Goal: Answer question/provide support: Share knowledge or assist other users

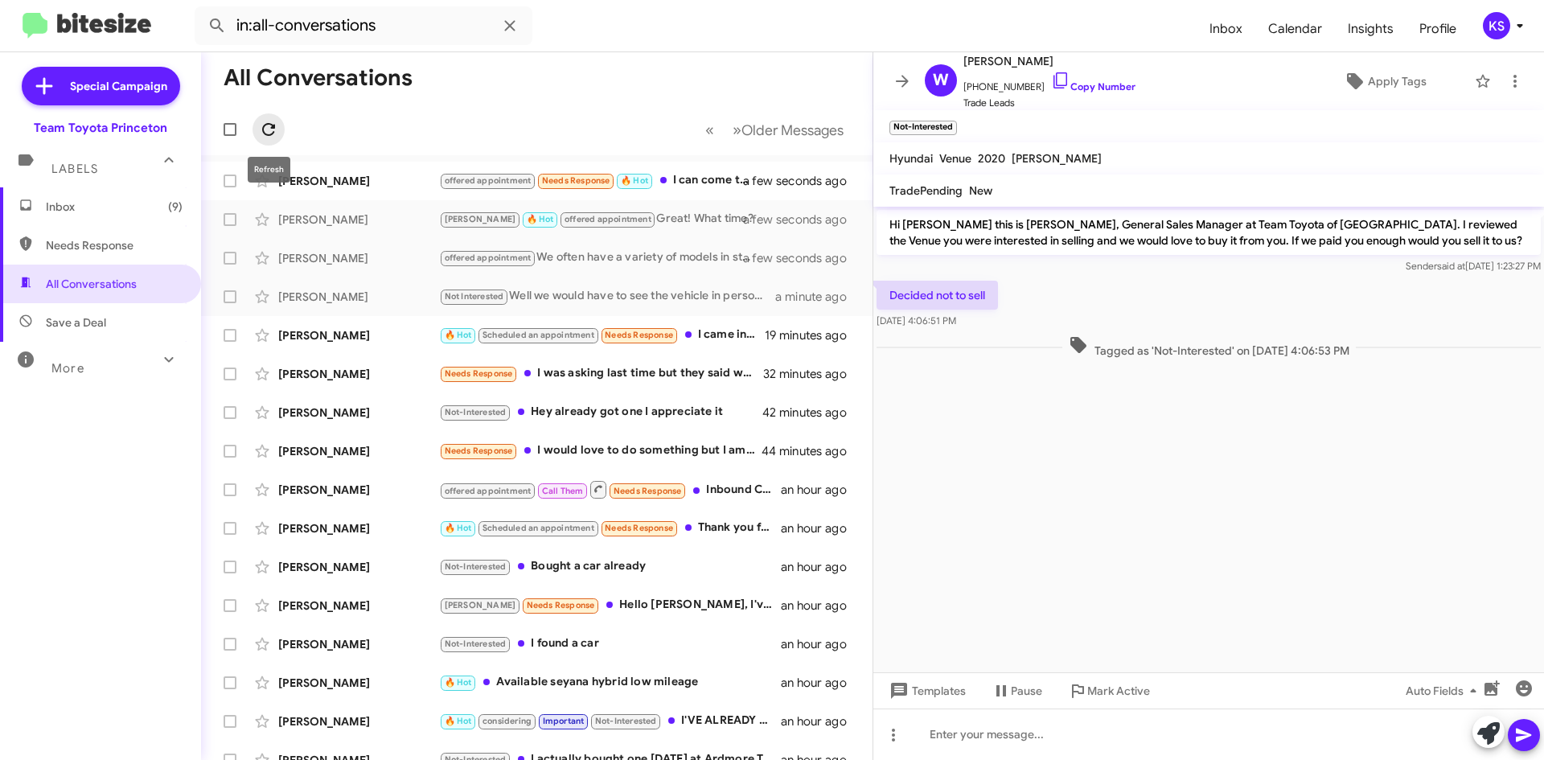
click at [272, 125] on icon at bounding box center [268, 129] width 13 height 13
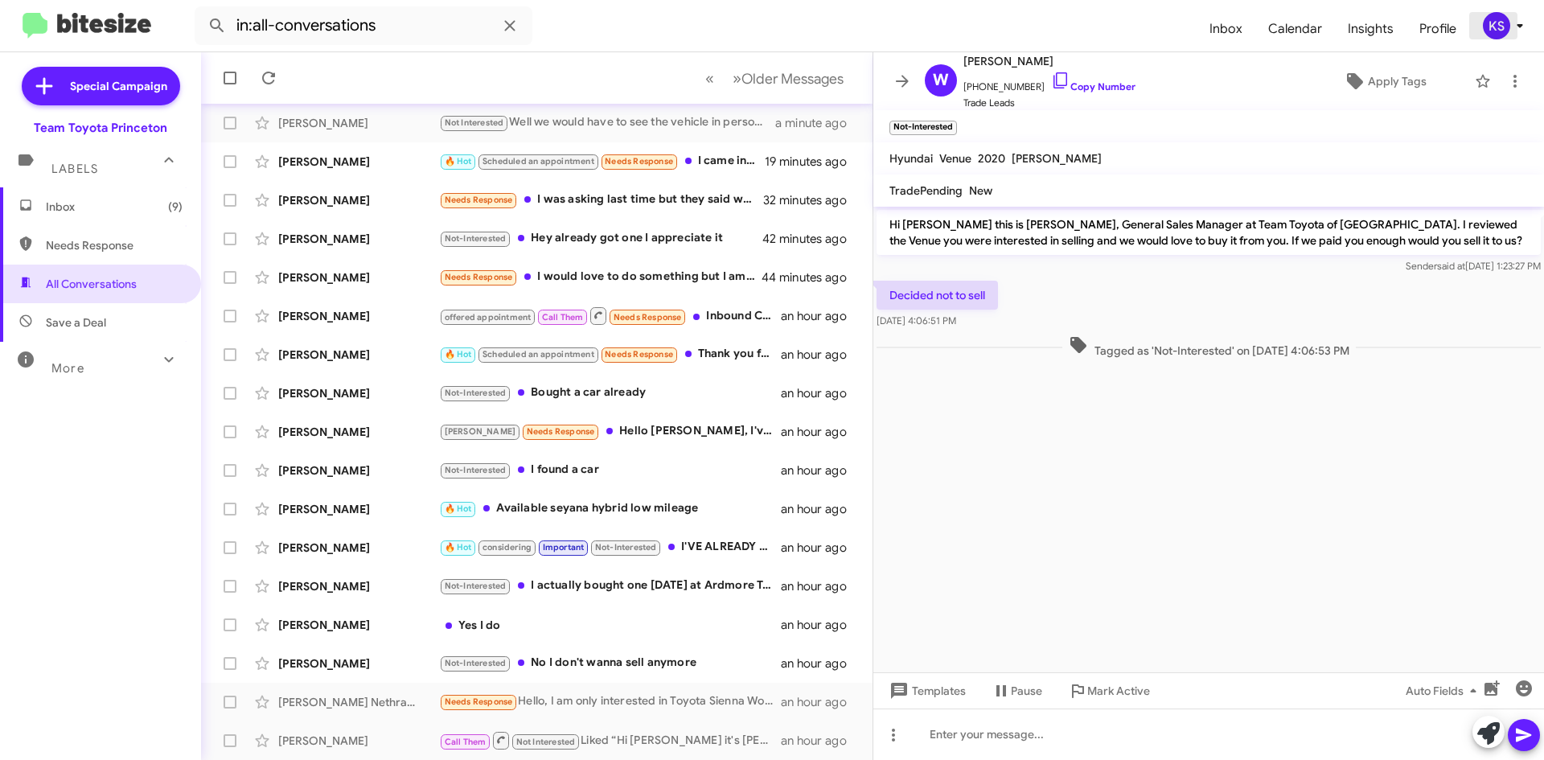
click at [1511, 18] on icon at bounding box center [1520, 25] width 19 height 19
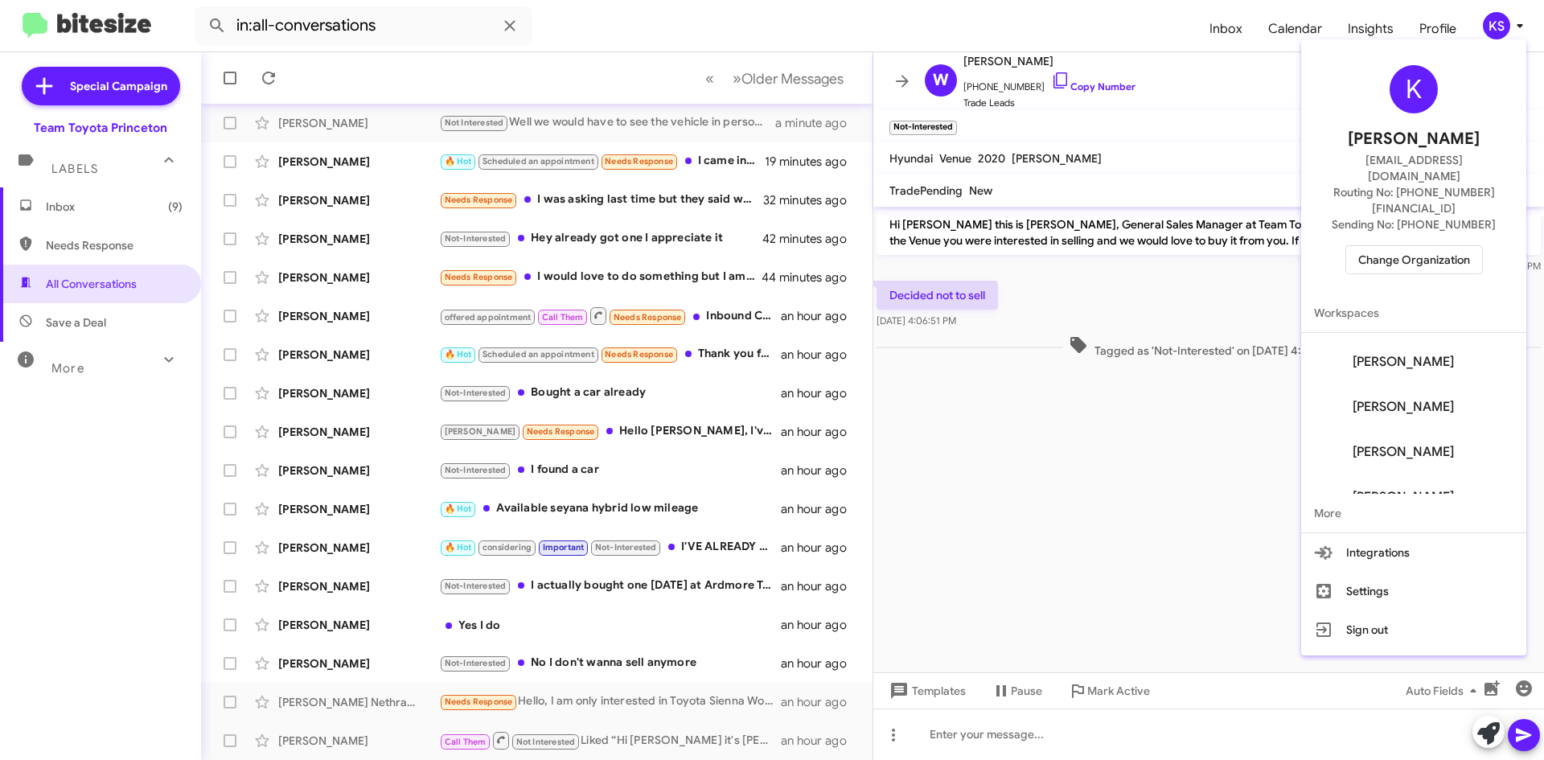
scroll to position [129, 0]
click at [1440, 245] on div "K Karina Supersad ksupersad@teamtoyota.net Routing No: +1 (609) 557-3422 Sendin…" at bounding box center [1413, 170] width 225 height 248
click at [1438, 246] on span "Change Organization" at bounding box center [1415, 259] width 112 height 27
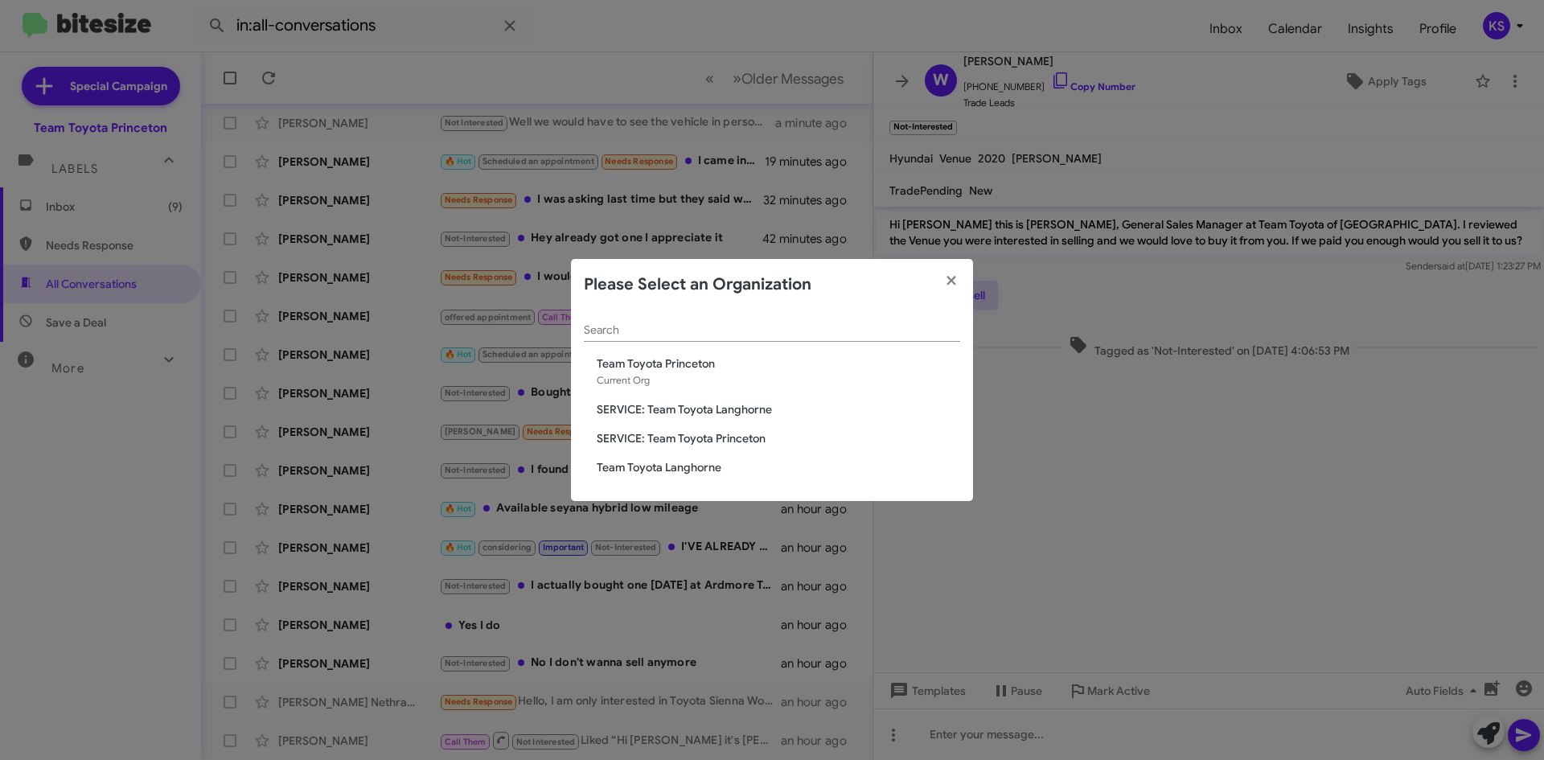
click at [656, 472] on span "Team Toyota Langhorne" at bounding box center [779, 467] width 364 height 16
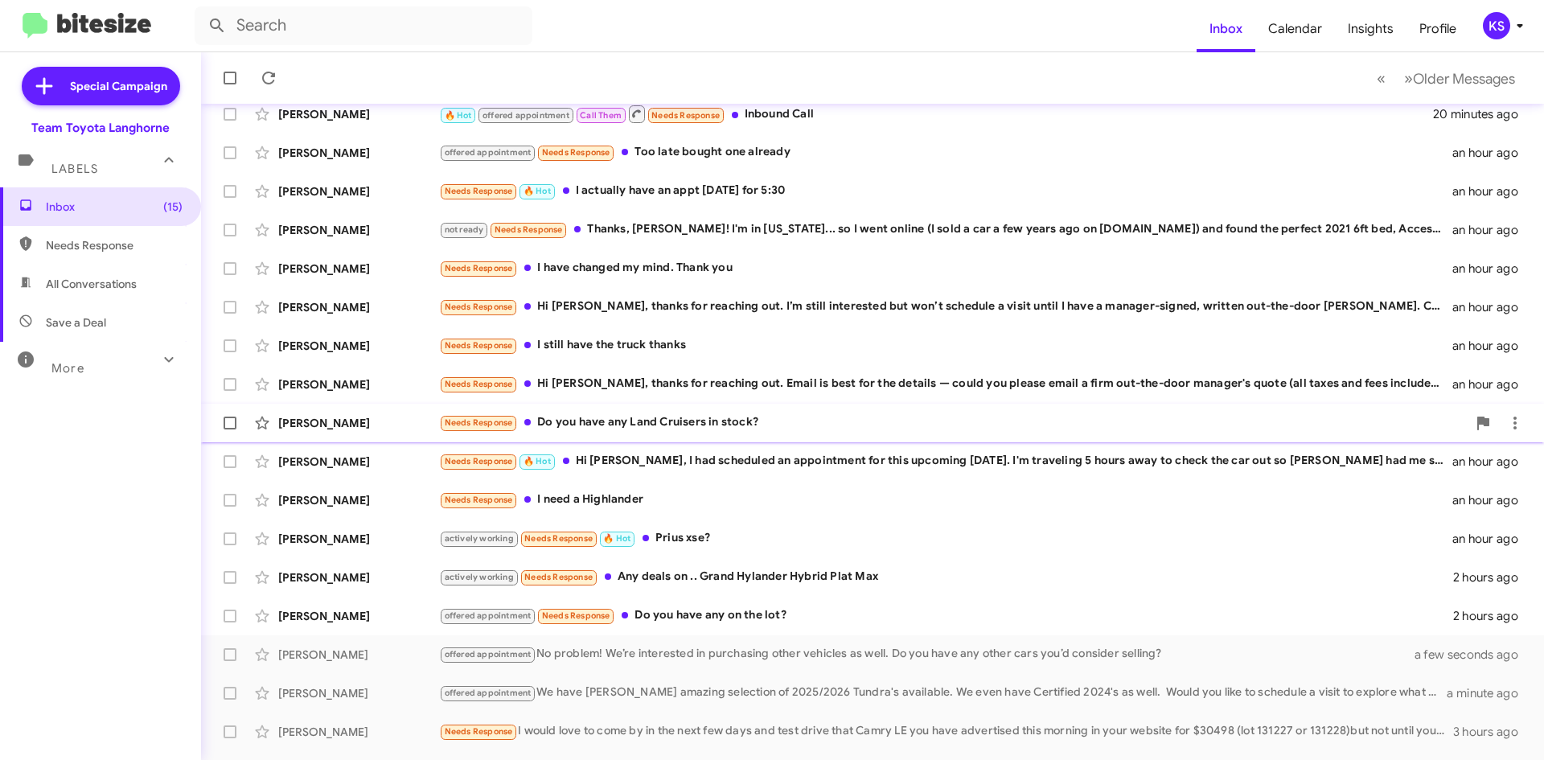
scroll to position [174, 0]
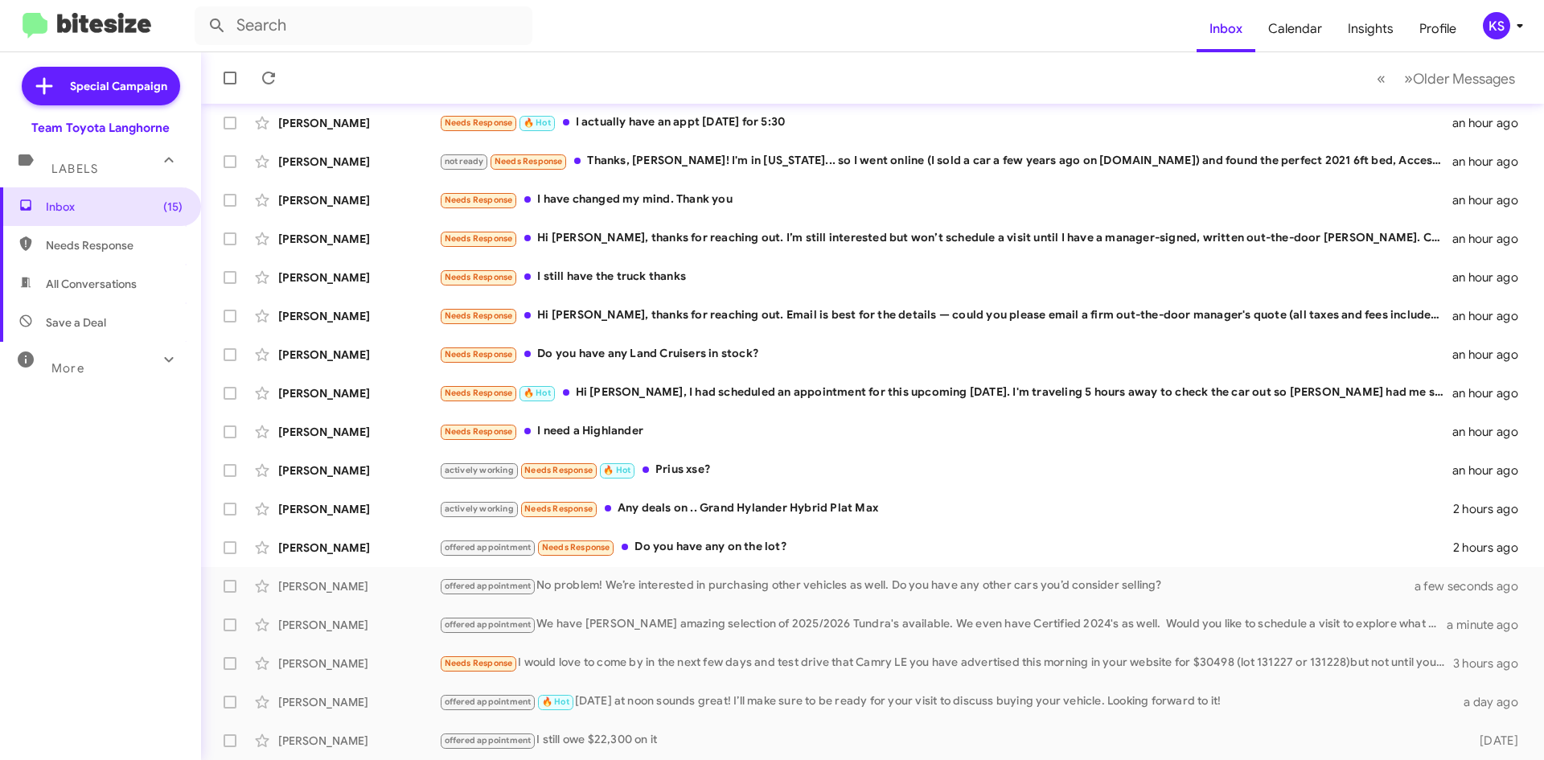
click at [118, 285] on span "All Conversations" at bounding box center [91, 284] width 91 height 16
type input "in:all-conversations"
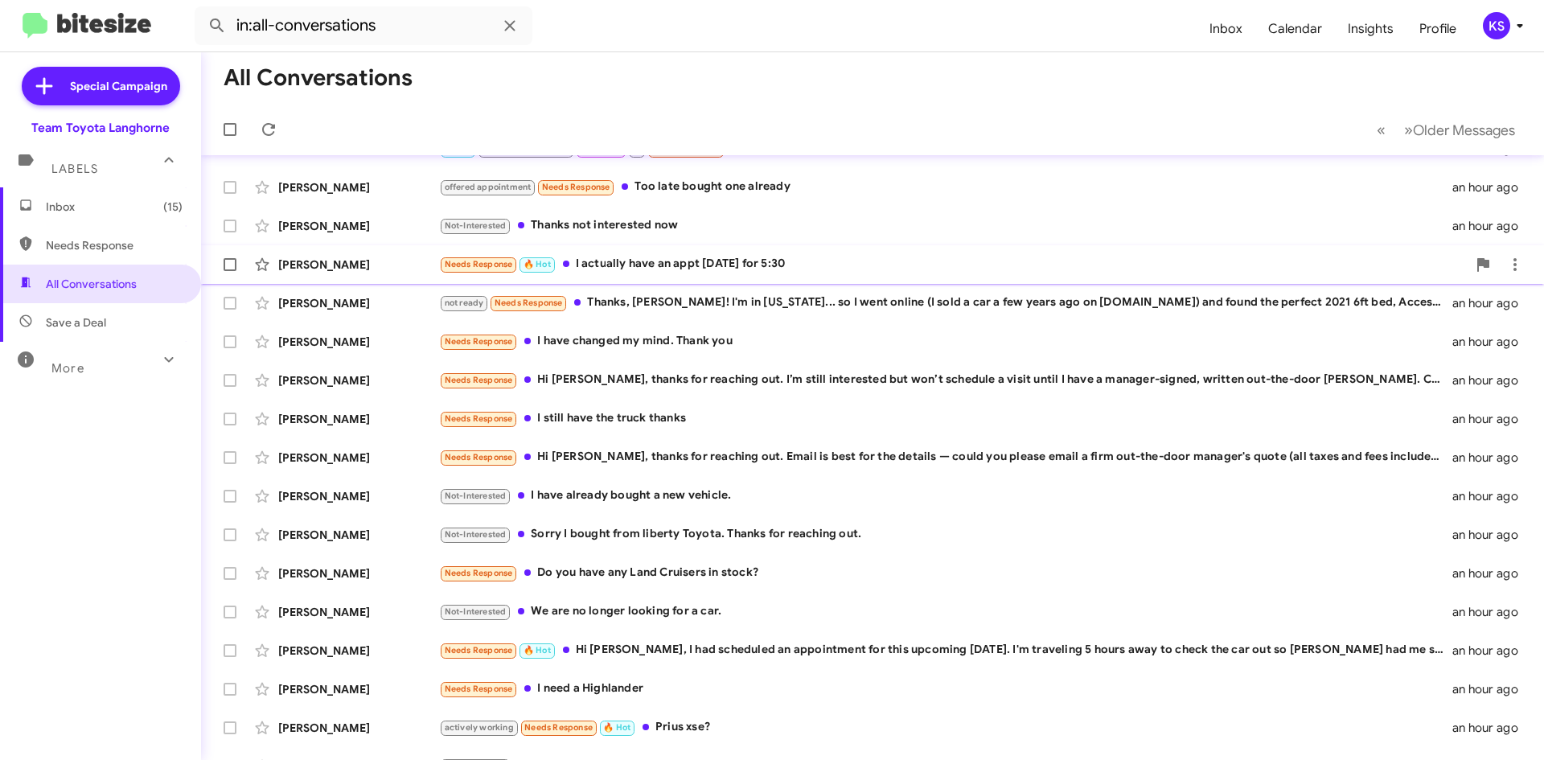
scroll to position [161, 0]
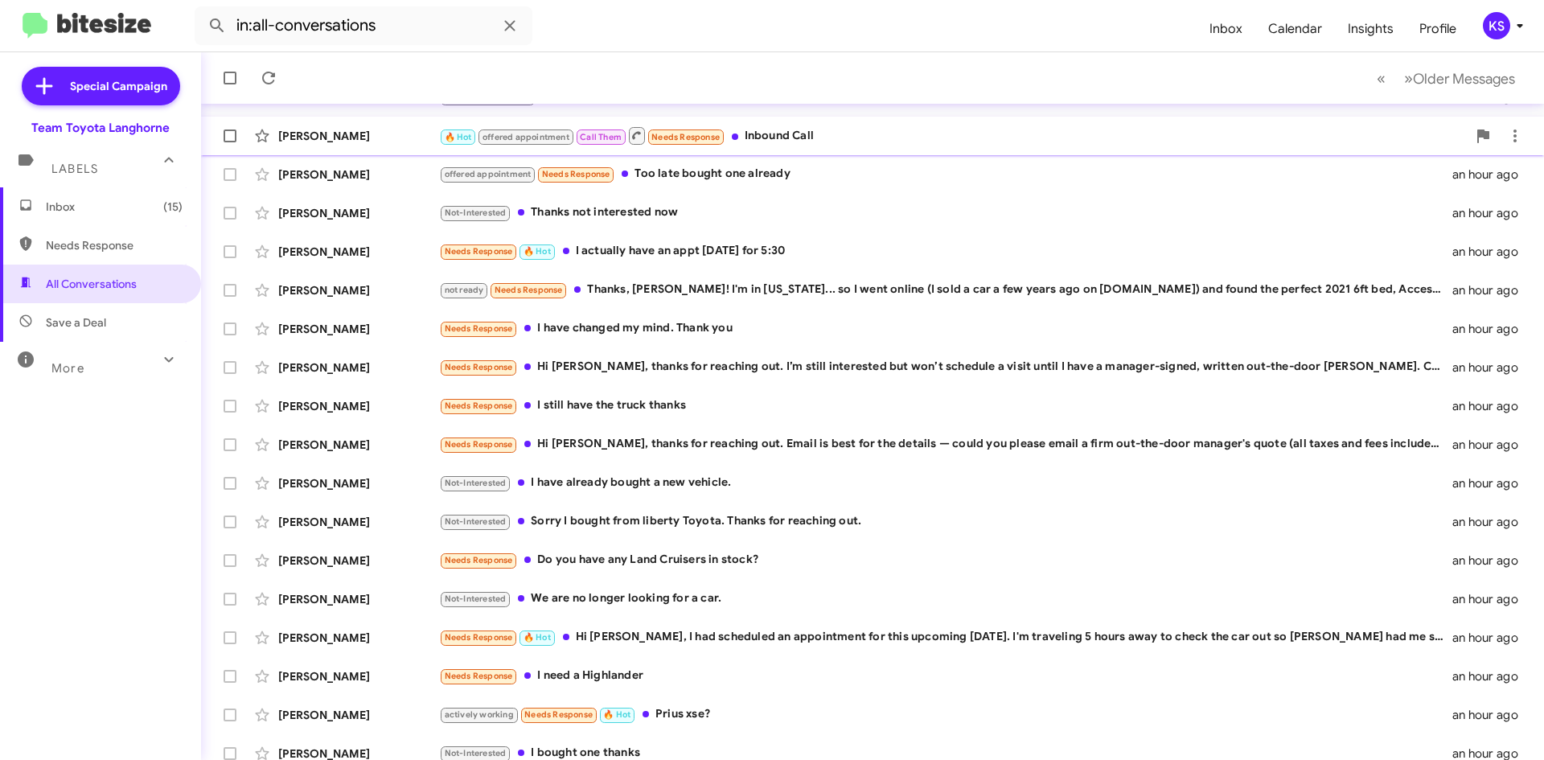
click at [831, 140] on div "🔥 Hot offered appointment Call Them Needs Response Inbound Call" at bounding box center [953, 135] width 1028 height 20
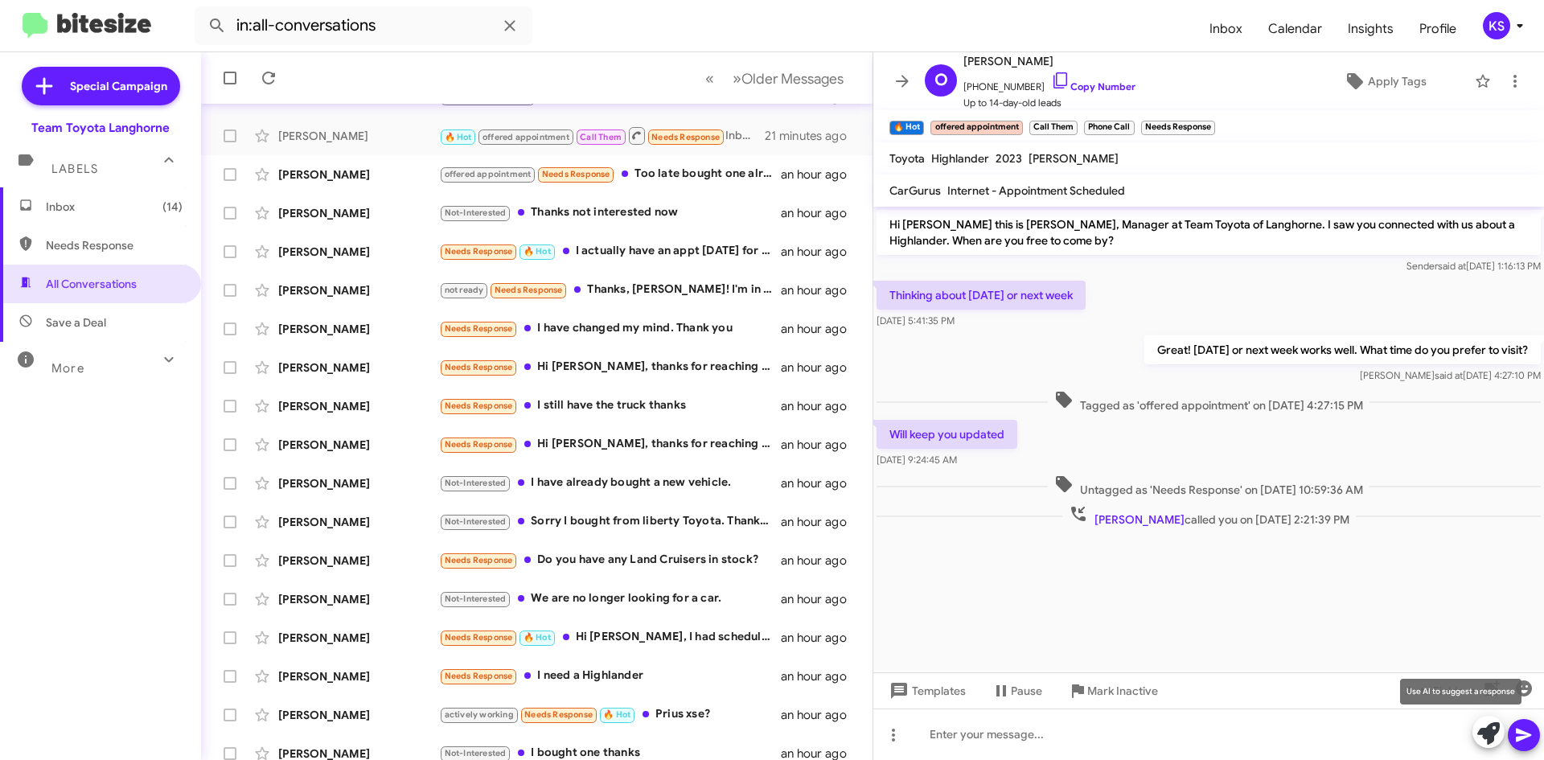
click at [1494, 730] on icon at bounding box center [1489, 733] width 23 height 23
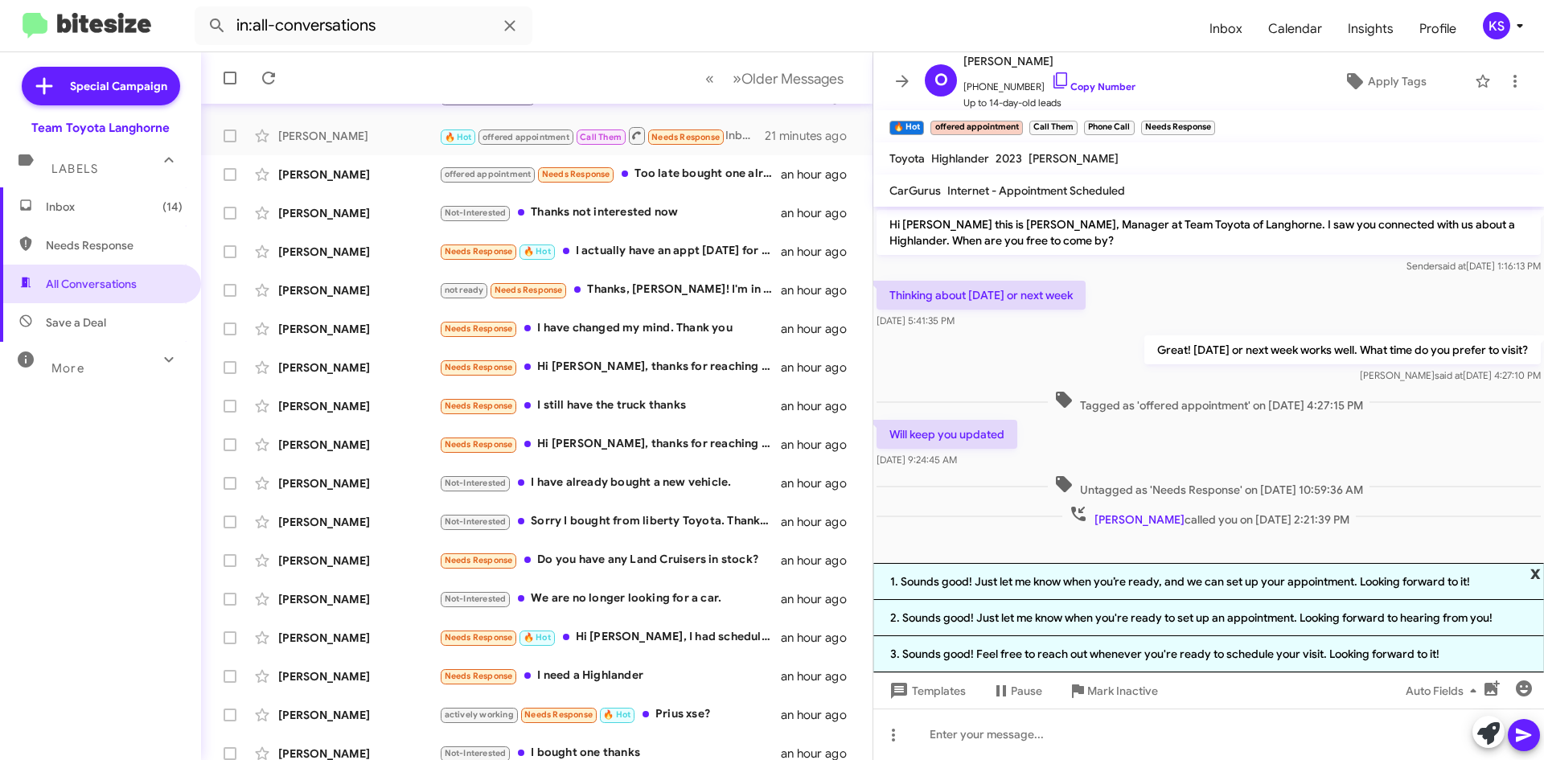
click at [1534, 577] on span "x" at bounding box center [1536, 572] width 10 height 19
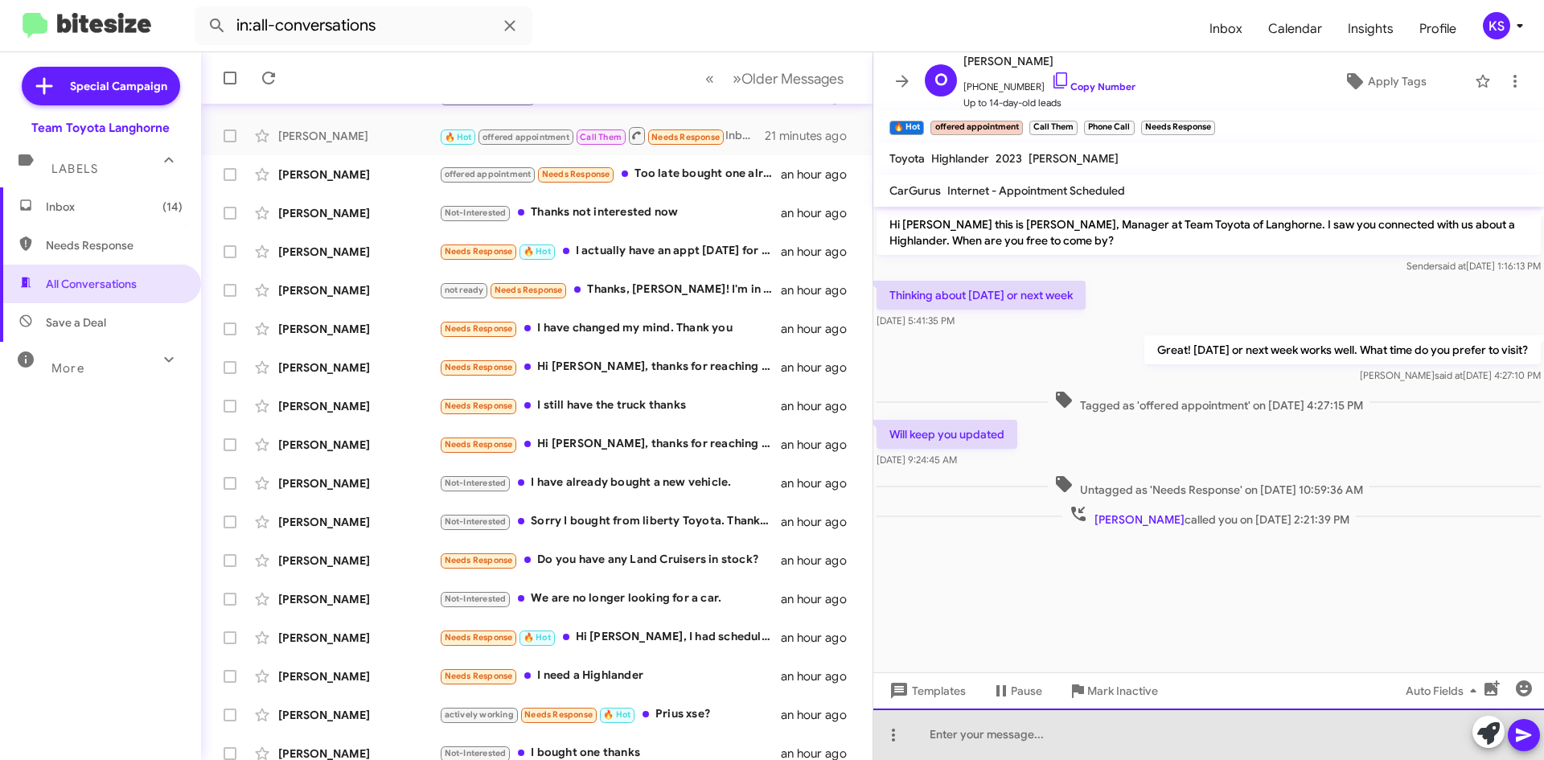
click at [1108, 738] on div at bounding box center [1209, 734] width 671 height 51
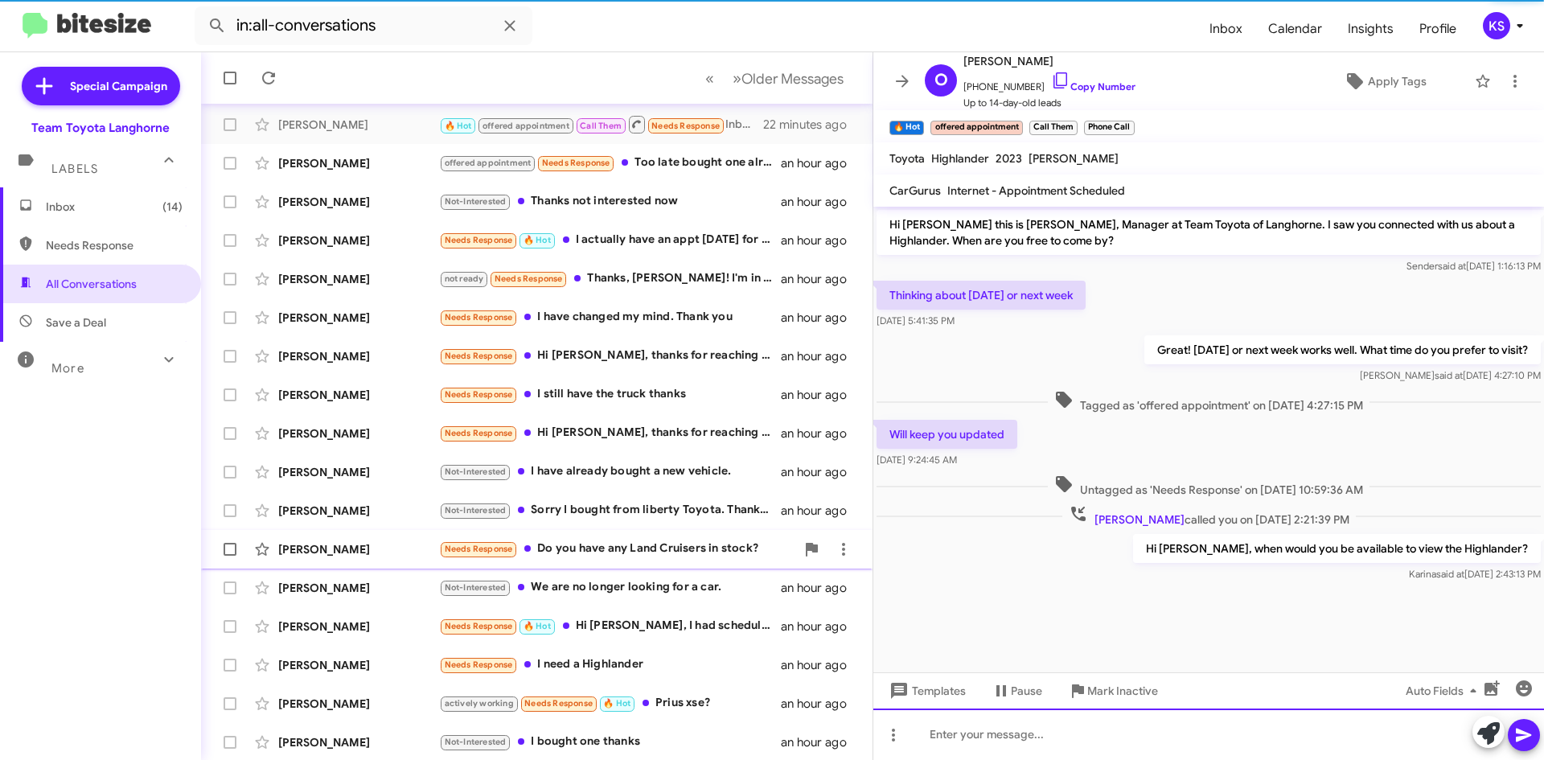
scroll to position [174, 0]
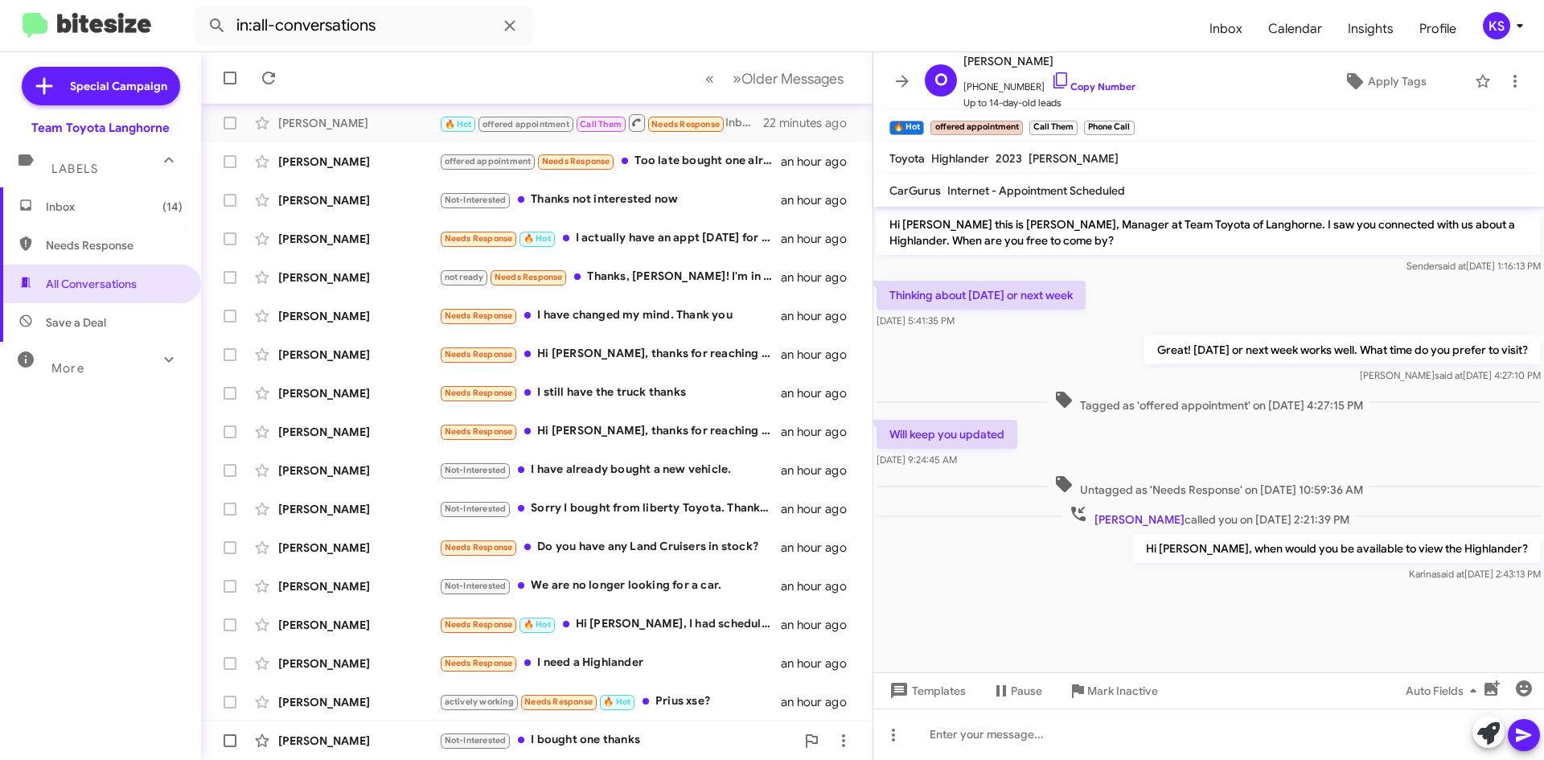
click at [642, 740] on div "Not-Interested I bought one thanks" at bounding box center [617, 740] width 356 height 19
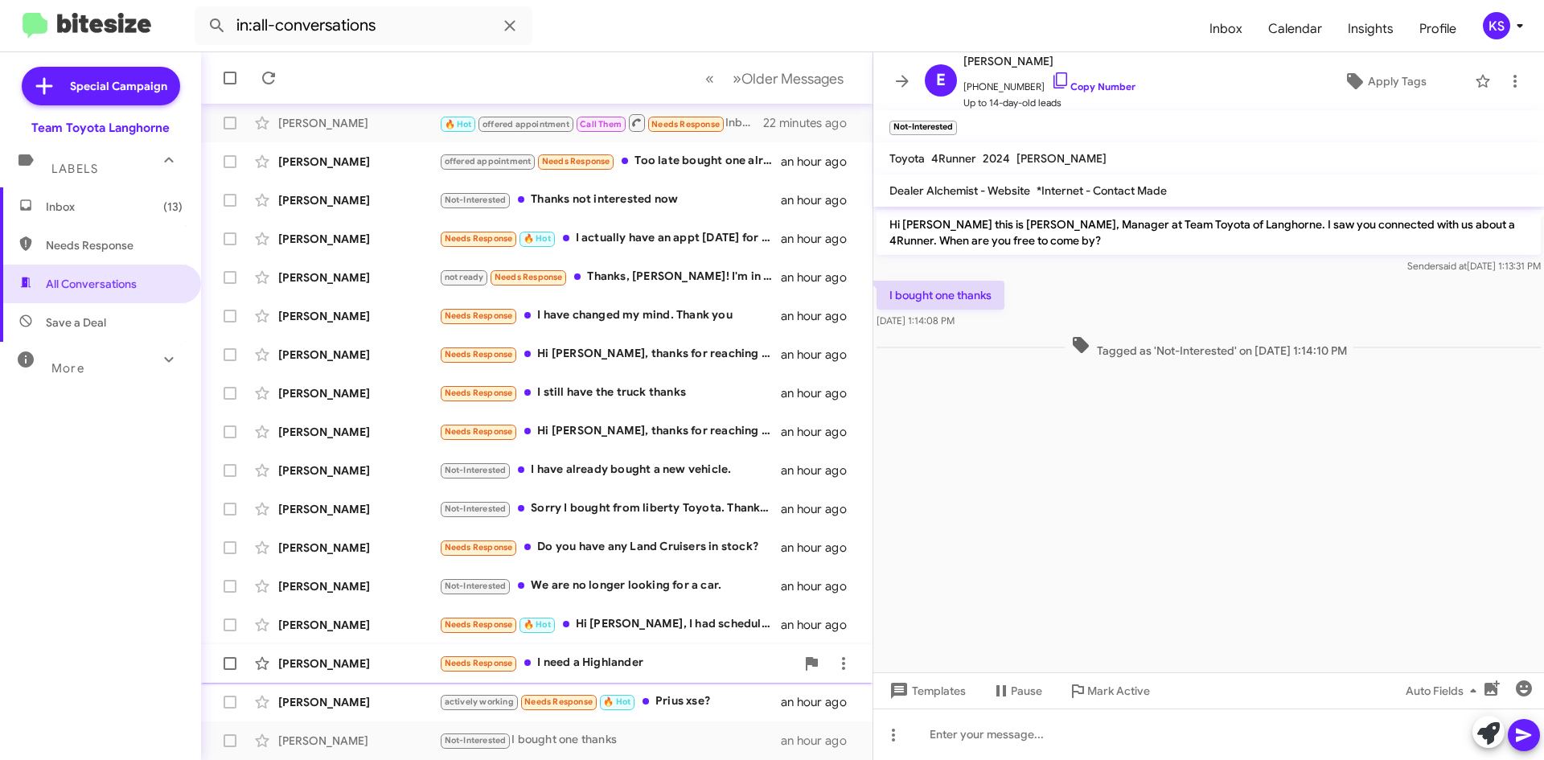
click at [664, 668] on div "Needs Response I need a Highlander" at bounding box center [617, 663] width 356 height 19
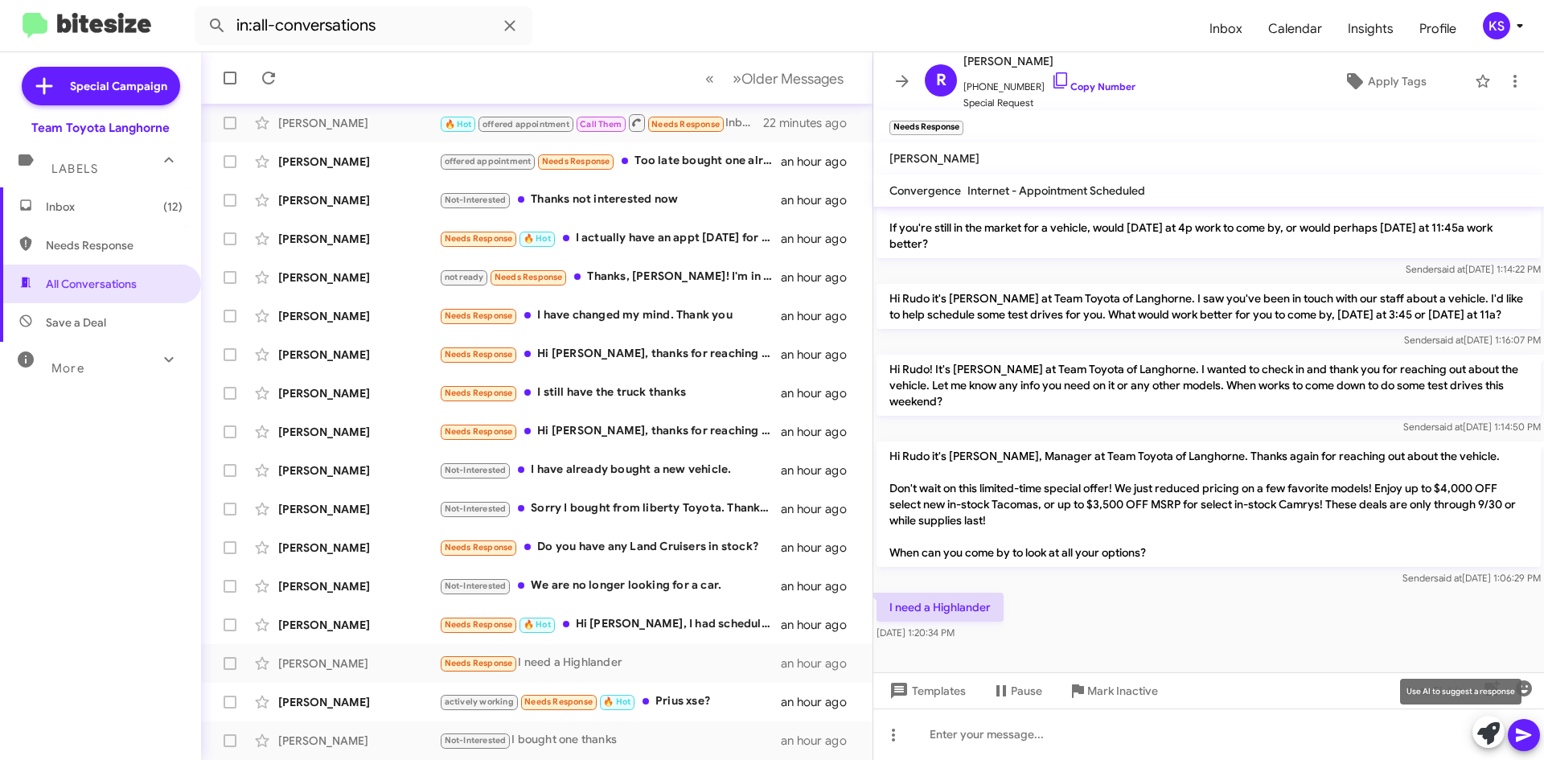
click at [1487, 742] on icon at bounding box center [1489, 733] width 23 height 23
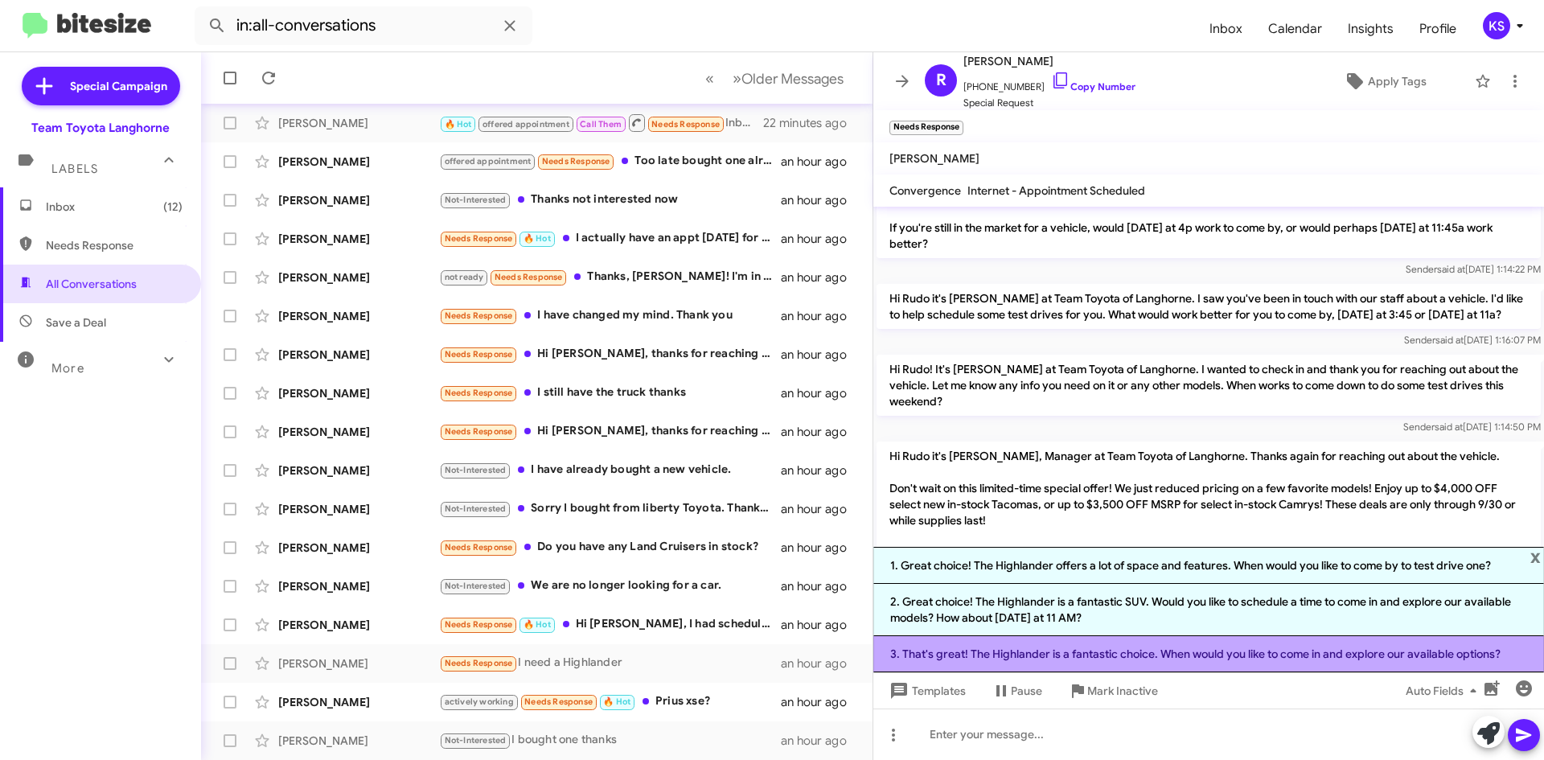
click at [1062, 656] on li "3. That's great! The Highlander is a fantastic choice. When would you like to c…" at bounding box center [1209, 654] width 671 height 36
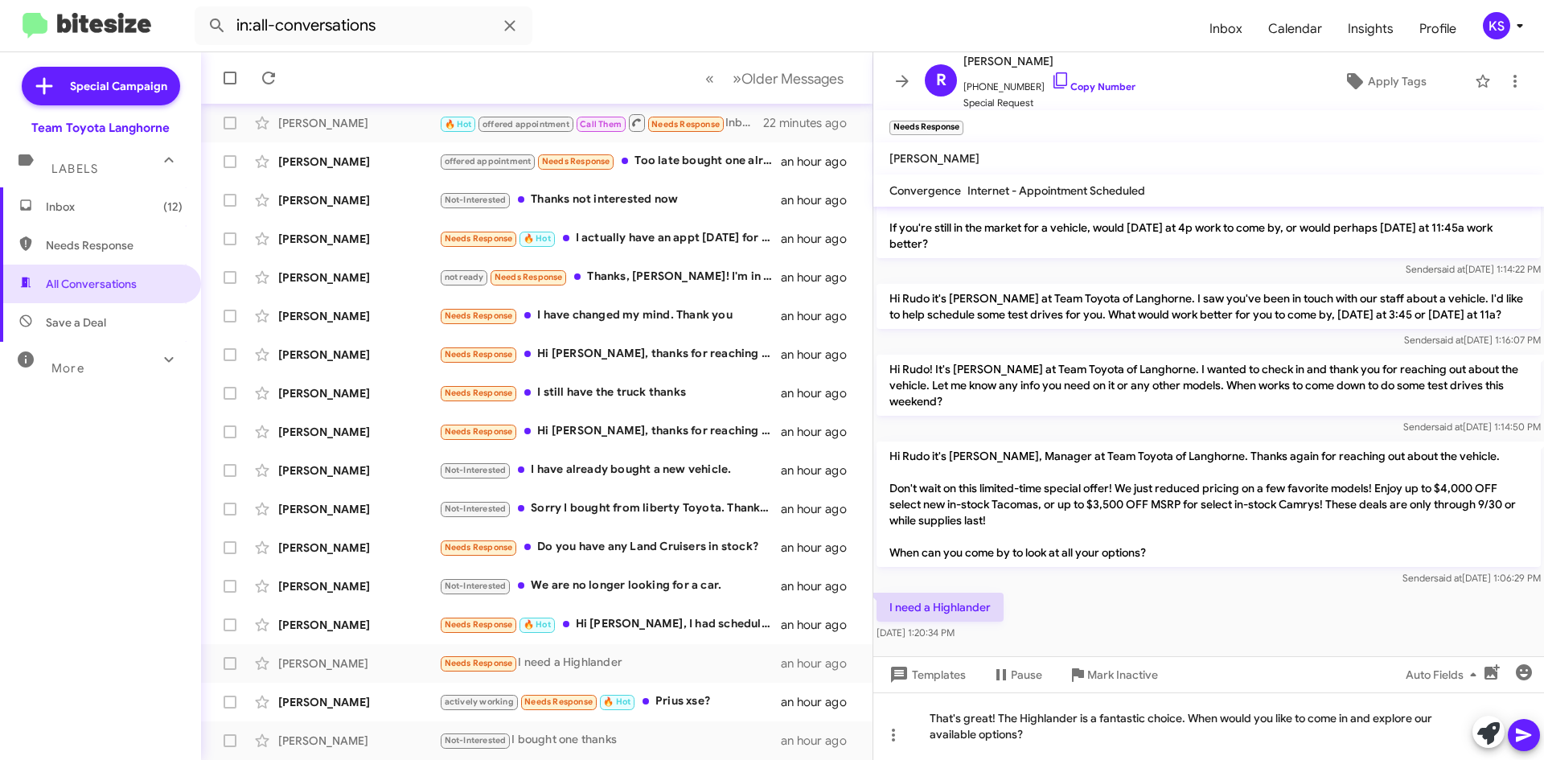
click at [1534, 729] on button at bounding box center [1524, 735] width 32 height 32
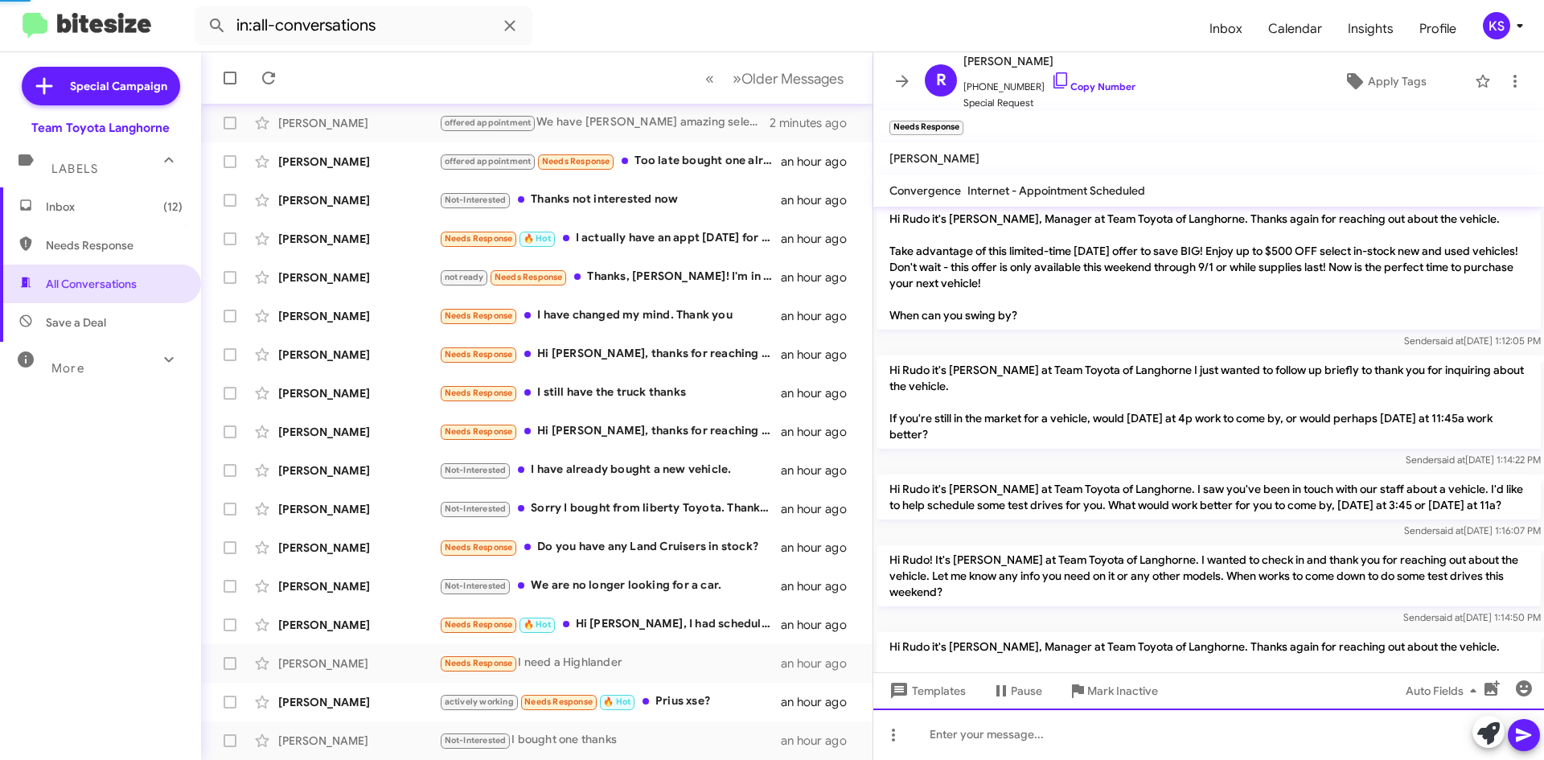
scroll to position [326, 0]
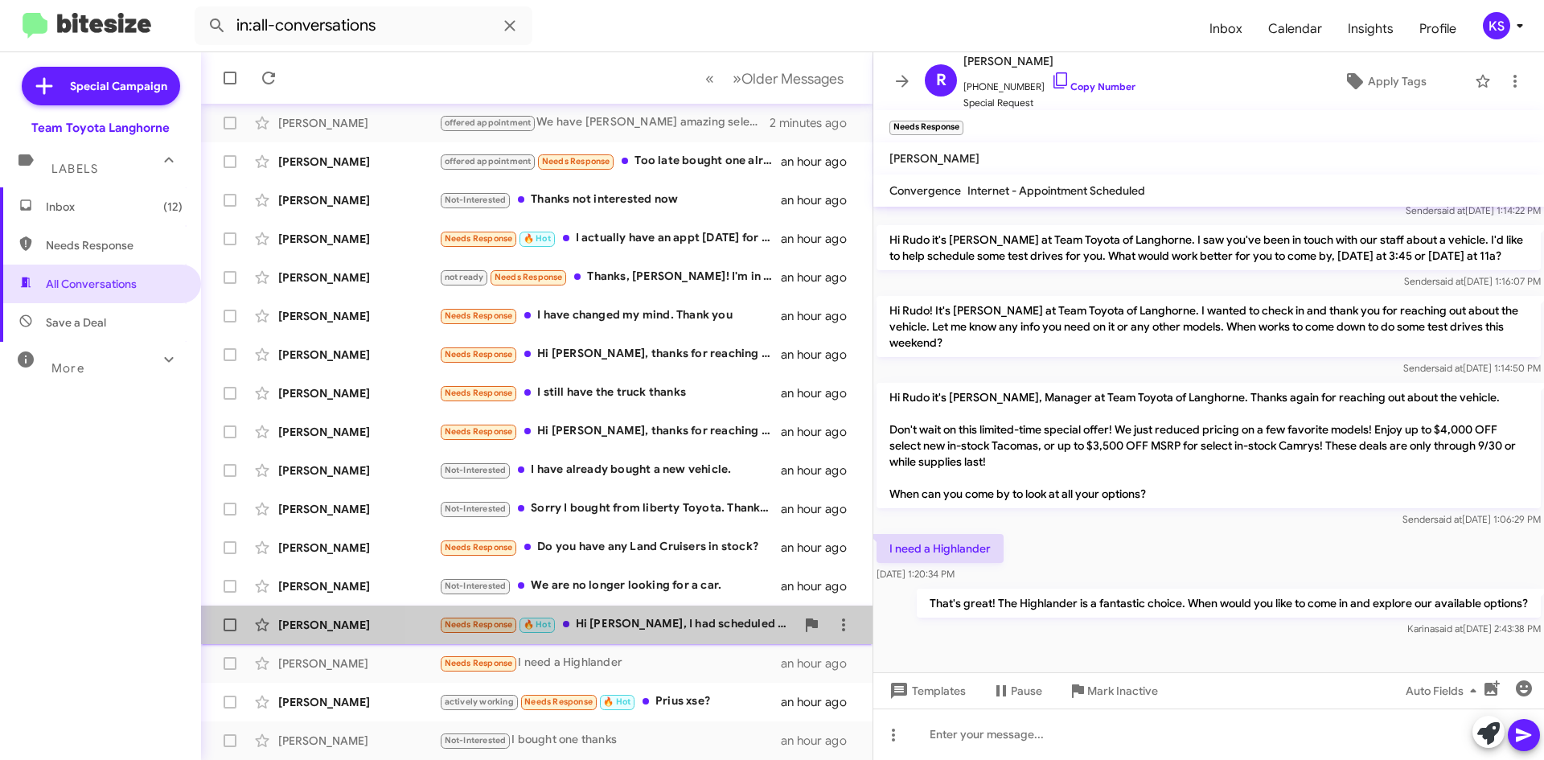
click at [697, 629] on div "Needs Response 🔥 Hot Hi [PERSON_NAME], I had scheduled an appointment for this …" at bounding box center [617, 624] width 356 height 19
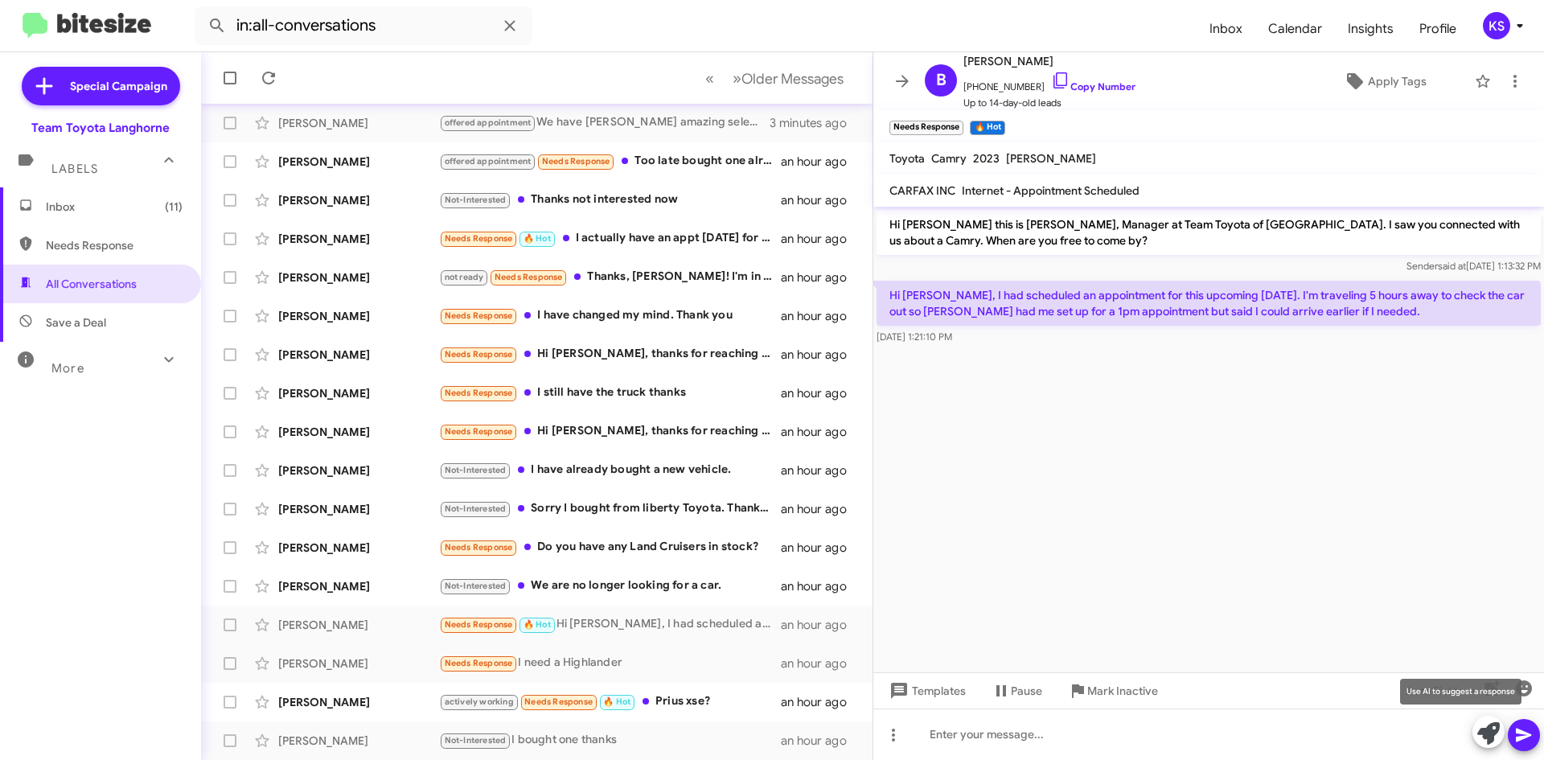
click at [1491, 733] on icon at bounding box center [1489, 733] width 23 height 23
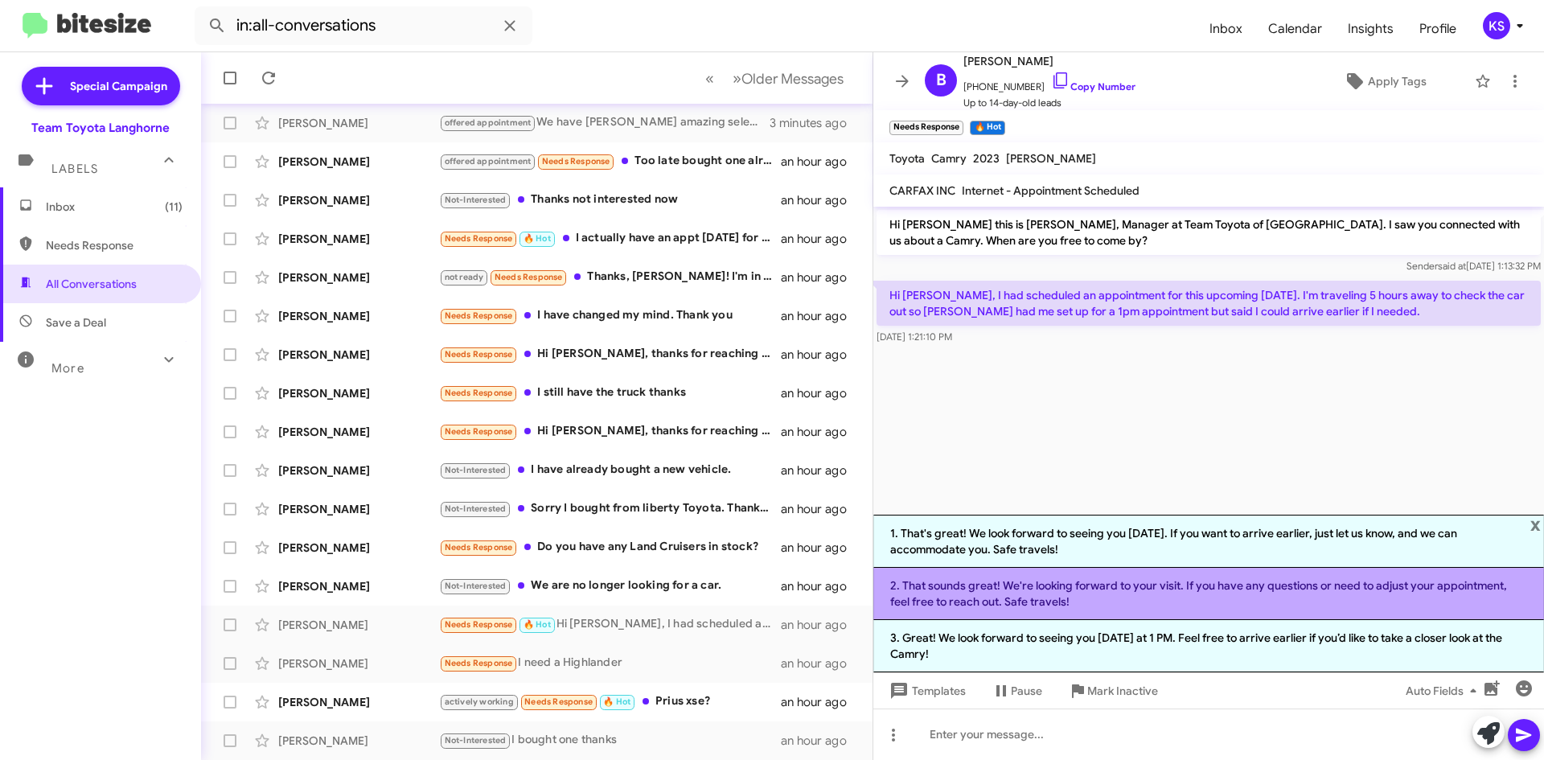
click at [957, 590] on li "2. That sounds great! We're looking forward to your visit. If you have any ques…" at bounding box center [1209, 594] width 671 height 52
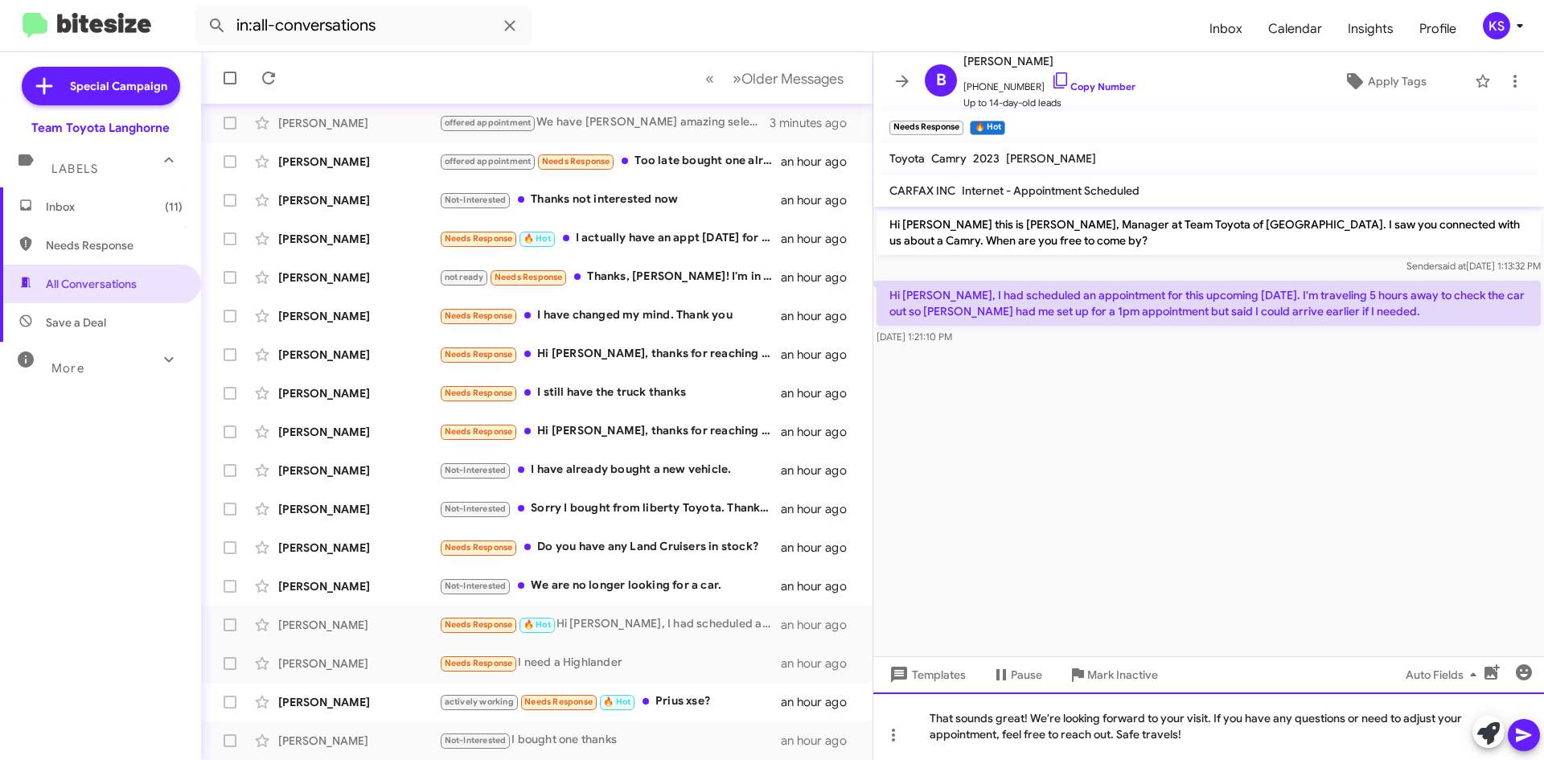
click at [1114, 736] on div "That sounds great! We're looking forward to your visit. If you have any questio…" at bounding box center [1209, 727] width 671 height 68
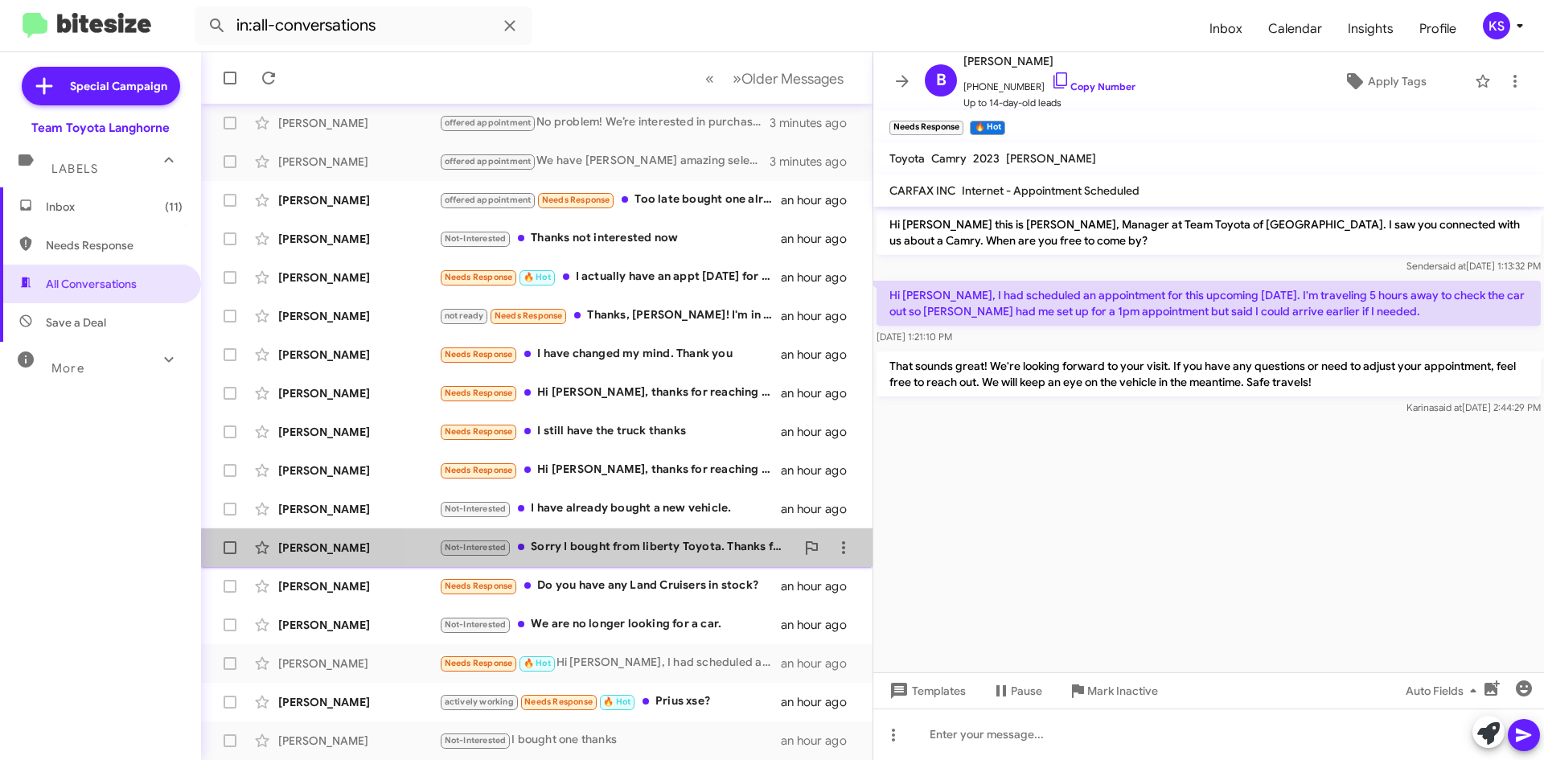
click at [639, 559] on div "[PERSON_NAME] Not-Interested Sorry I bought from liberty Toyota. Thanks for rea…" at bounding box center [537, 548] width 646 height 32
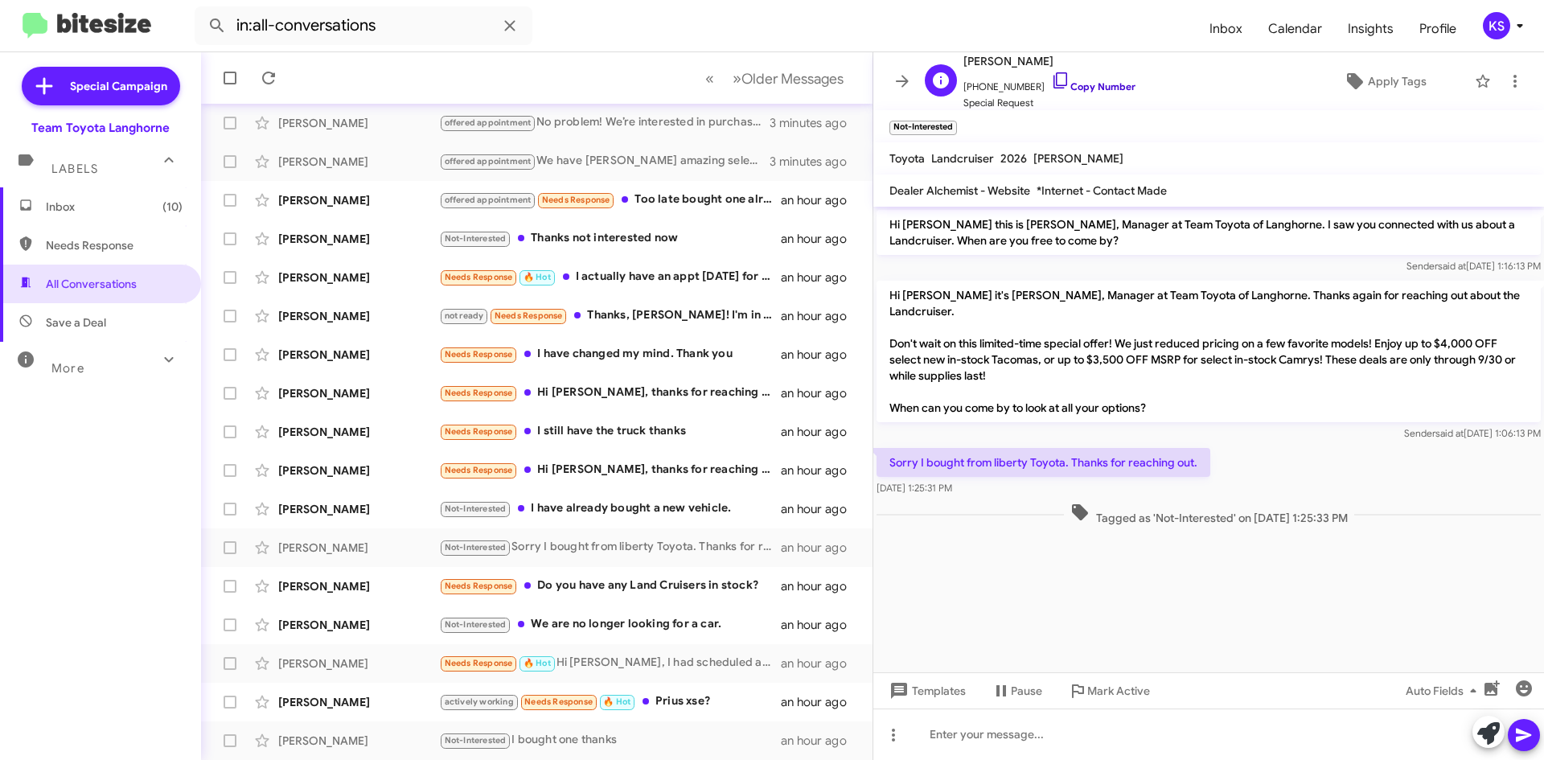
drag, startPoint x: 1047, startPoint y: 80, endPoint x: 1044, endPoint y: 88, distance: 8.7
click at [1051, 80] on icon at bounding box center [1060, 80] width 19 height 19
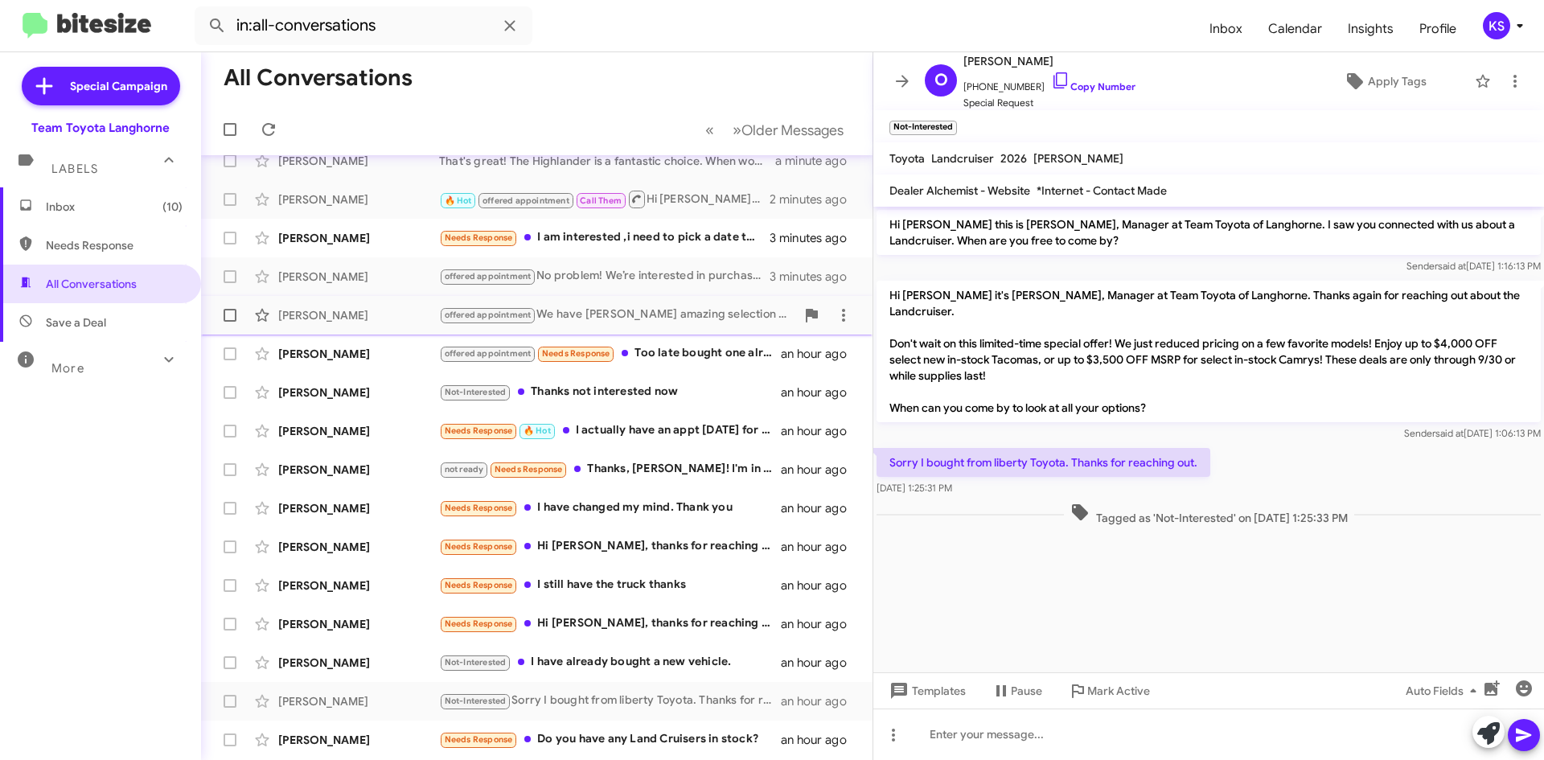
scroll to position [13, 0]
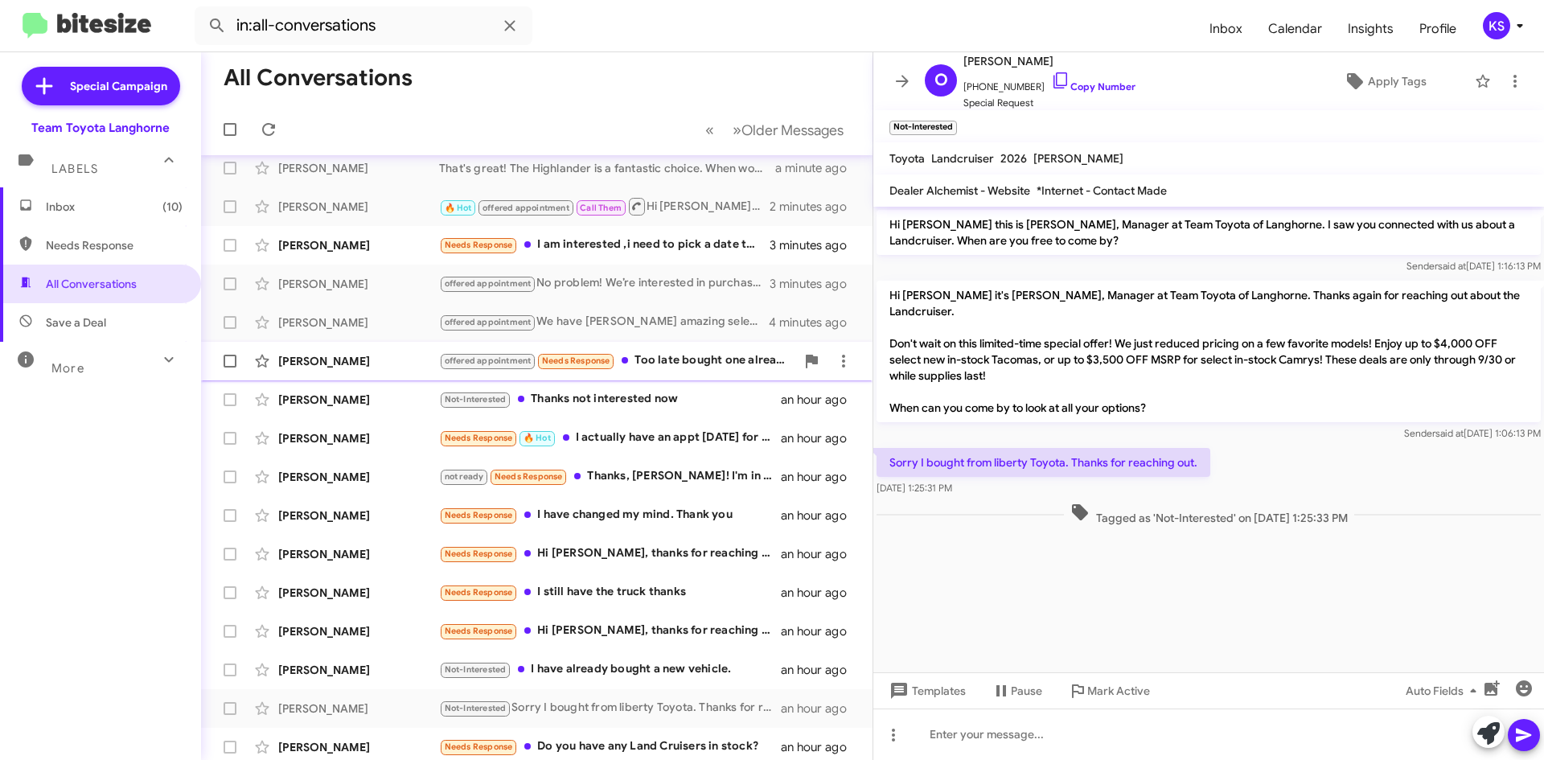
drag, startPoint x: 716, startPoint y: 355, endPoint x: 713, endPoint y: 363, distance: 8.4
click at [716, 355] on div "offered appointment Needs Response Too late bought one already" at bounding box center [617, 361] width 356 height 19
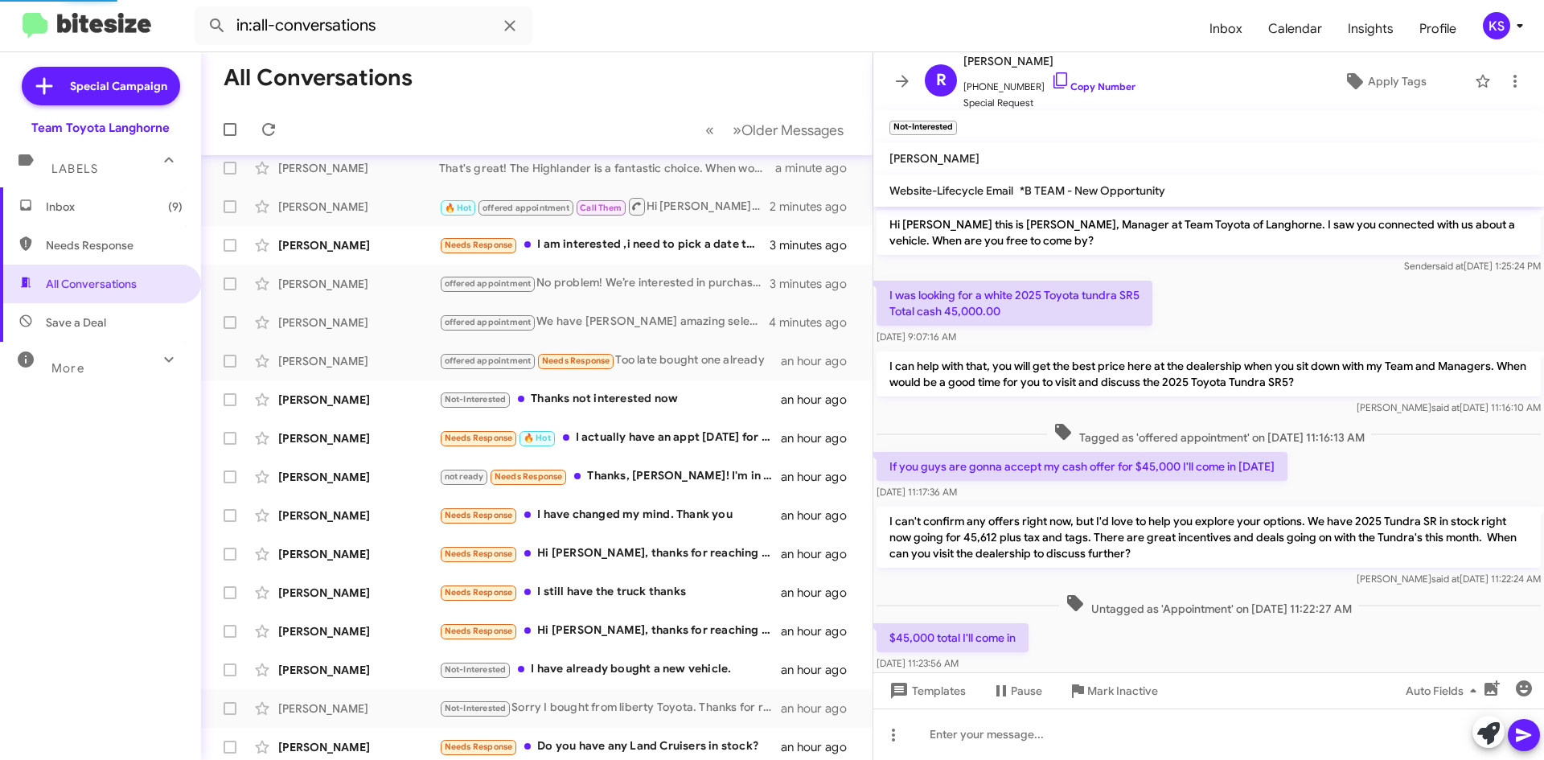
scroll to position [961, 0]
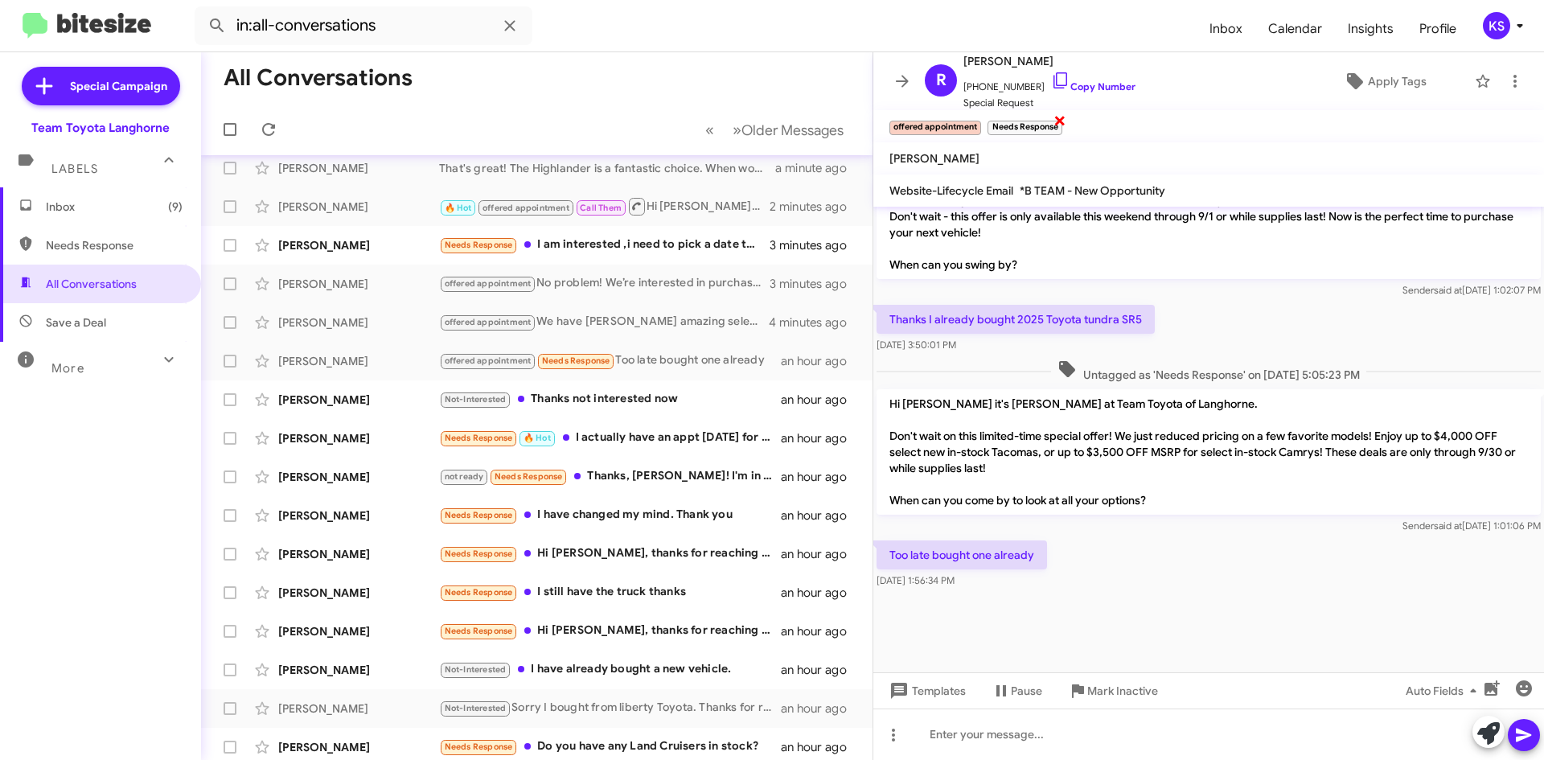
click at [1060, 116] on span "×" at bounding box center [1060, 119] width 13 height 19
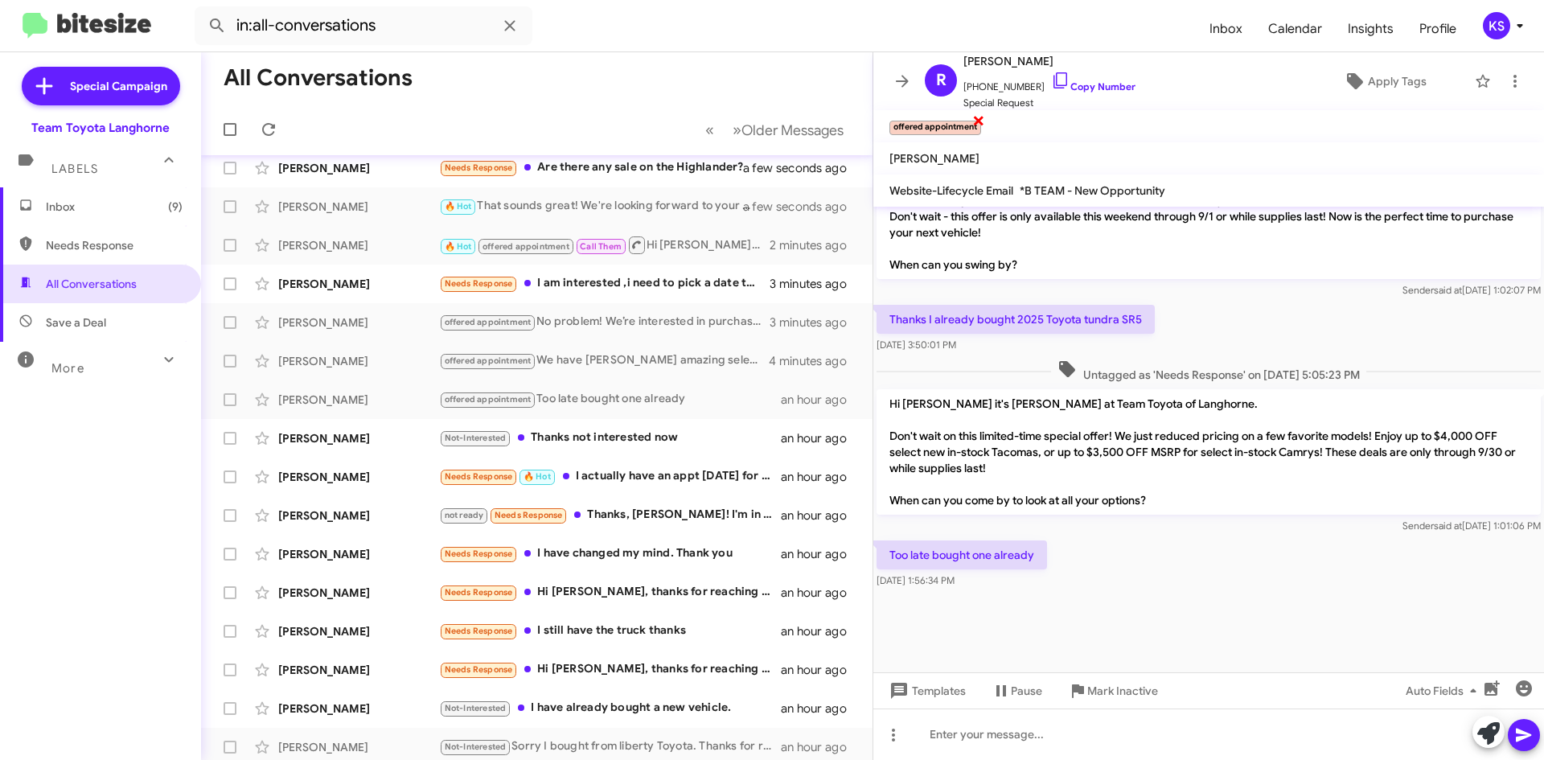
click at [977, 122] on span "×" at bounding box center [979, 119] width 13 height 19
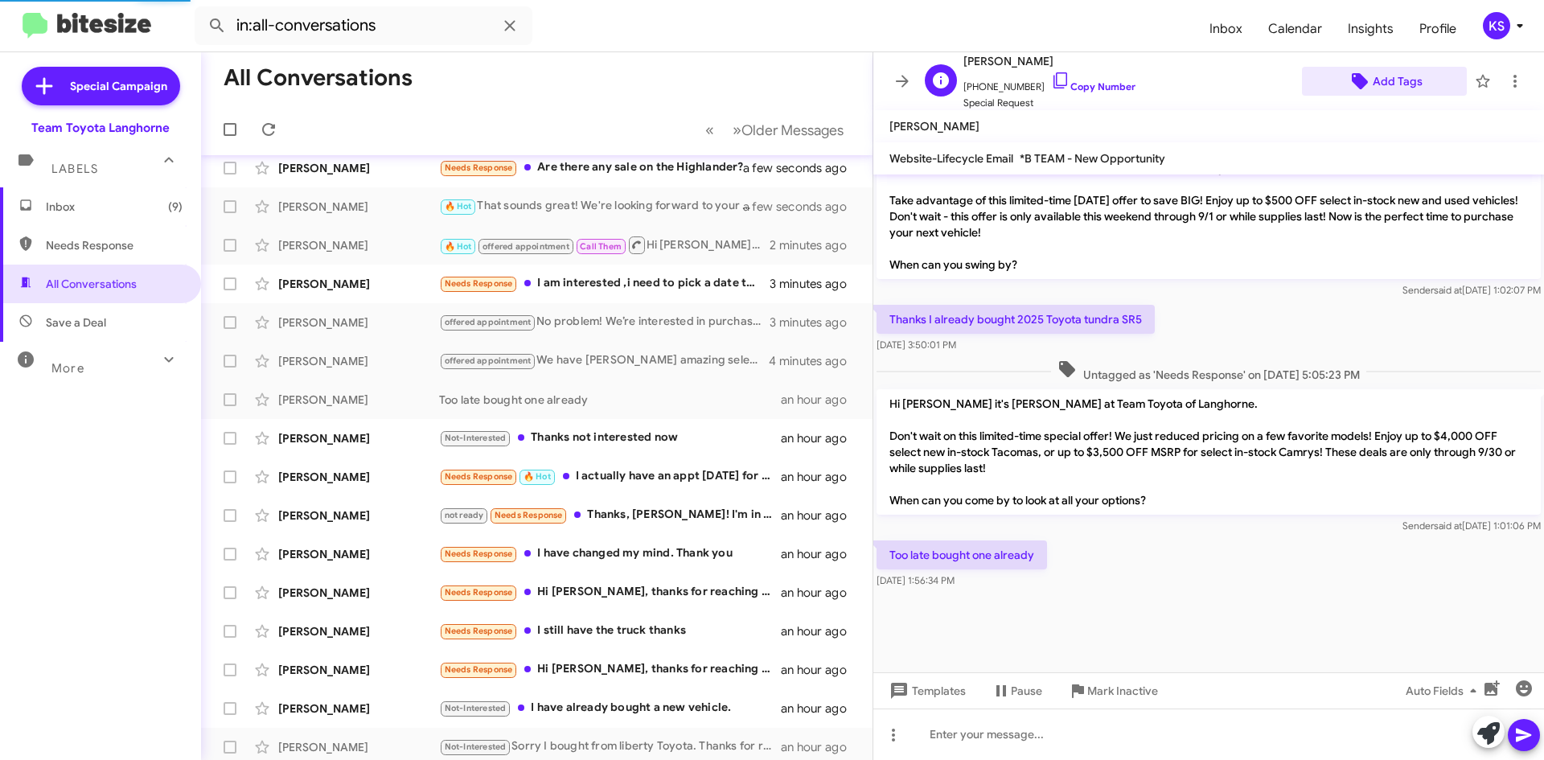
scroll to position [929, 0]
click at [1379, 84] on span "Add Tags" at bounding box center [1398, 81] width 50 height 29
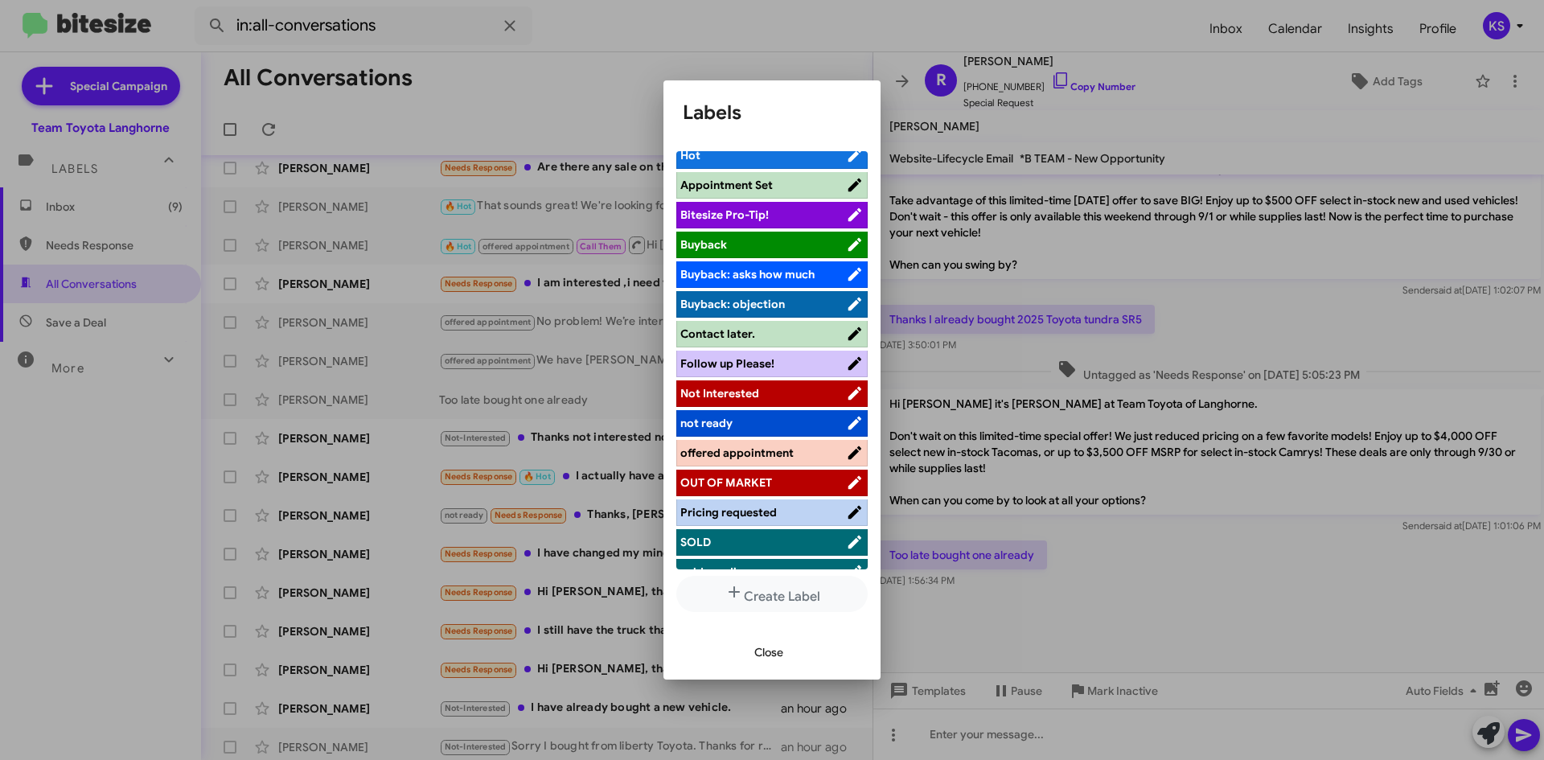
scroll to position [161, 0]
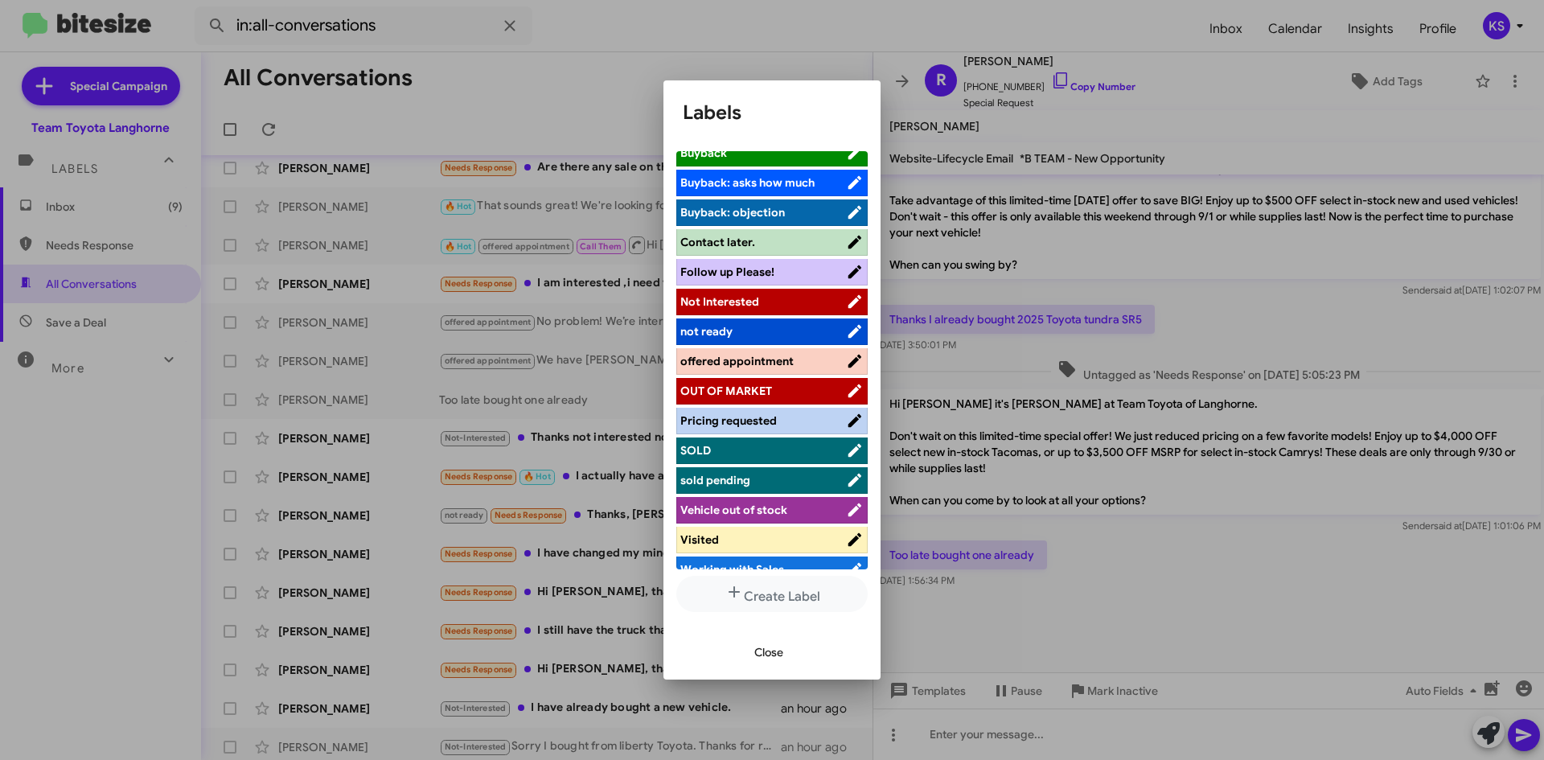
click at [778, 298] on span "Not Interested" at bounding box center [764, 302] width 166 height 16
click at [768, 661] on span "Close" at bounding box center [769, 652] width 29 height 29
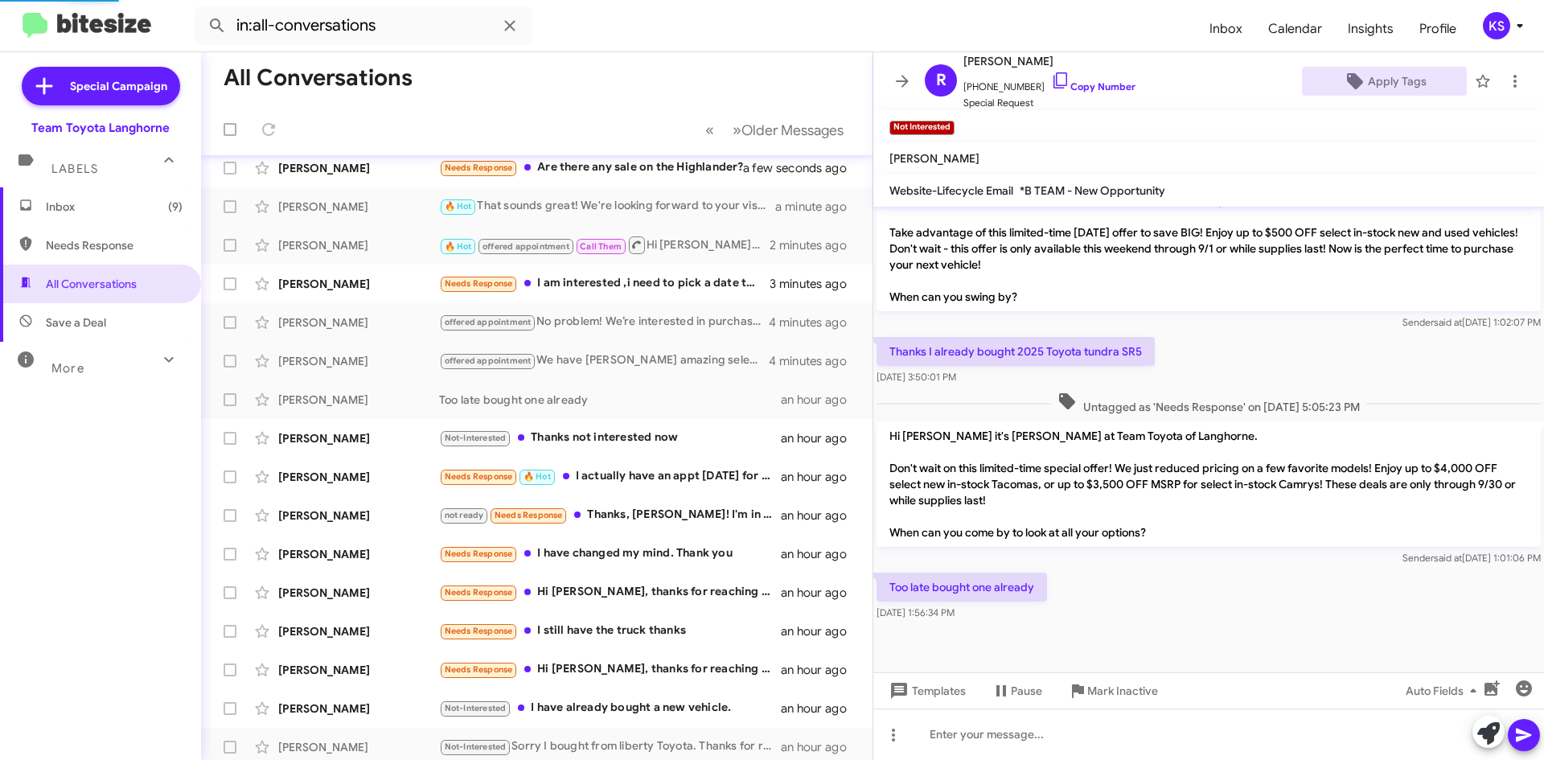
scroll to position [961, 0]
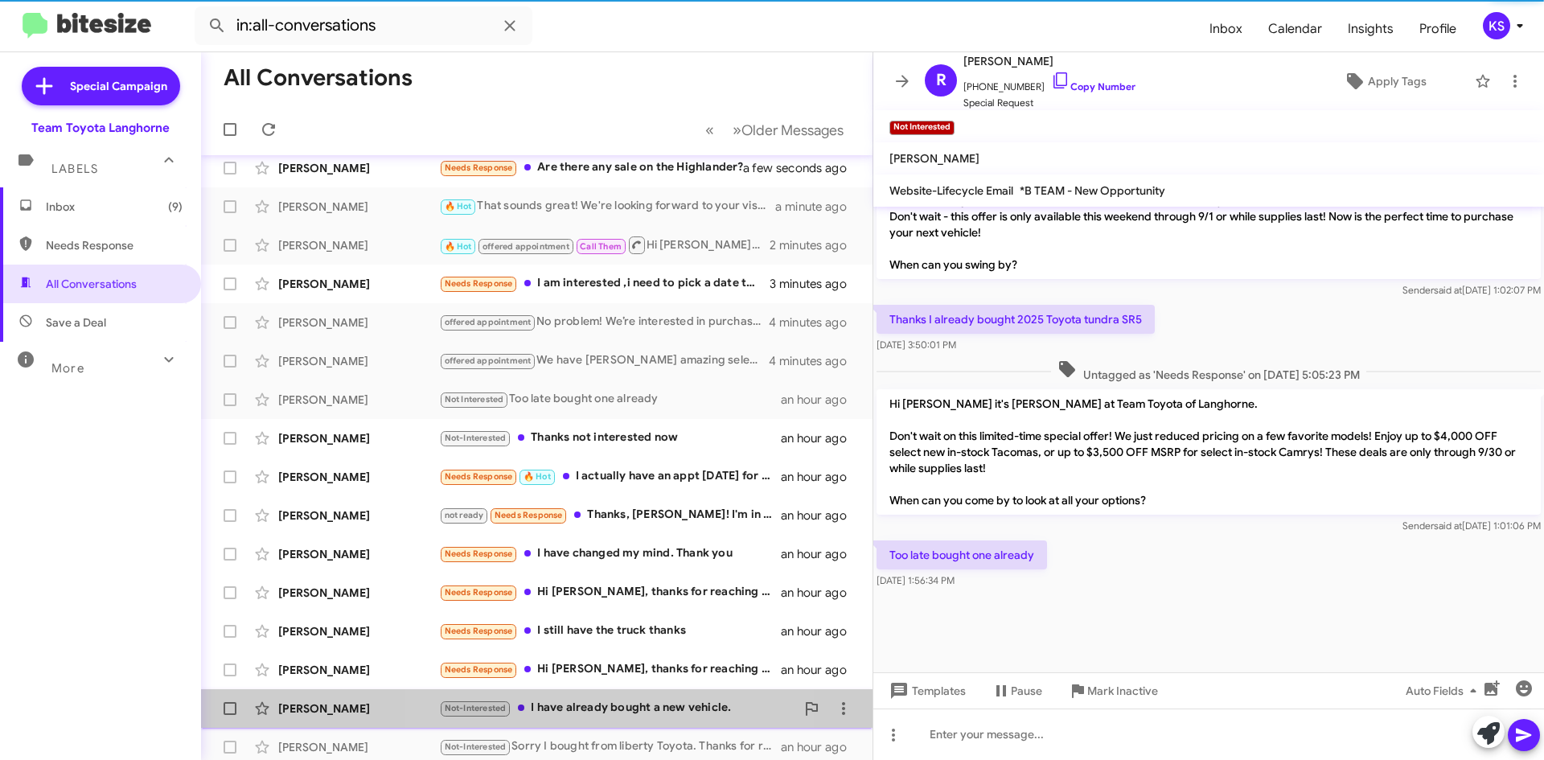
click at [622, 706] on div "Not-Interested I have already bought a new vehicle." at bounding box center [617, 708] width 356 height 19
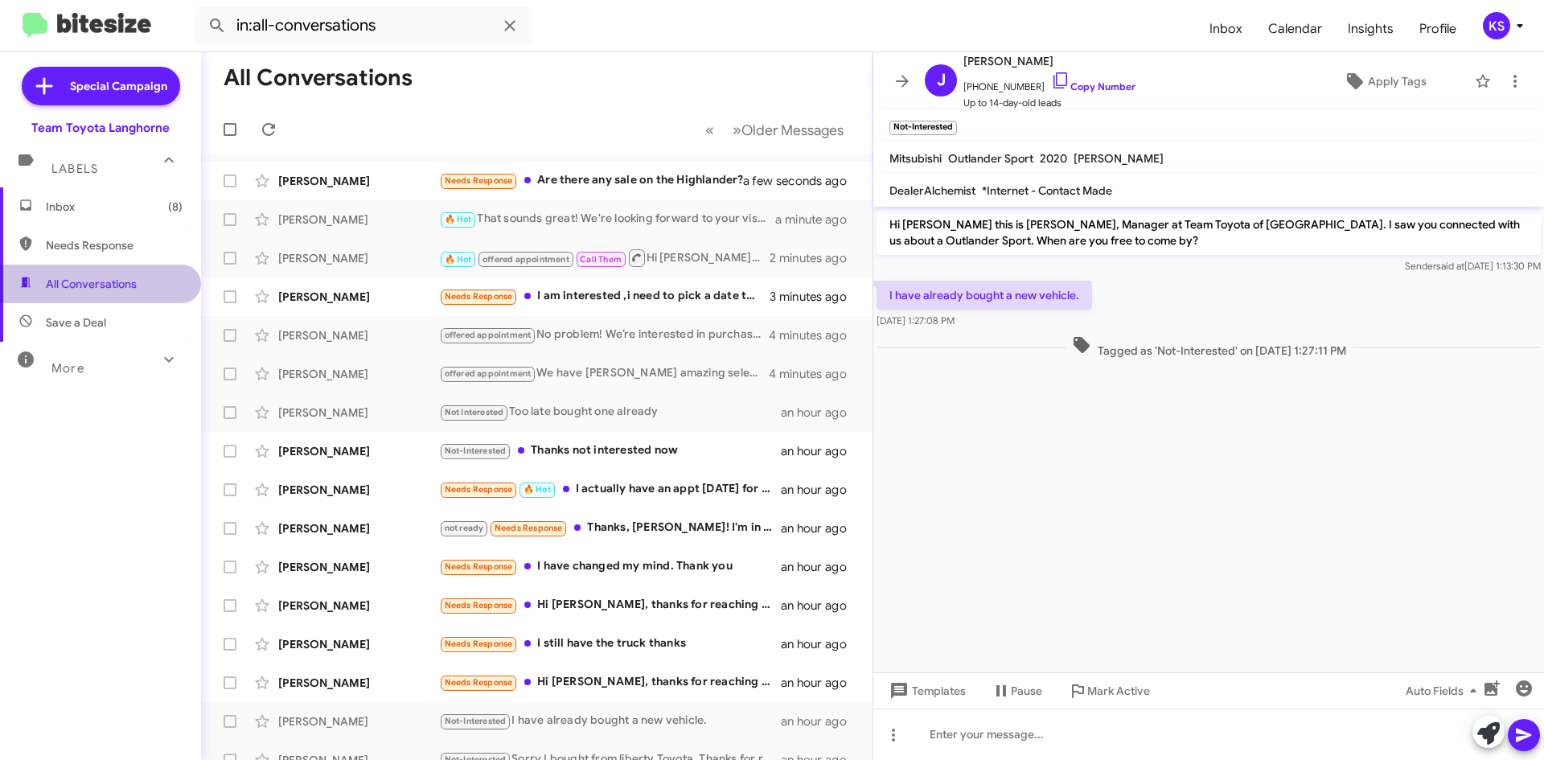
click at [113, 284] on span "All Conversations" at bounding box center [91, 284] width 91 height 16
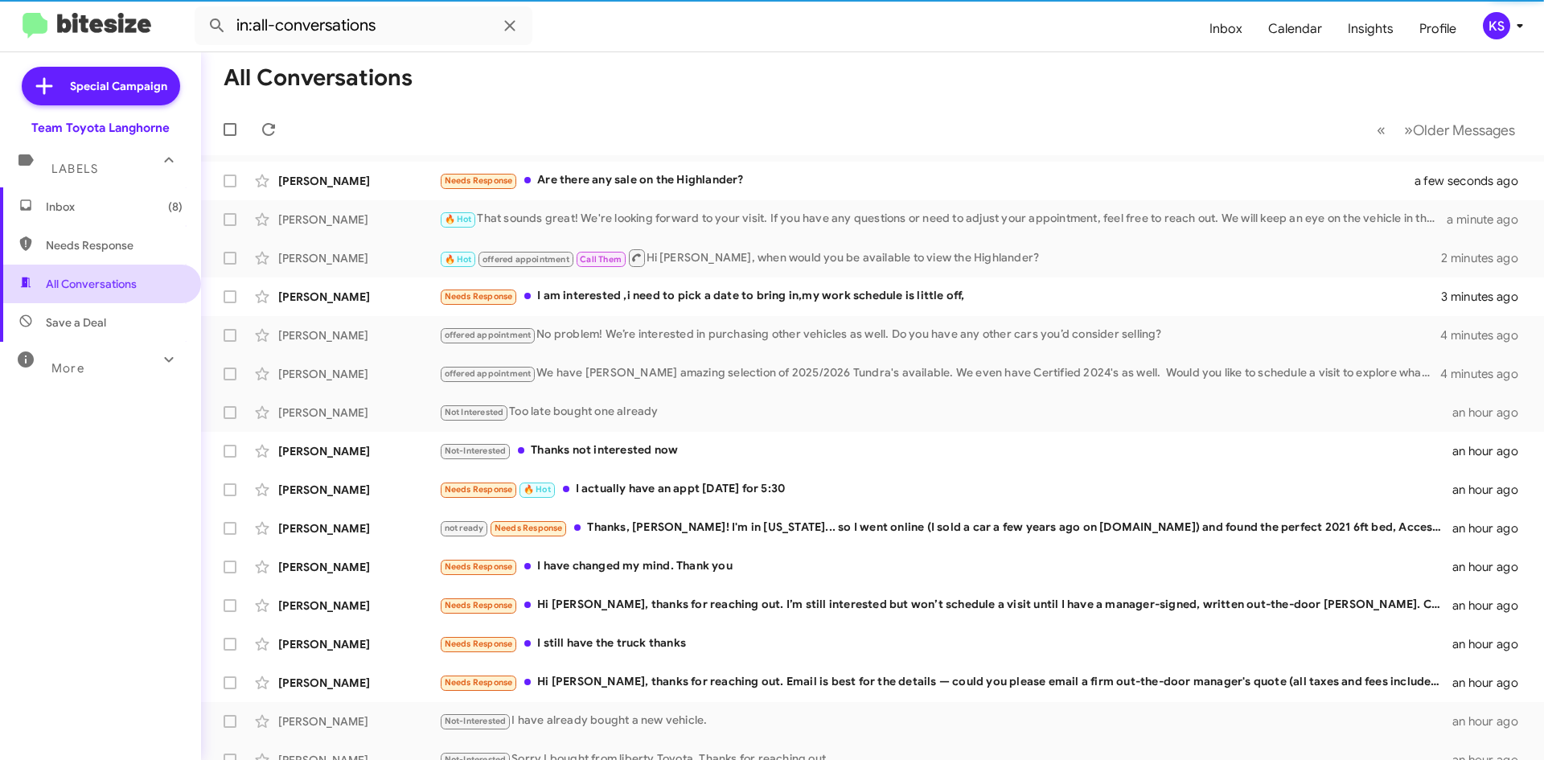
click at [114, 283] on span "All Conversations" at bounding box center [91, 284] width 91 height 16
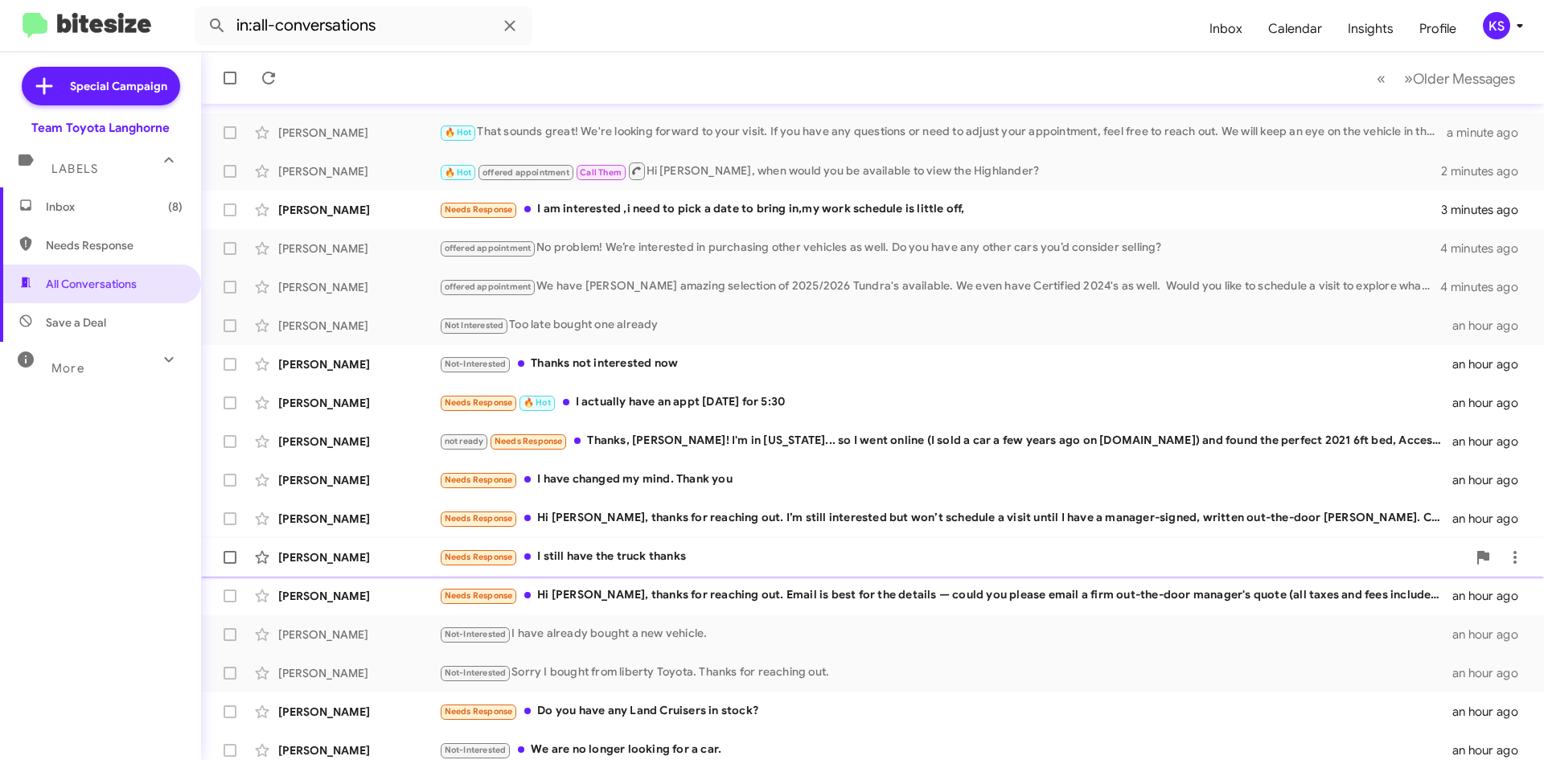
scroll to position [174, 0]
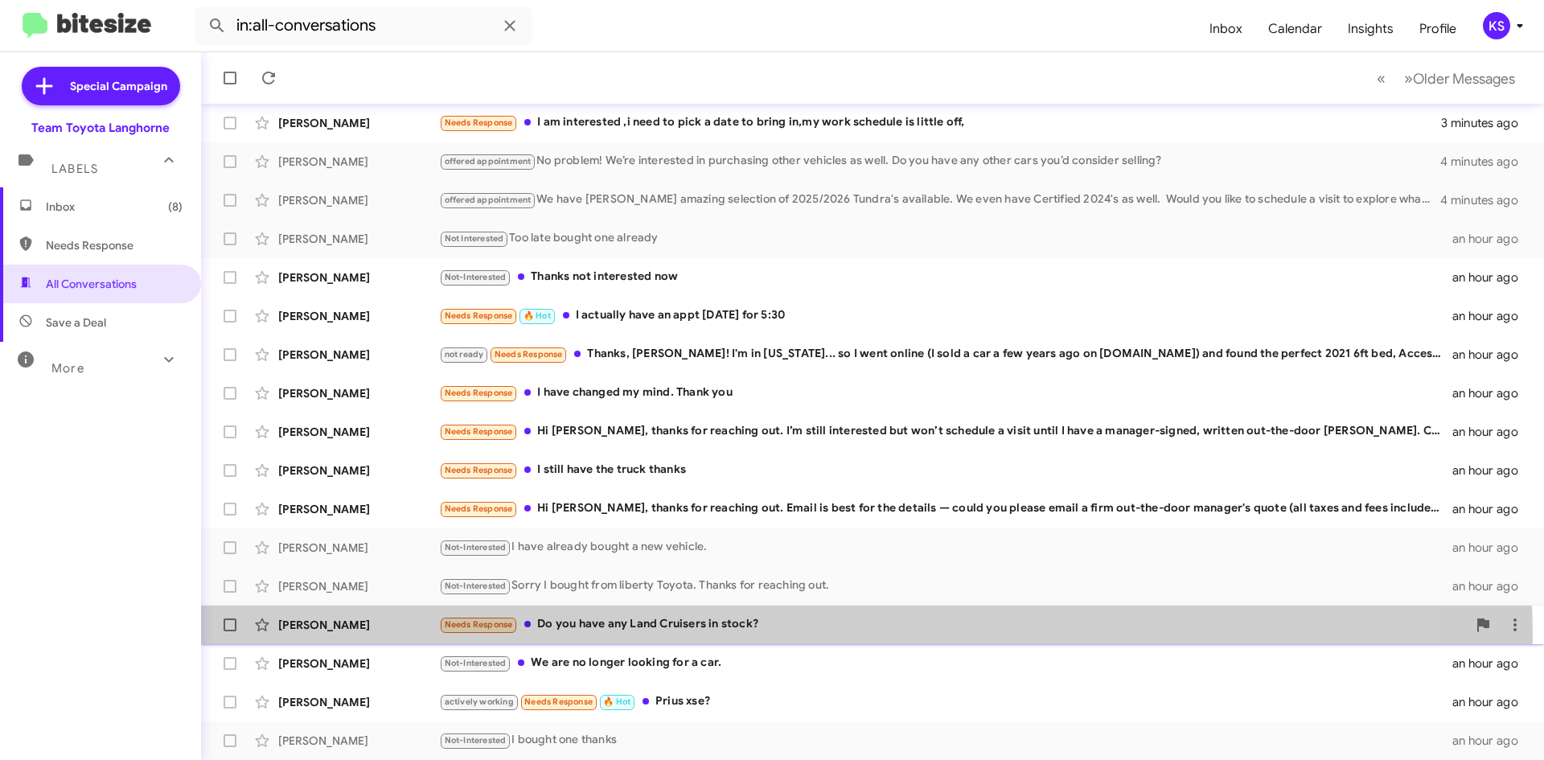
click at [770, 638] on div "[PERSON_NAME] Needs Response Do you have any Land Cruisers in stock? an hour ago" at bounding box center [873, 625] width 1318 height 32
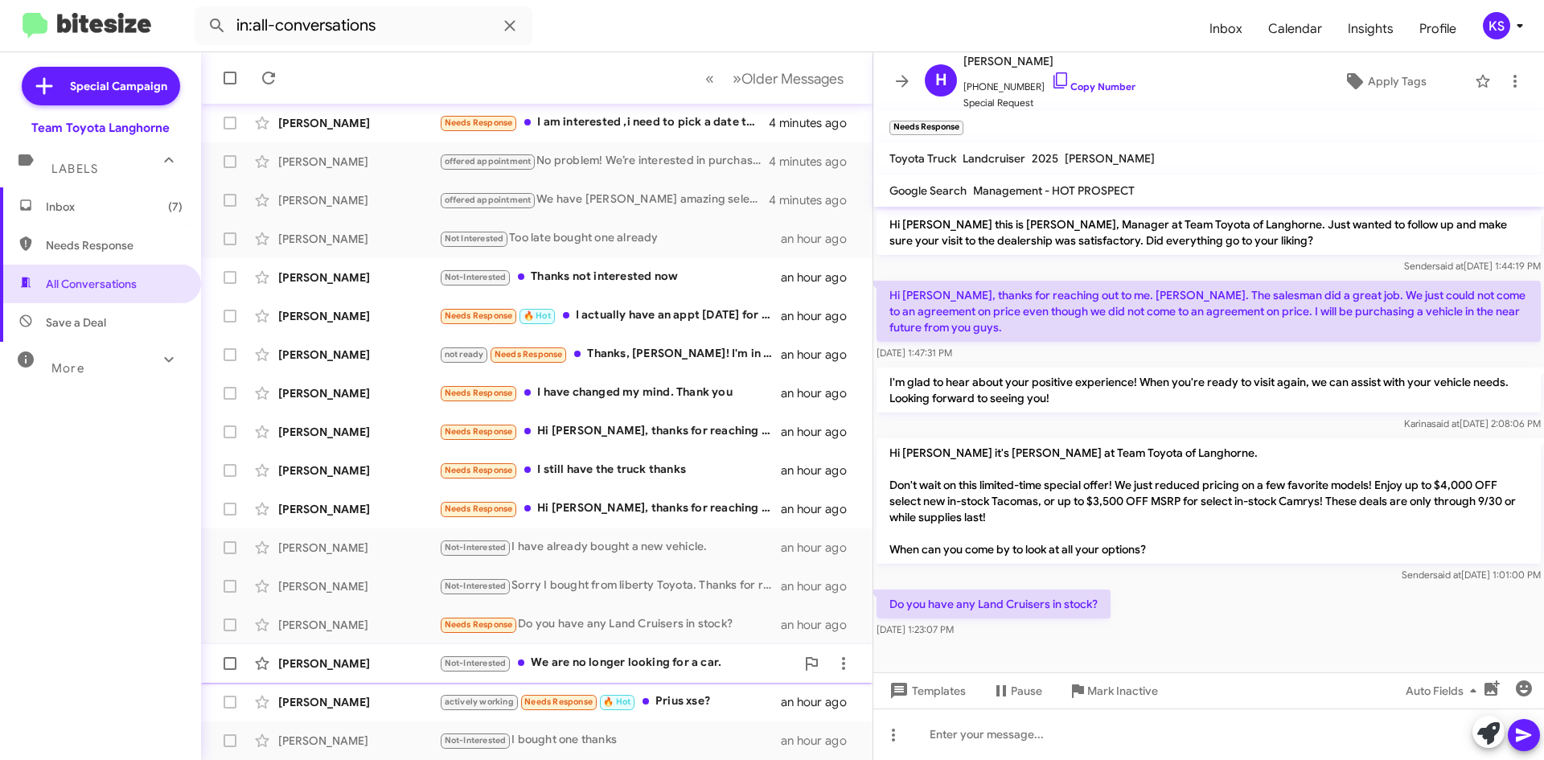
click at [652, 663] on div "Not-Interested We are no longer looking for a car." at bounding box center [617, 663] width 356 height 19
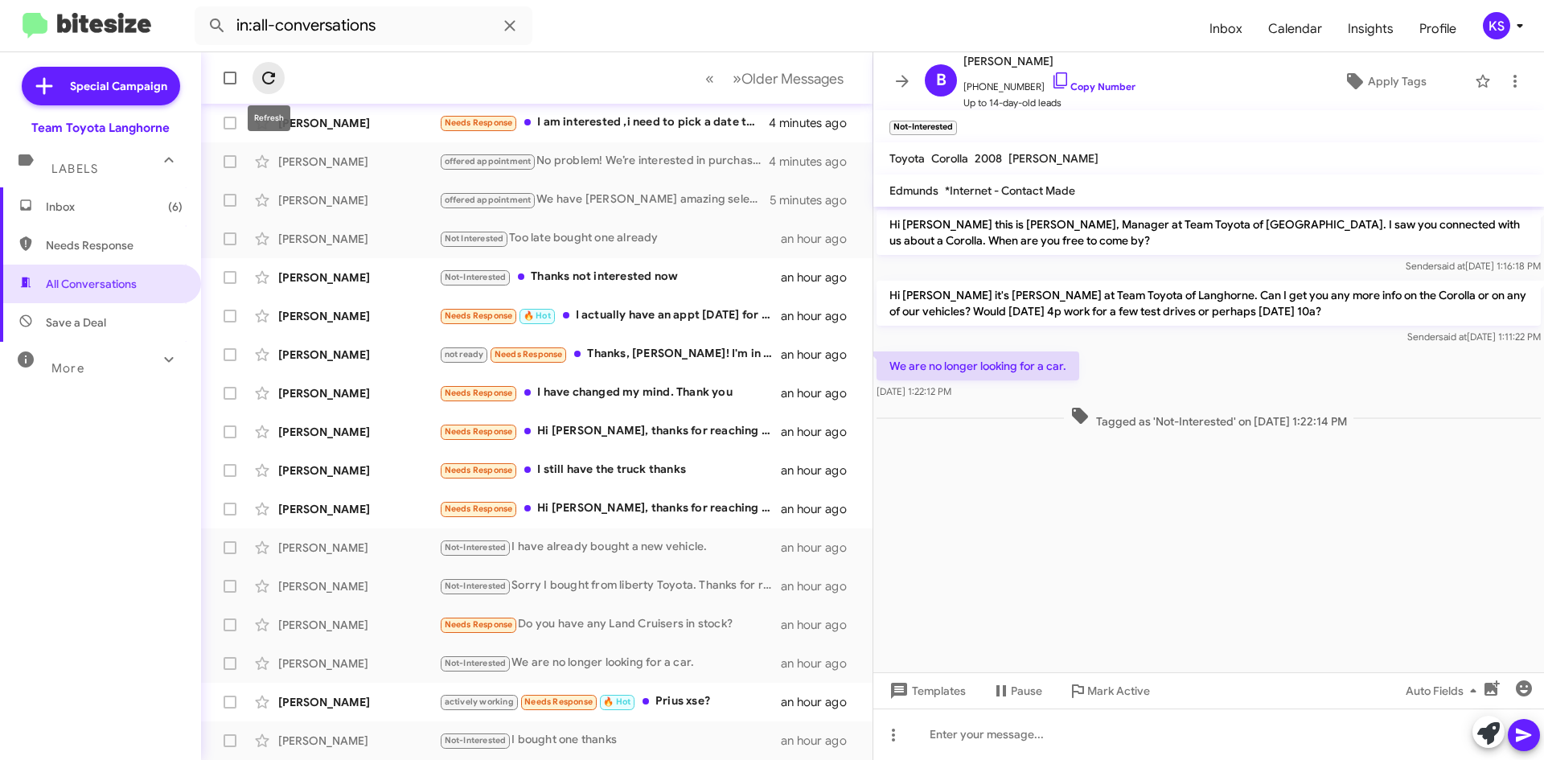
click at [278, 76] on icon at bounding box center [268, 77] width 19 height 19
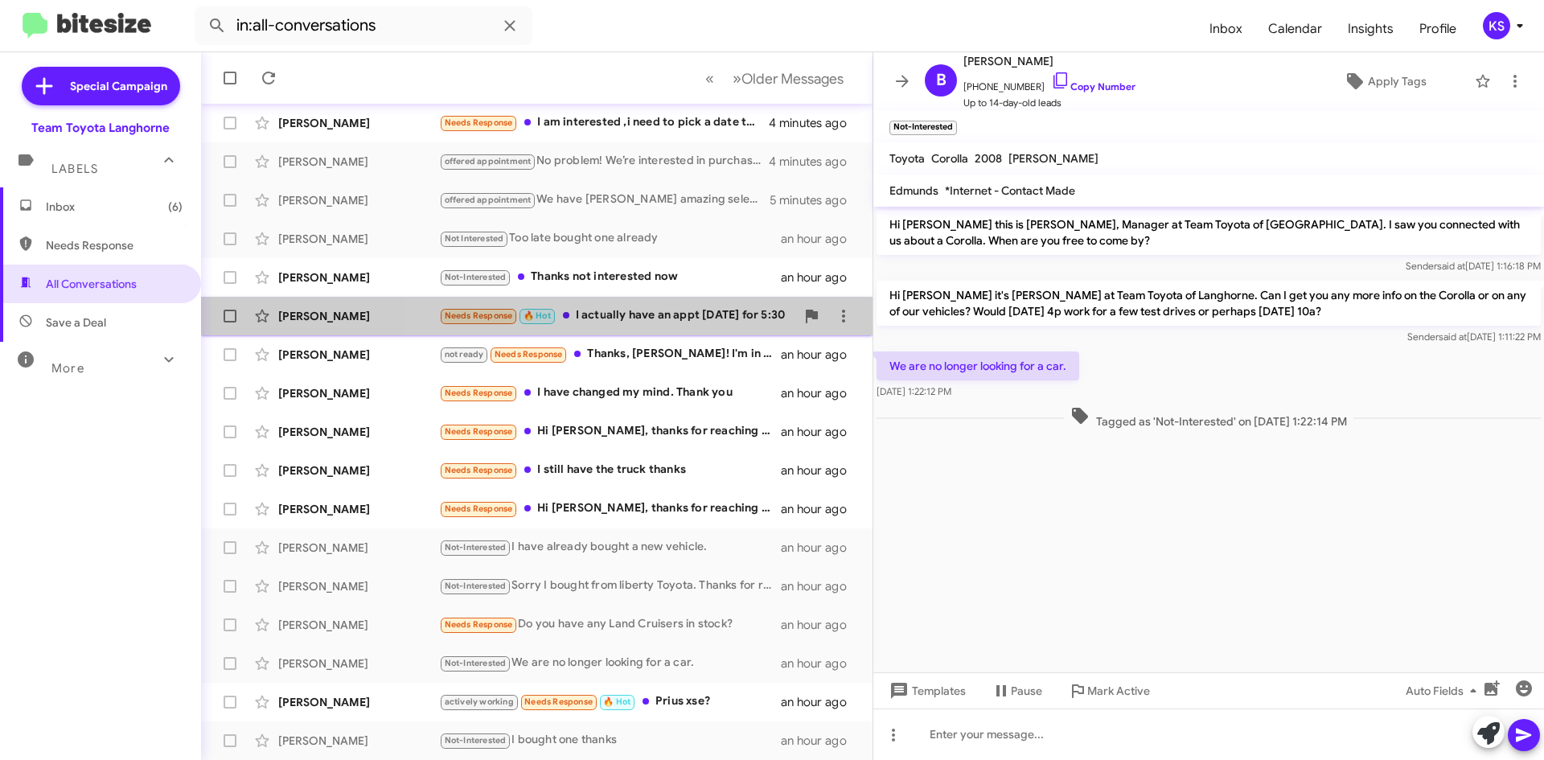
click at [681, 323] on div "Needs Response 🔥 Hot I actually have an appt [DATE] for 5:30" at bounding box center [617, 315] width 356 height 19
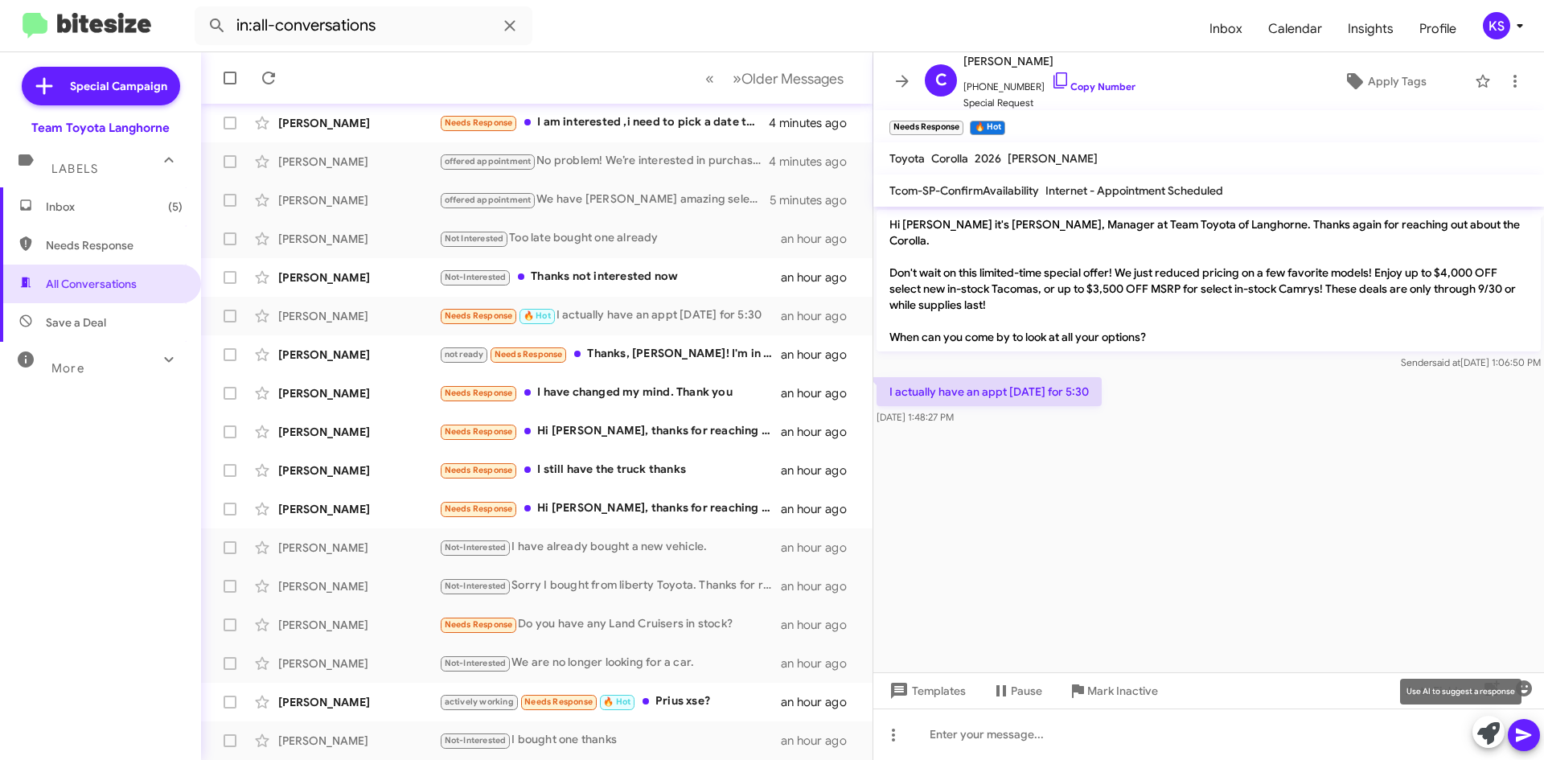
click at [1484, 721] on span at bounding box center [1489, 733] width 23 height 35
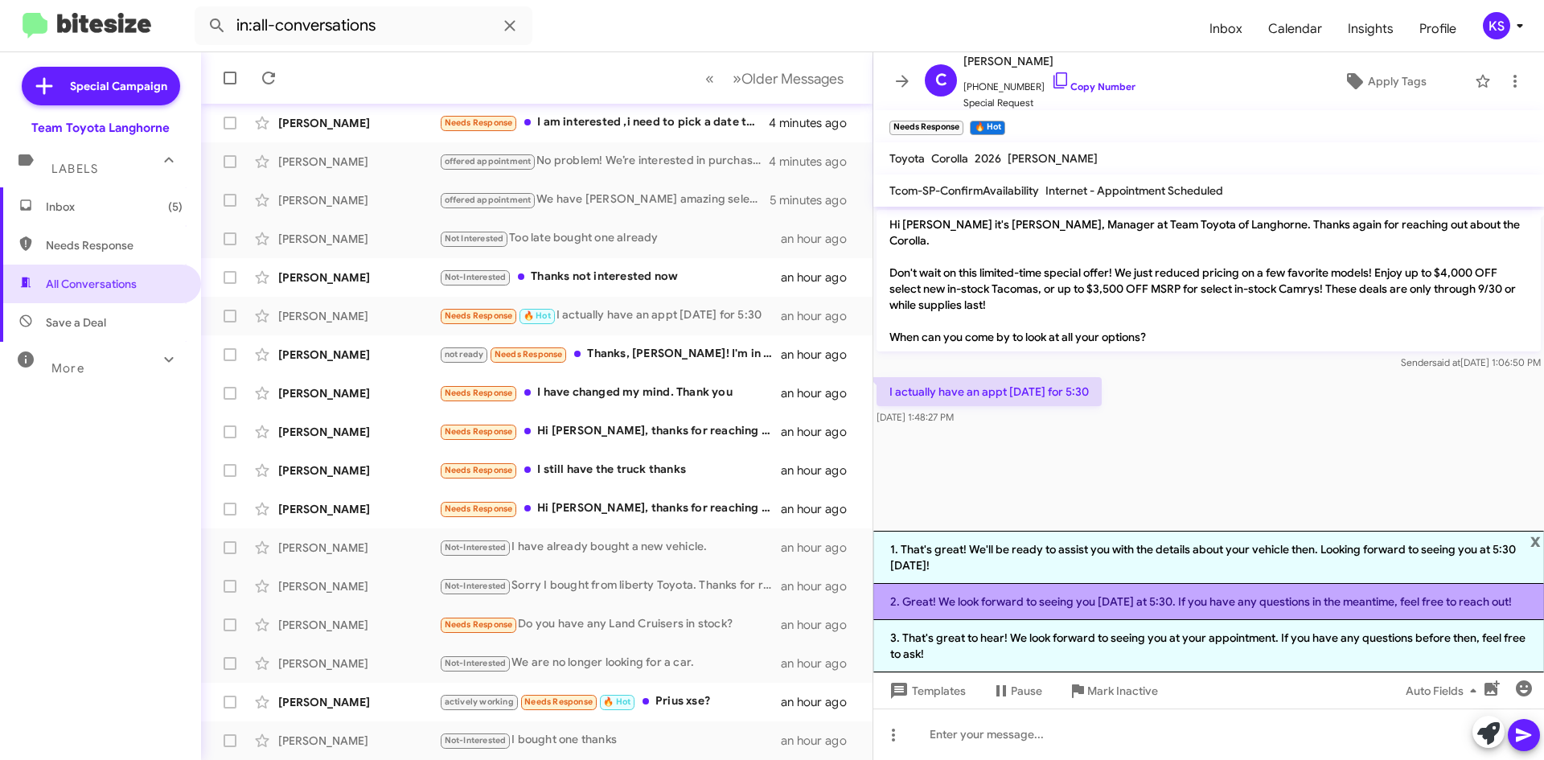
click at [1136, 596] on li "2. Great! We look forward to seeing you [DATE] at 5:30. If you have any questio…" at bounding box center [1209, 602] width 671 height 36
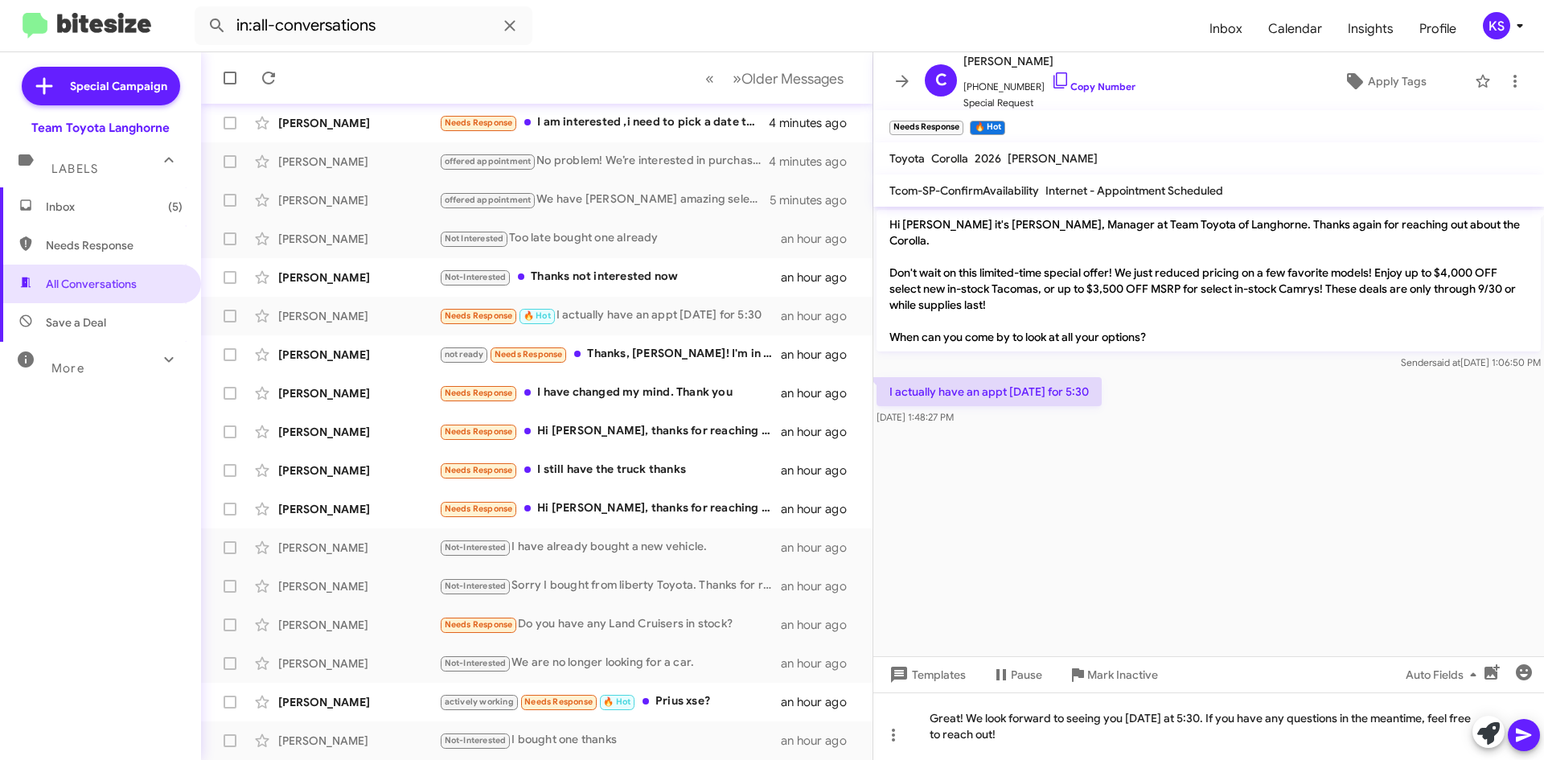
click at [1533, 738] on icon at bounding box center [1524, 735] width 19 height 19
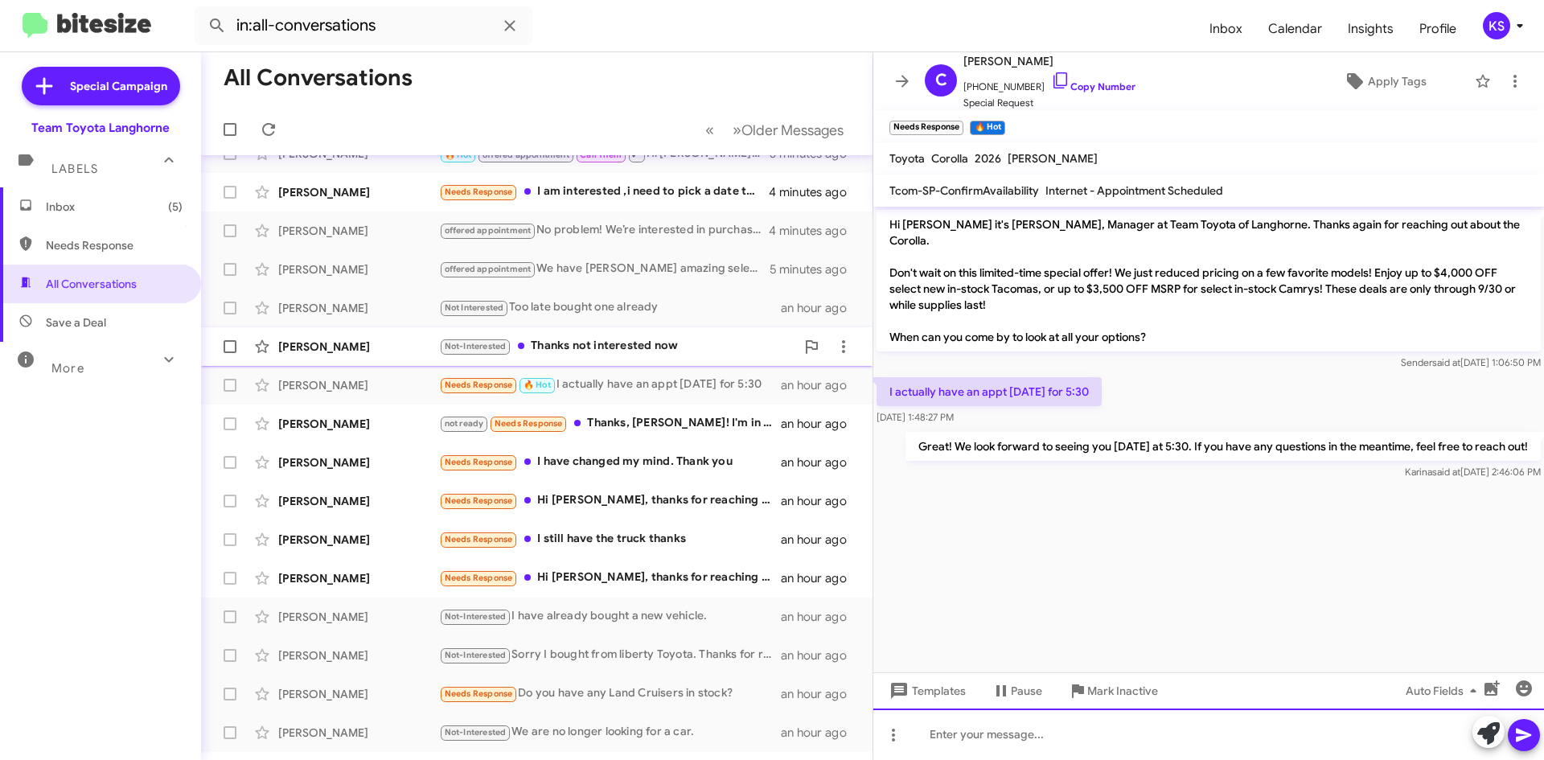
scroll to position [93, 0]
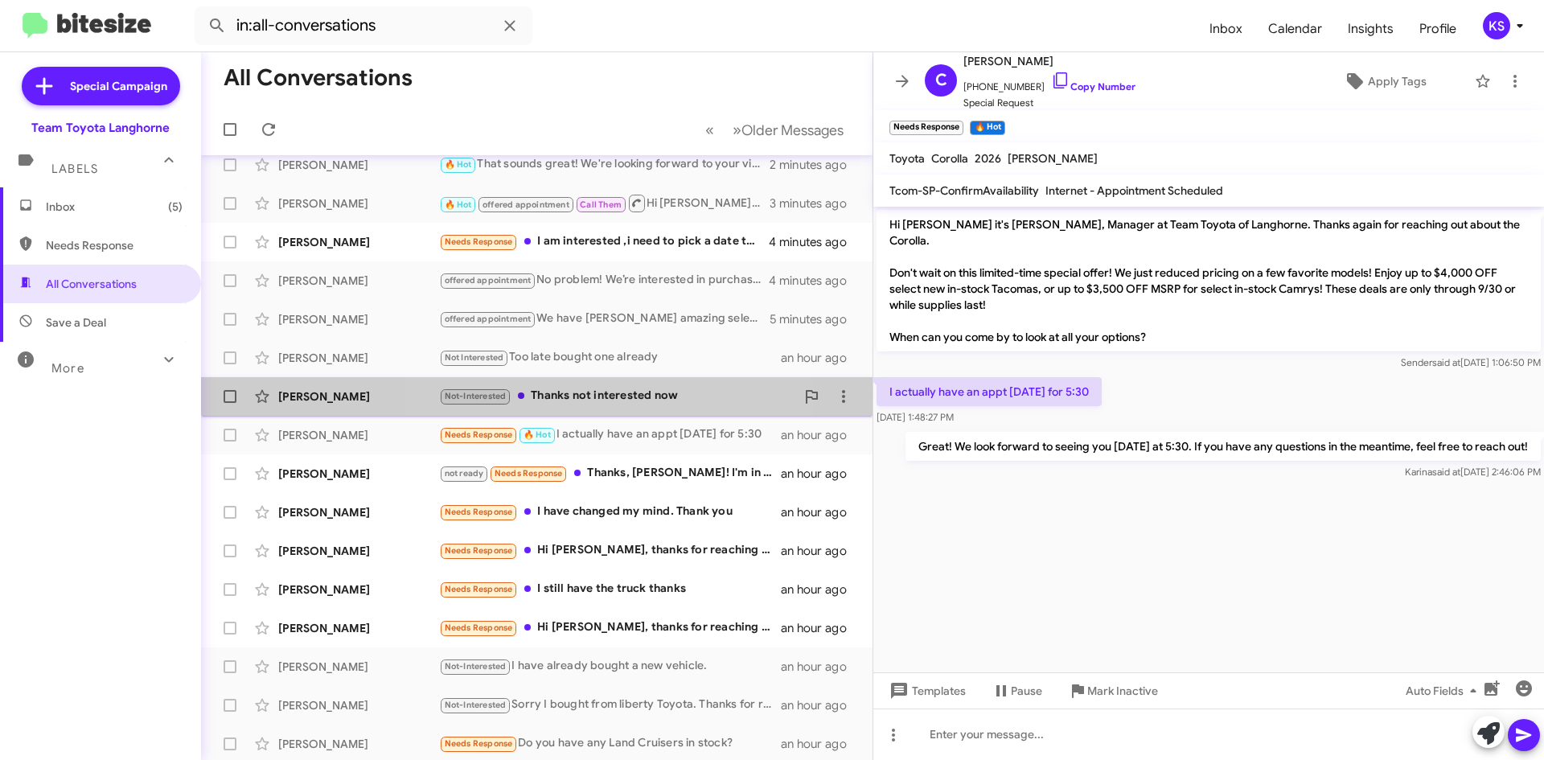
click at [603, 396] on div "Not-Interested Thanks not interested now" at bounding box center [617, 396] width 356 height 19
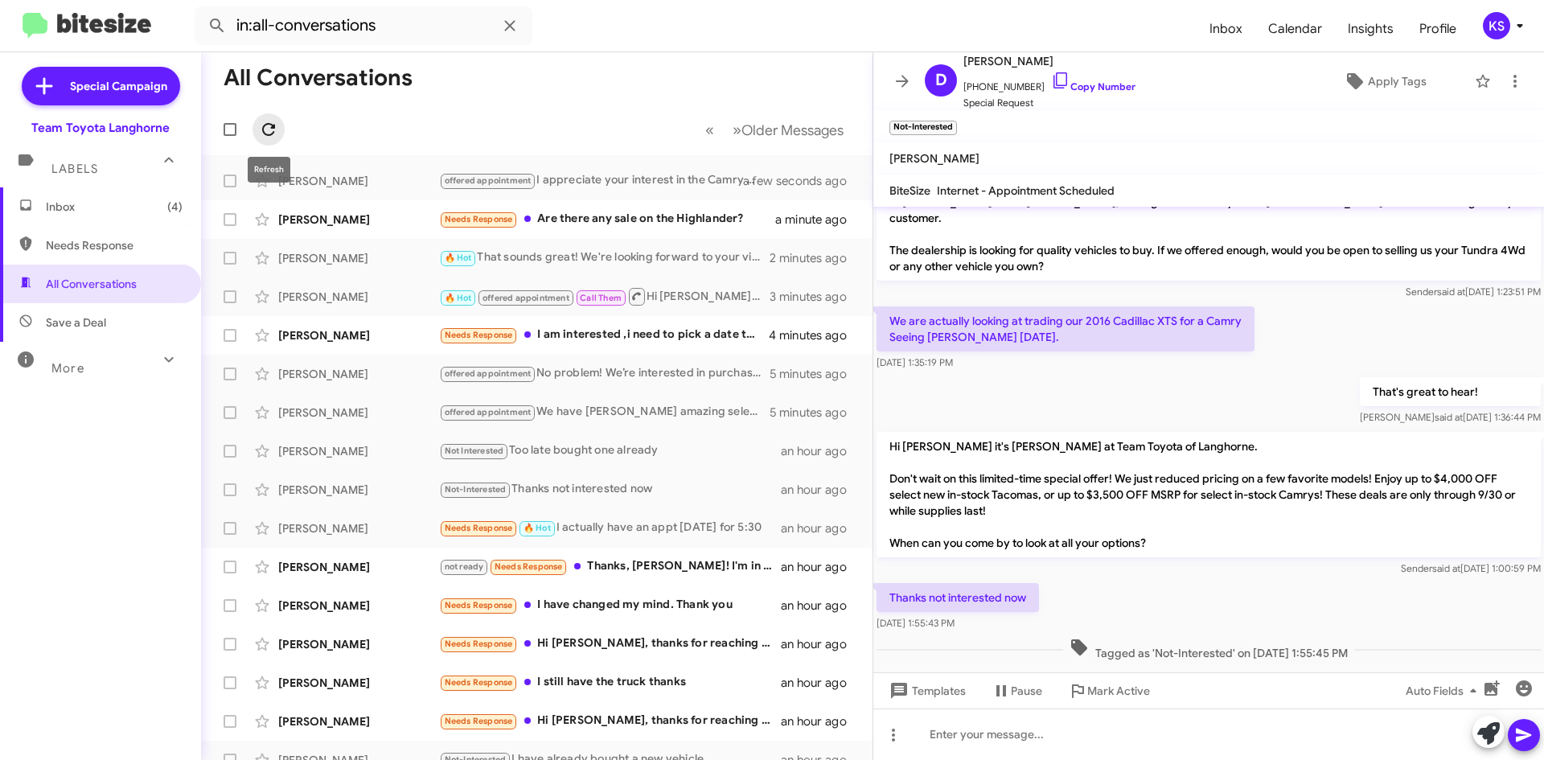
click at [268, 133] on icon at bounding box center [268, 129] width 19 height 19
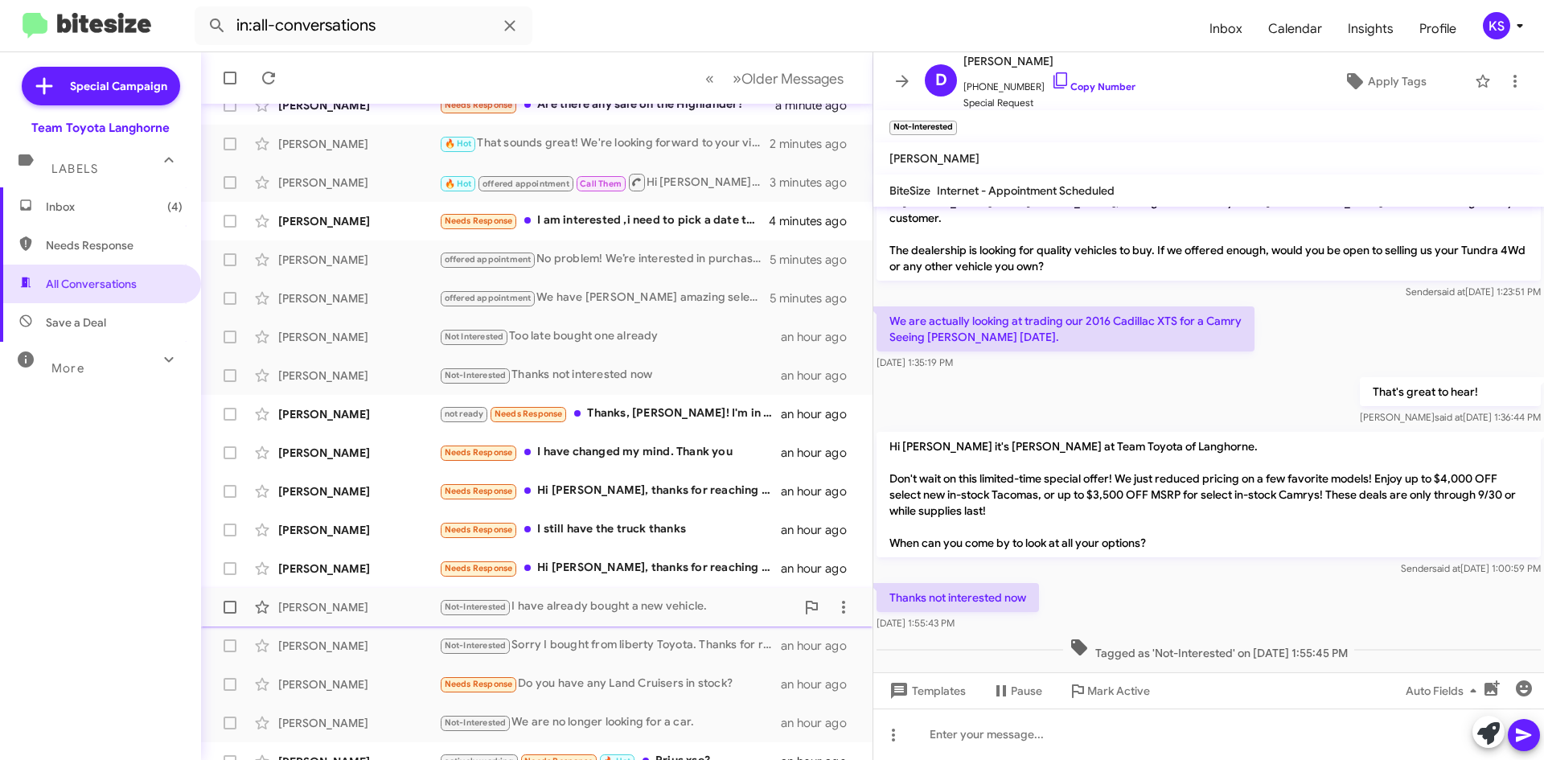
scroll to position [174, 0]
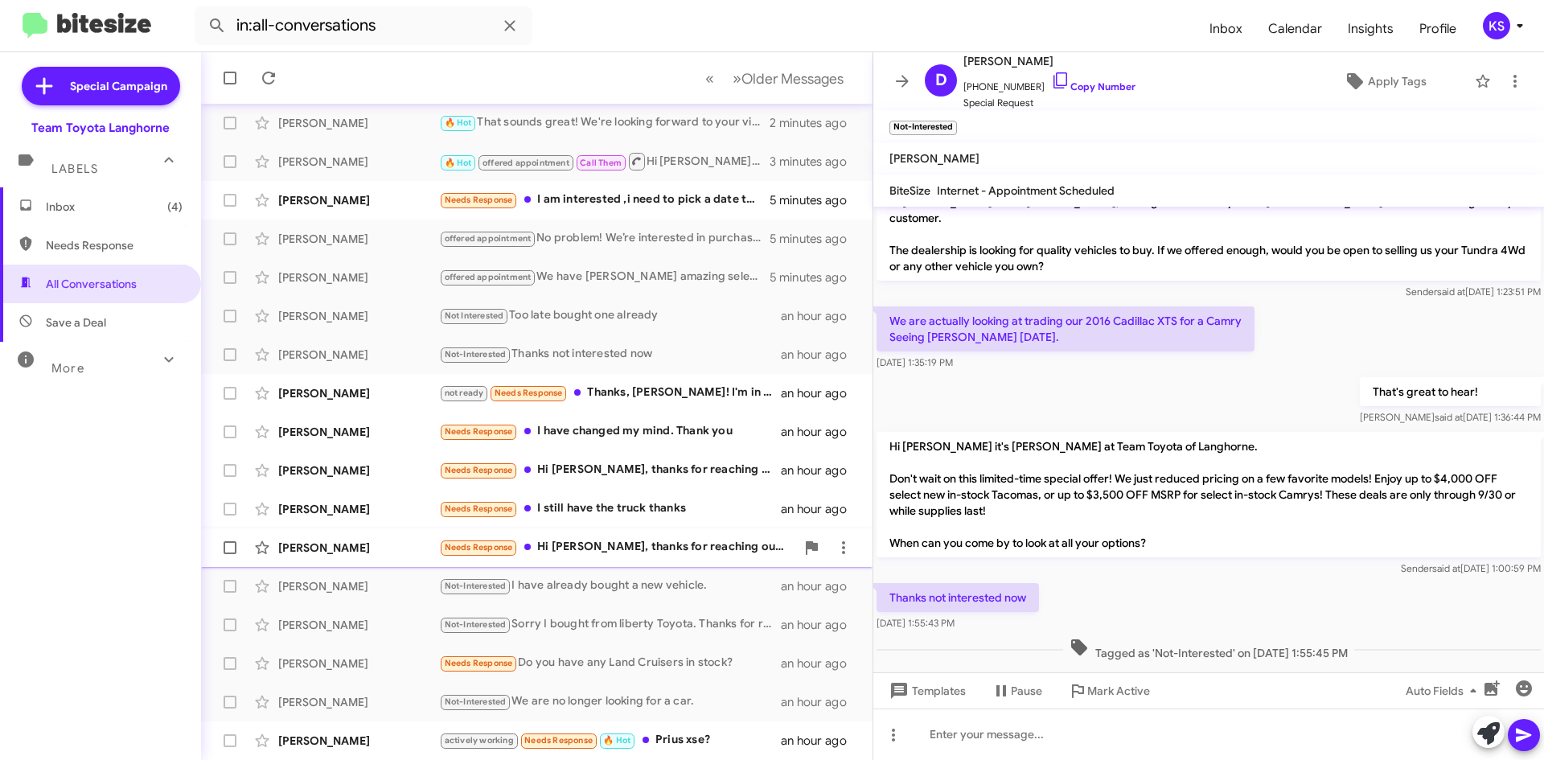
click at [687, 561] on div "[PERSON_NAME] Needs Response Hi [PERSON_NAME], thanks for reaching out. Email i…" at bounding box center [537, 548] width 646 height 32
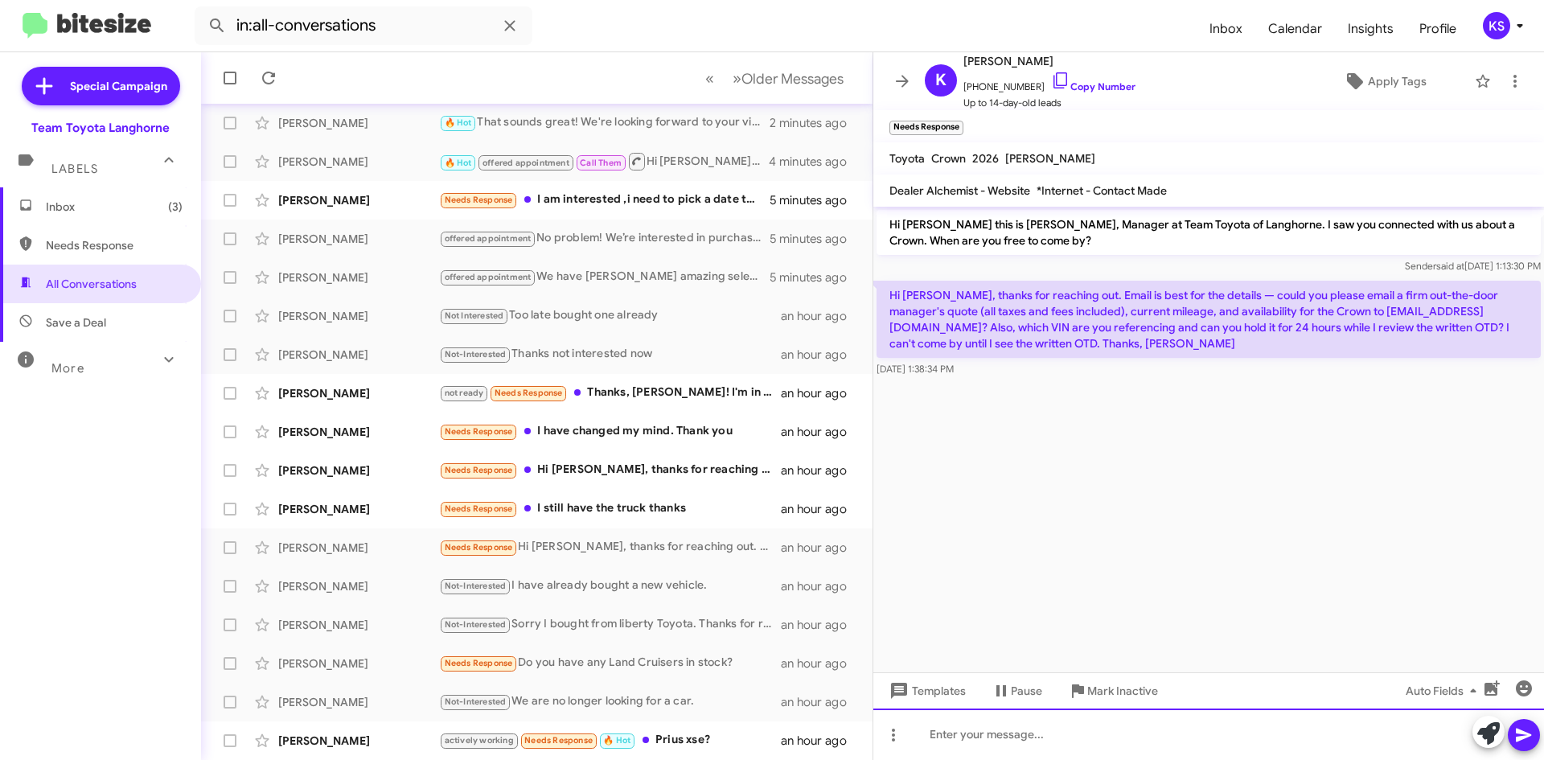
click at [1066, 747] on div at bounding box center [1209, 734] width 671 height 51
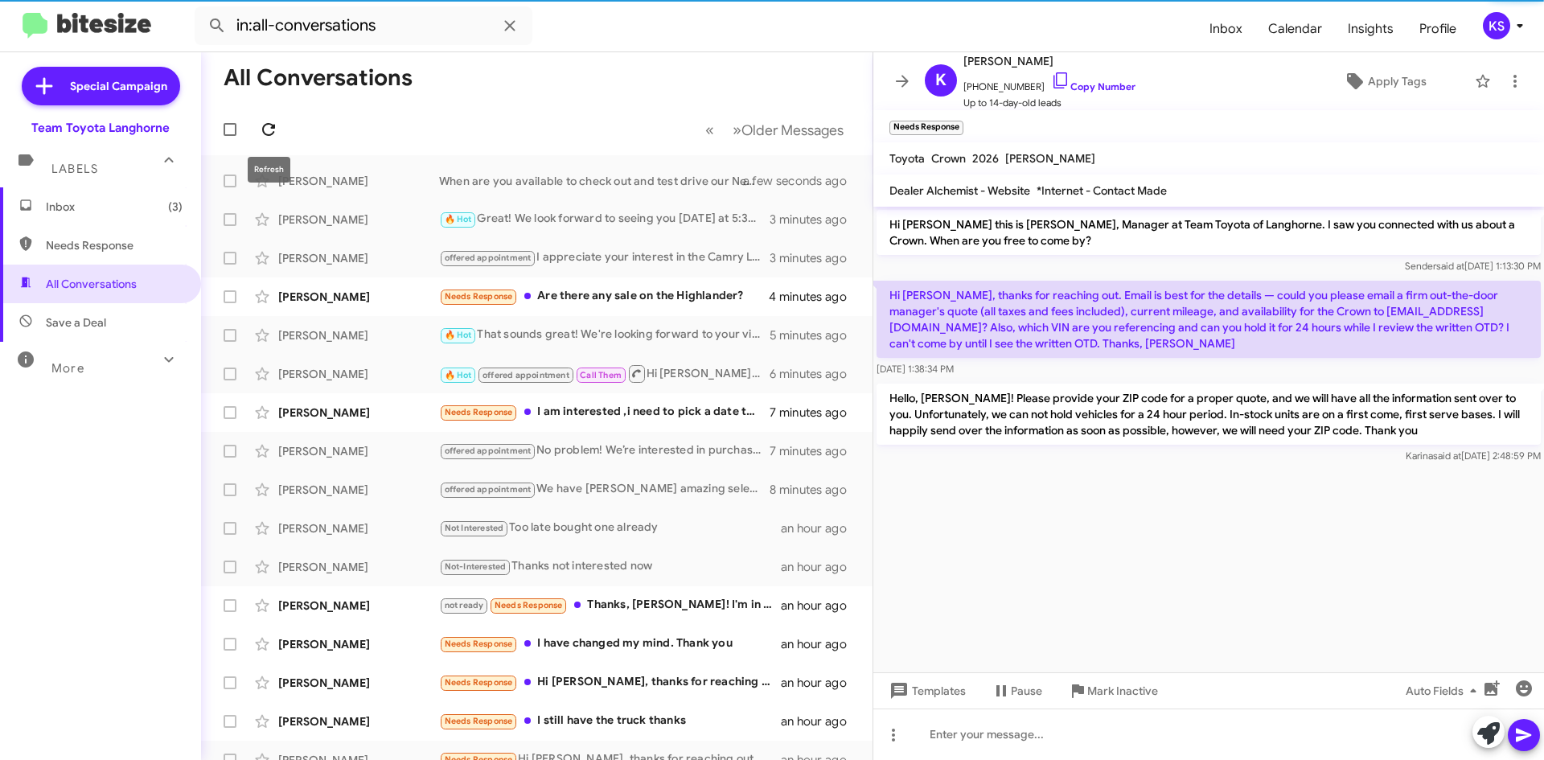
click at [270, 128] on icon at bounding box center [268, 129] width 19 height 19
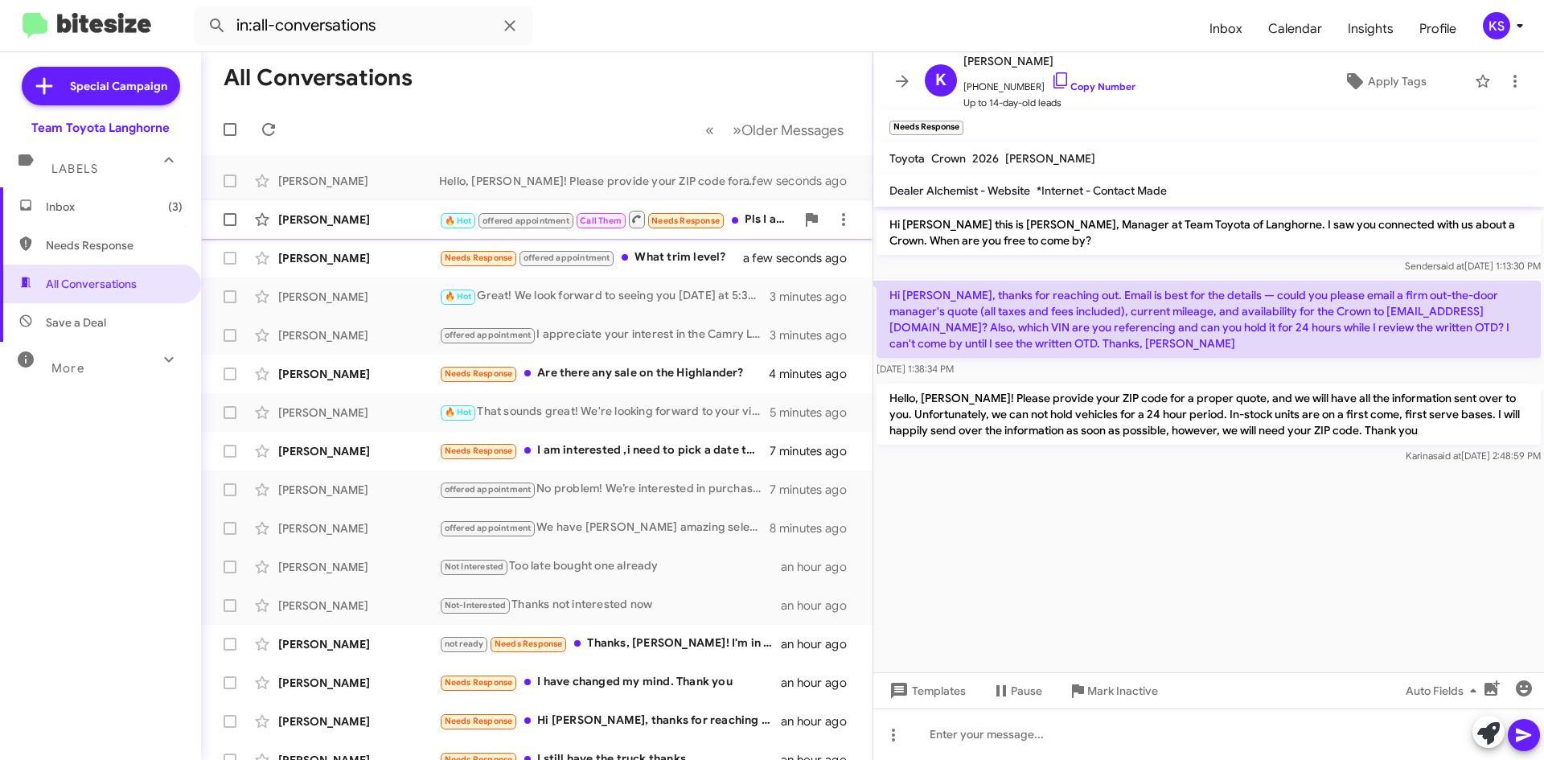
click at [345, 213] on div "[PERSON_NAME]" at bounding box center [358, 220] width 161 height 16
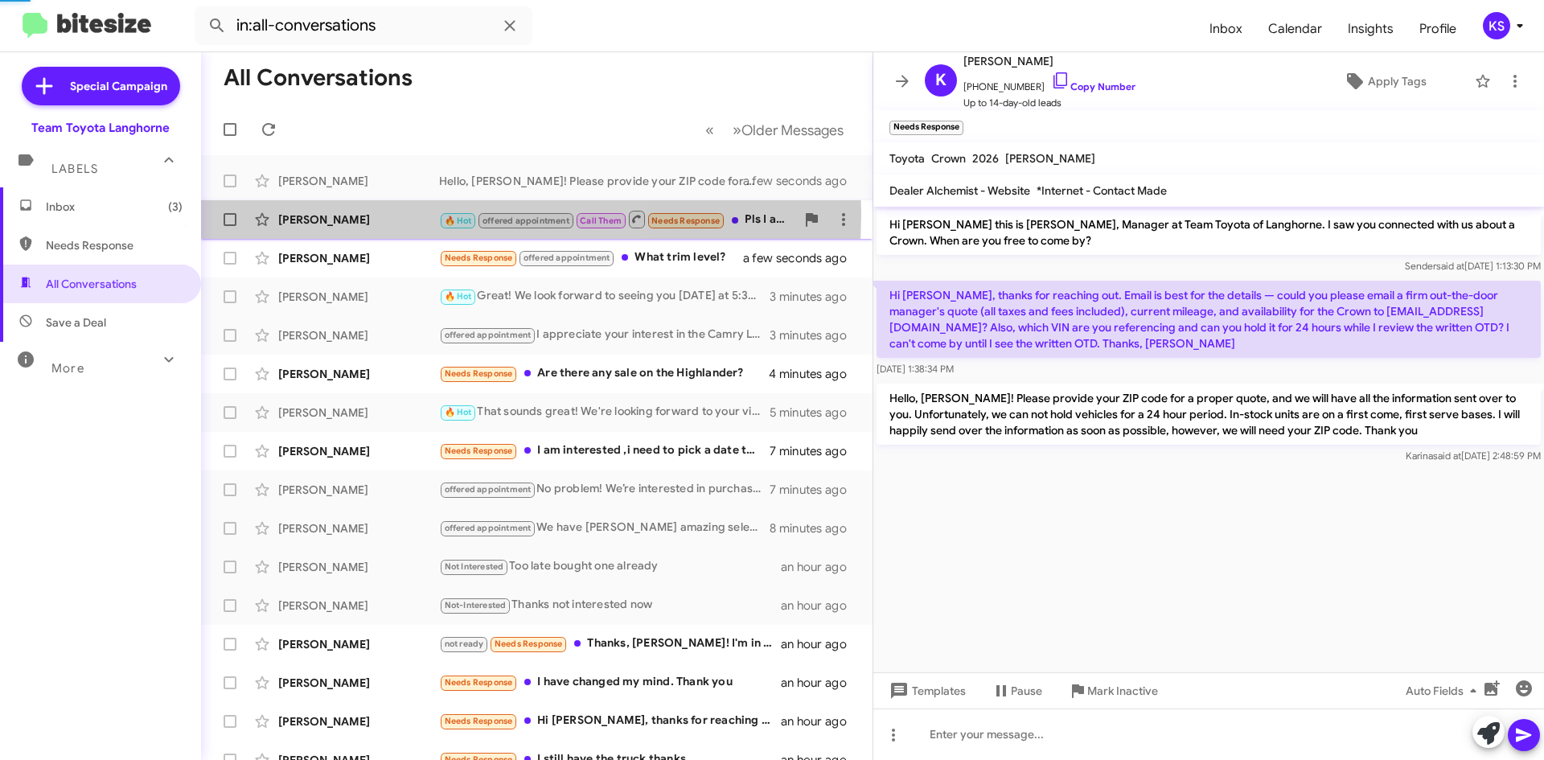
scroll to position [84, 0]
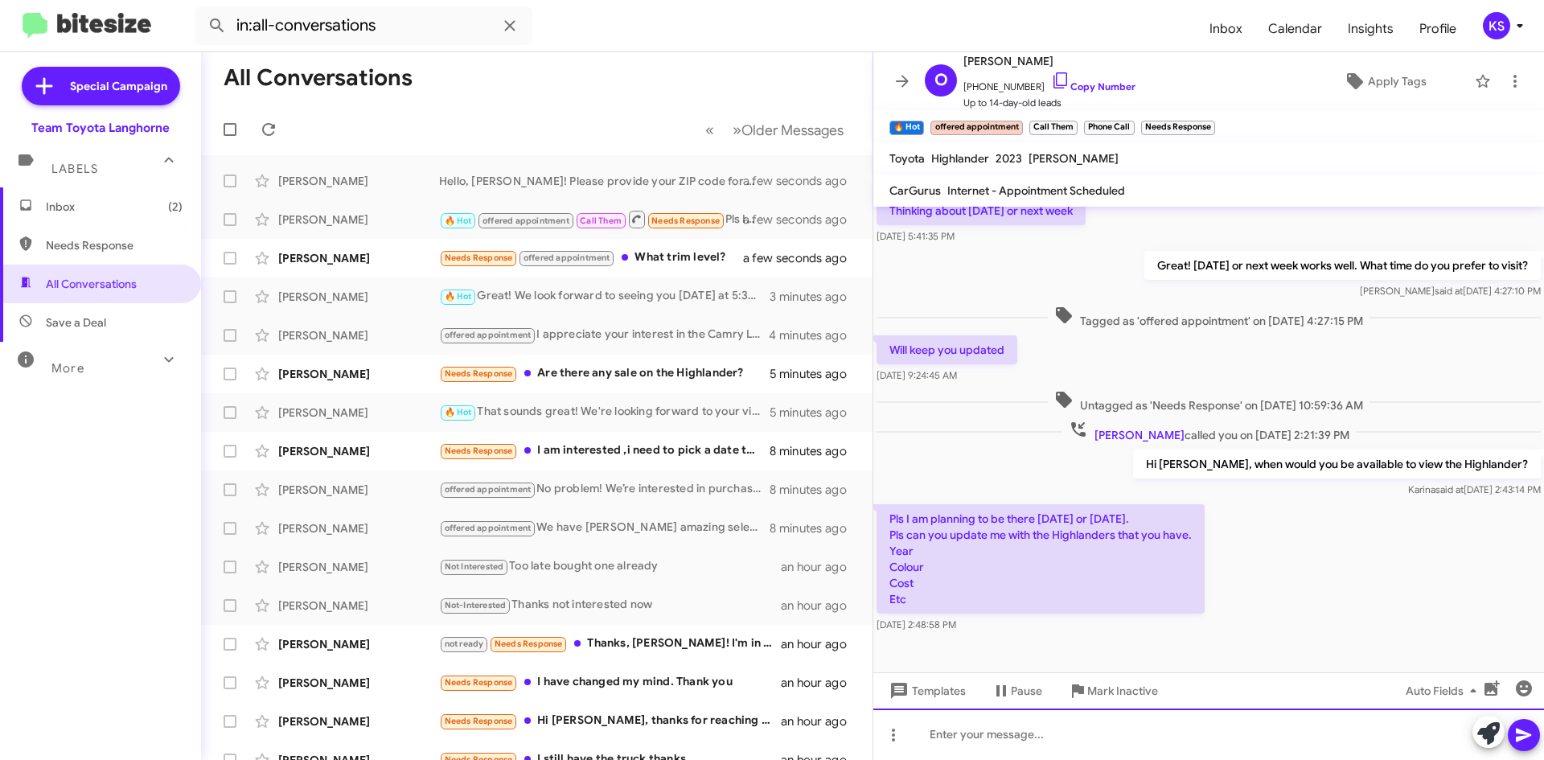
click at [989, 738] on div at bounding box center [1209, 734] width 671 height 51
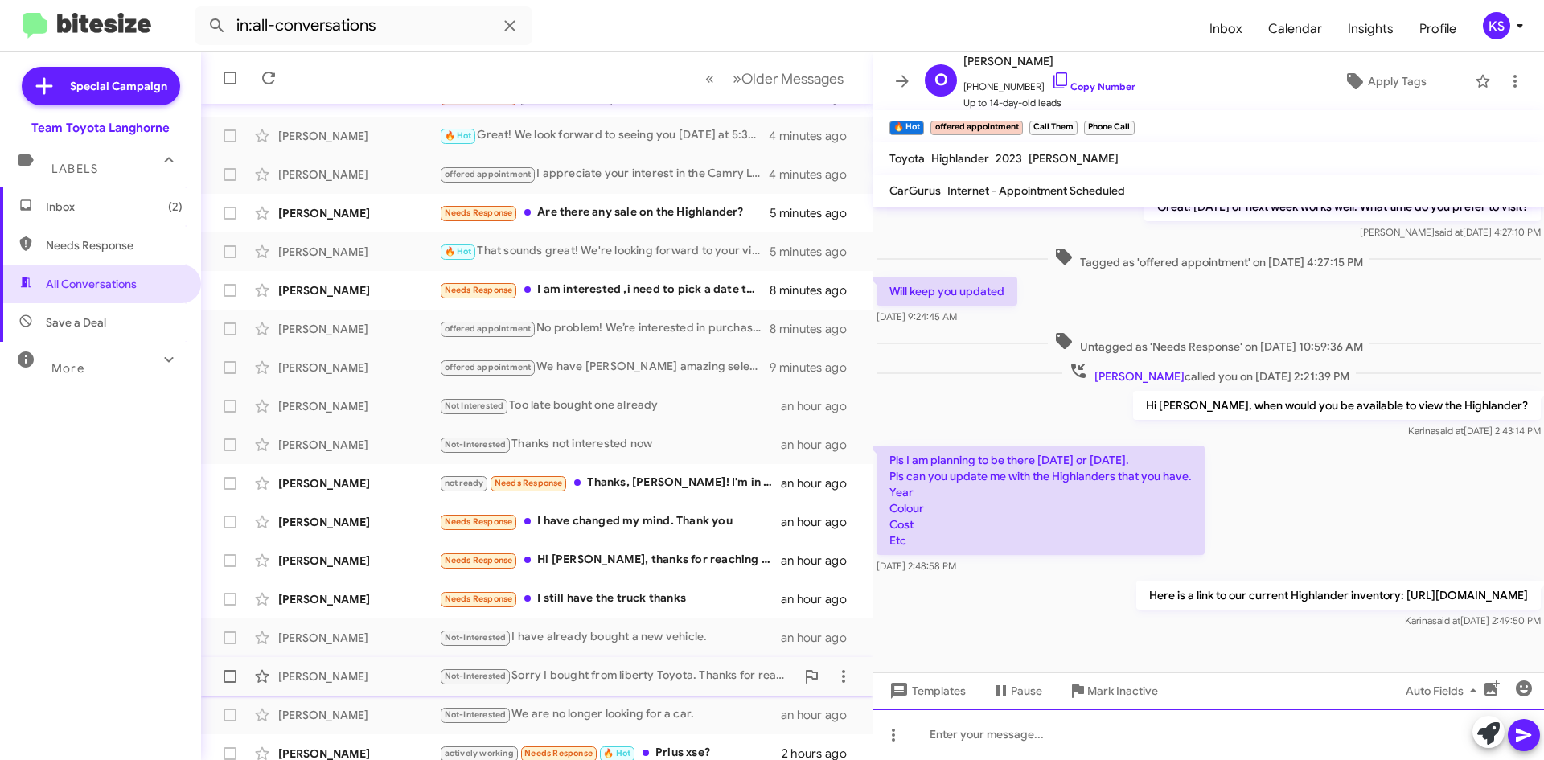
scroll to position [174, 0]
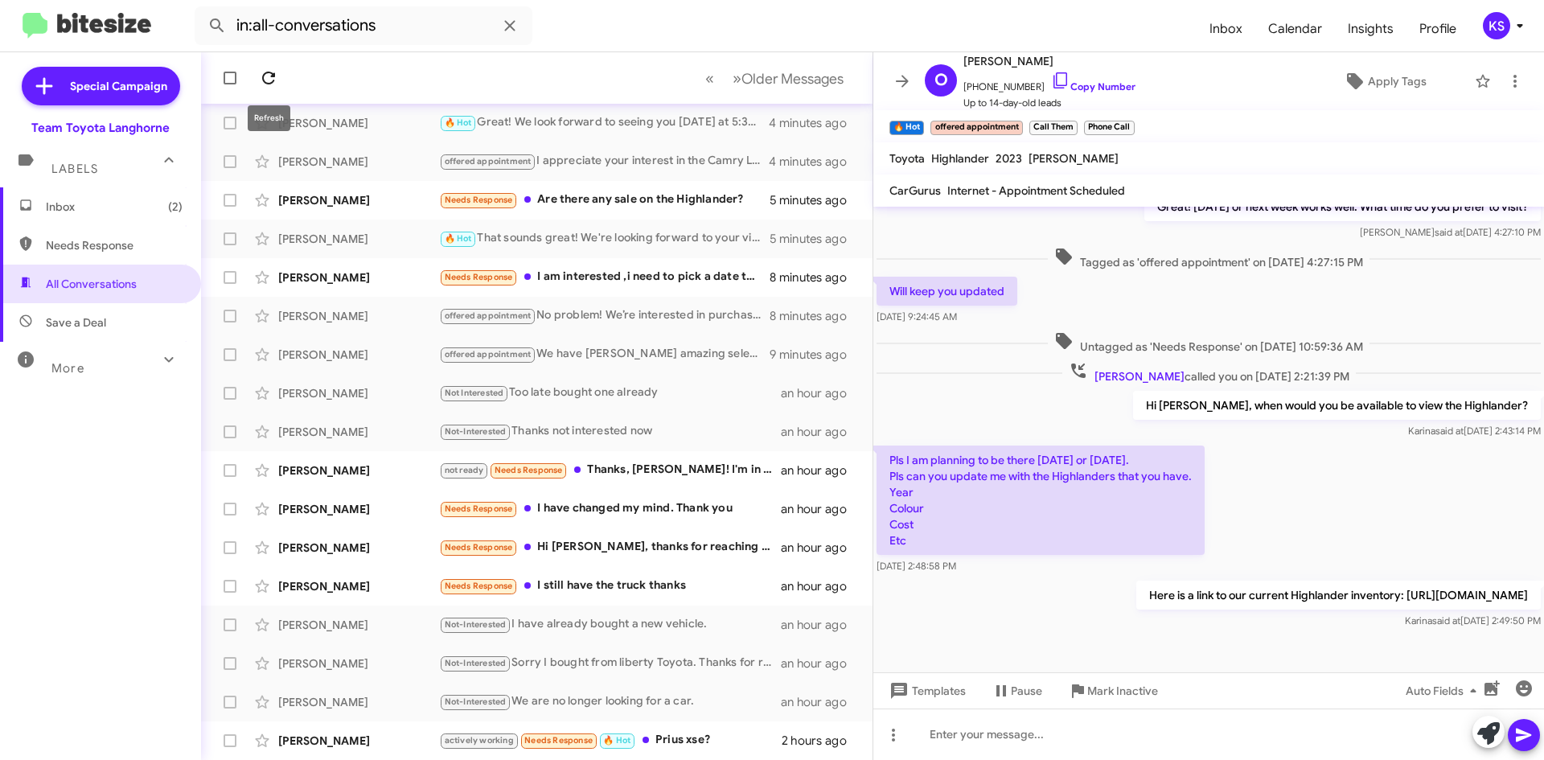
click at [271, 80] on icon at bounding box center [268, 77] width 19 height 19
click at [116, 199] on span "Inbox (2)" at bounding box center [114, 207] width 137 height 16
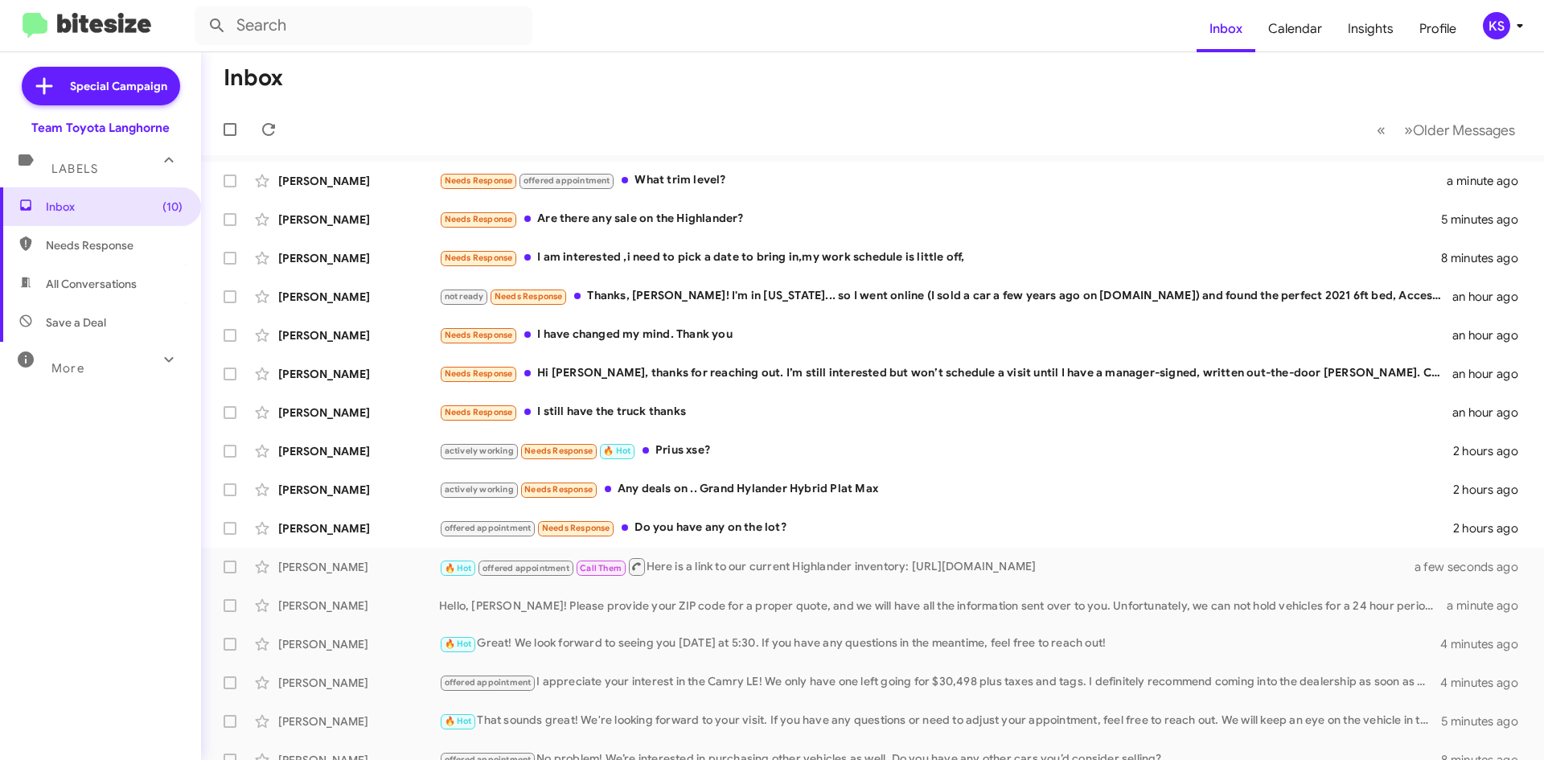
click at [73, 278] on span "All Conversations" at bounding box center [91, 284] width 91 height 16
type input "in:all-conversations"
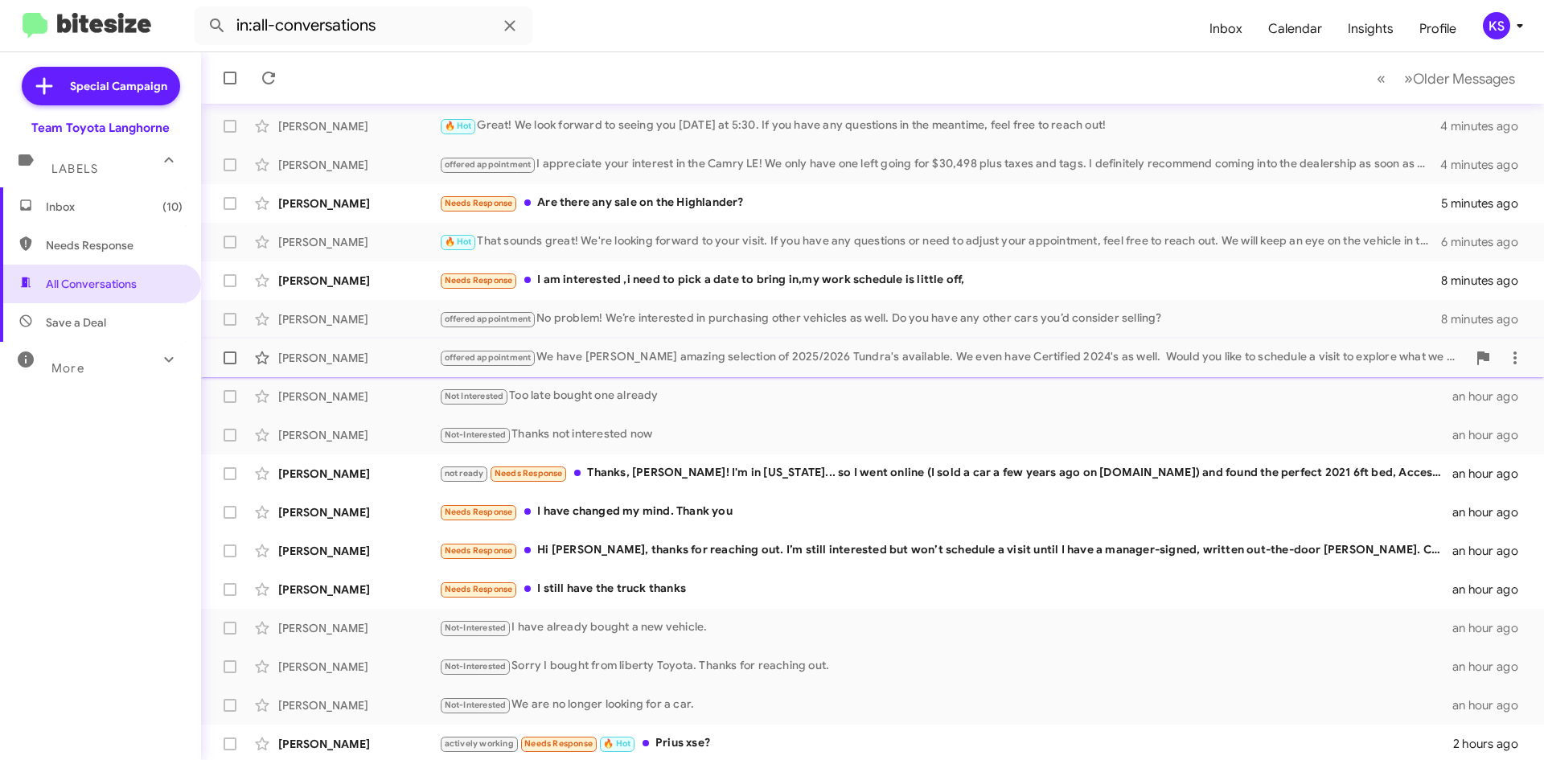
scroll to position [174, 0]
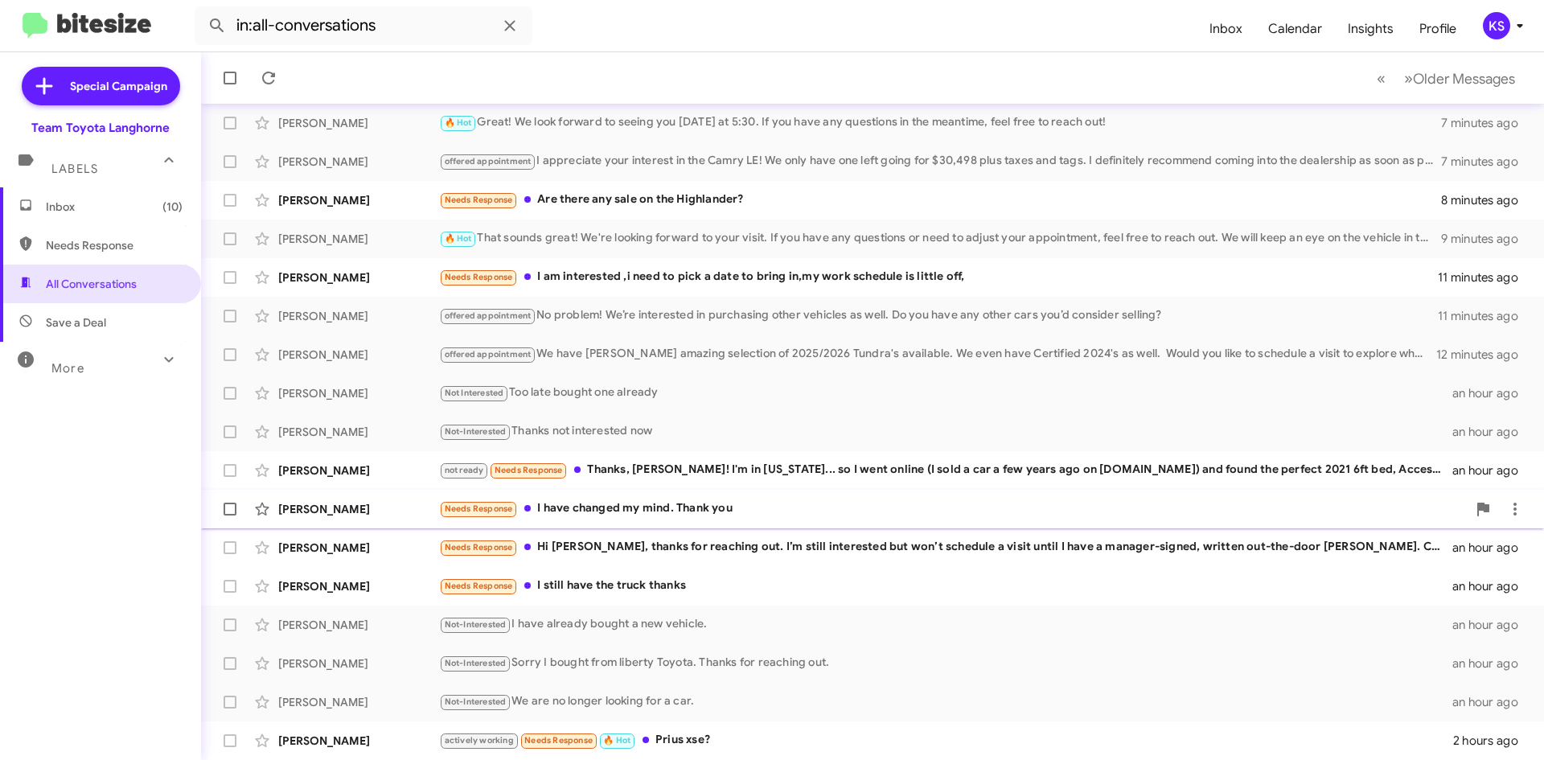
click at [656, 507] on div "Needs Response I have changed my mind. Thank you" at bounding box center [953, 509] width 1028 height 19
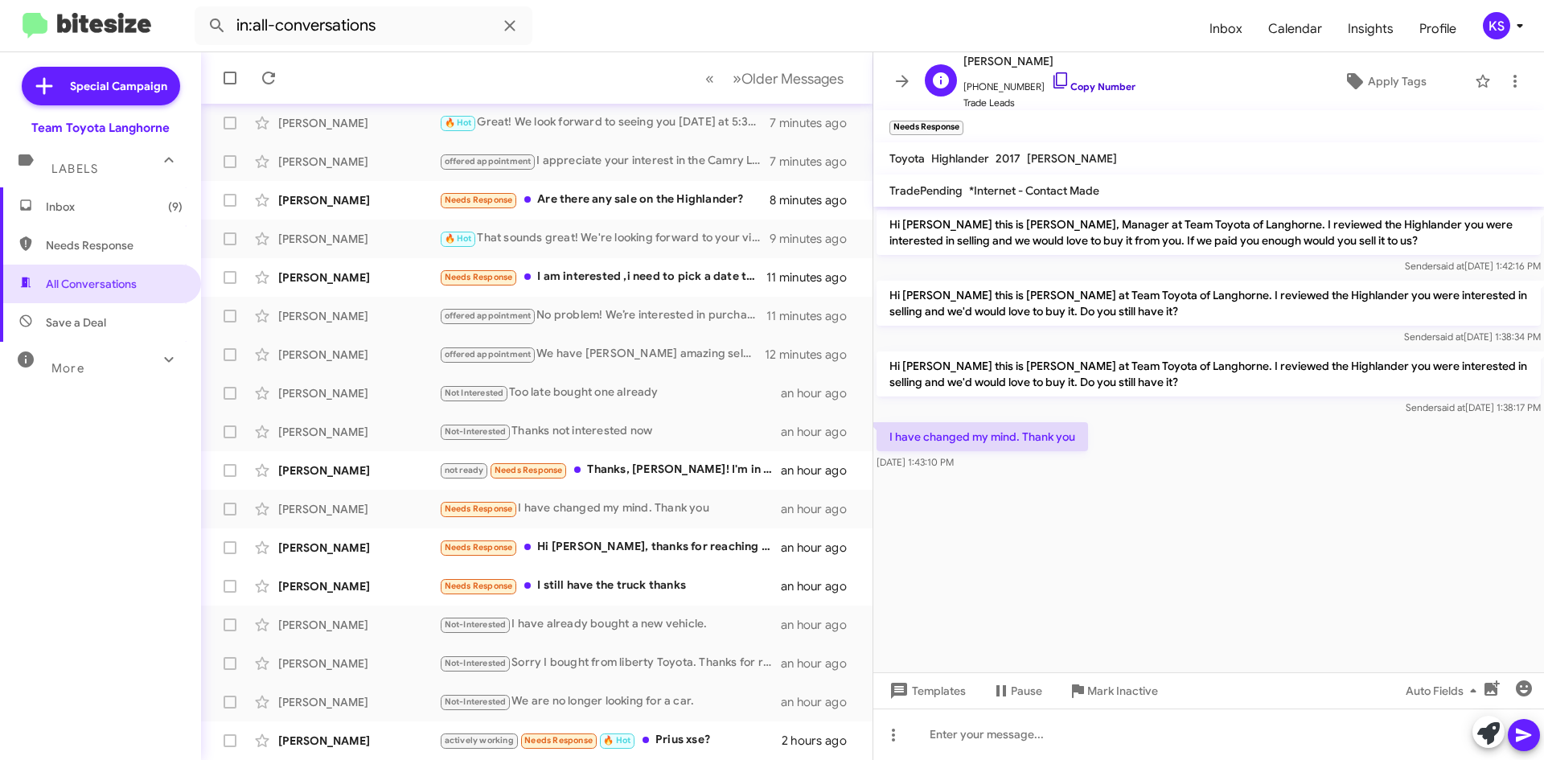
click at [1051, 80] on icon at bounding box center [1060, 80] width 19 height 19
drag, startPoint x: 960, startPoint y: 121, endPoint x: 1209, endPoint y: 69, distance: 254.0
click at [964, 122] on span "×" at bounding box center [960, 119] width 10 height 19
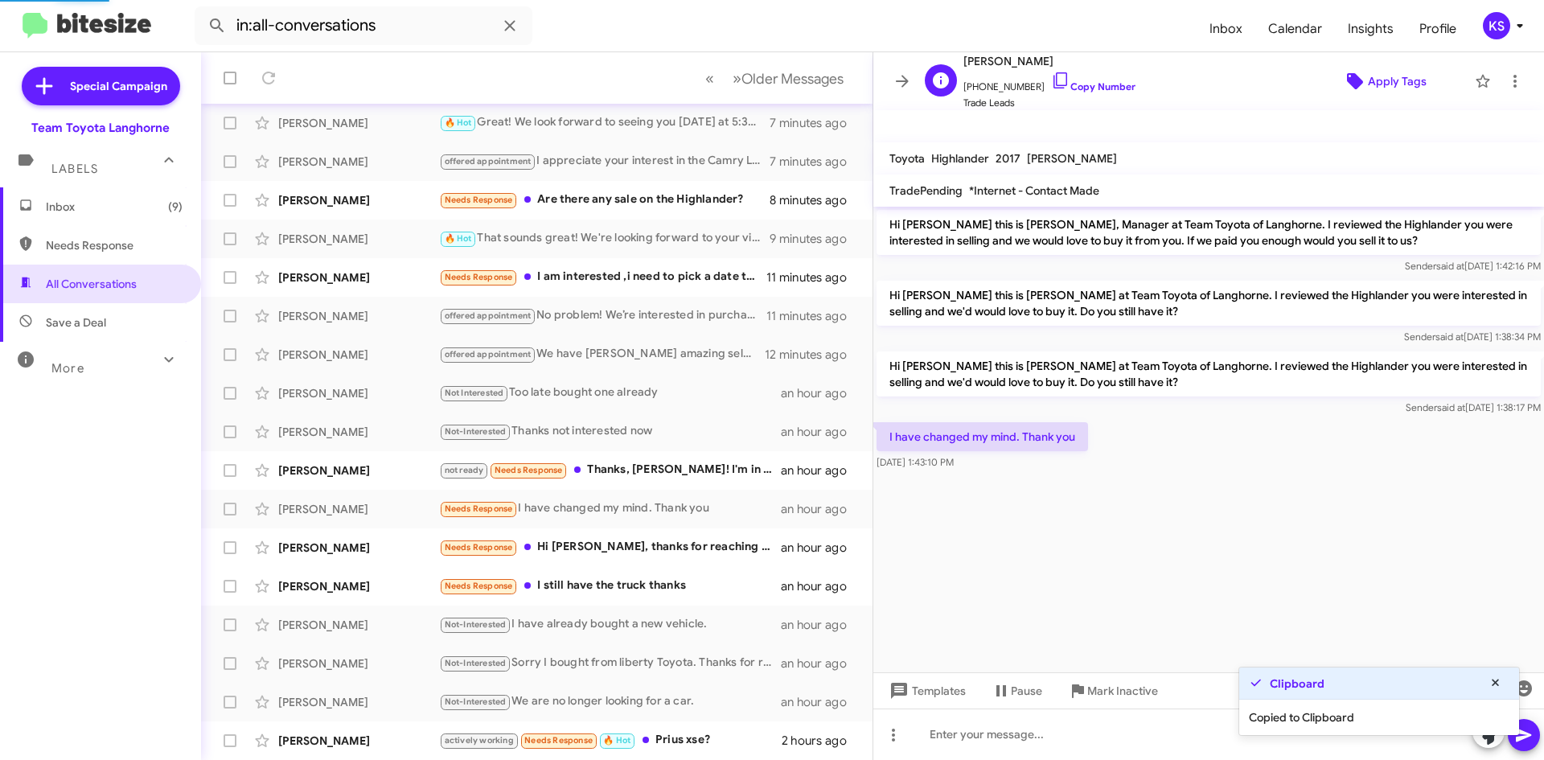
click at [1356, 75] on span "Apply Tags" at bounding box center [1384, 81] width 139 height 29
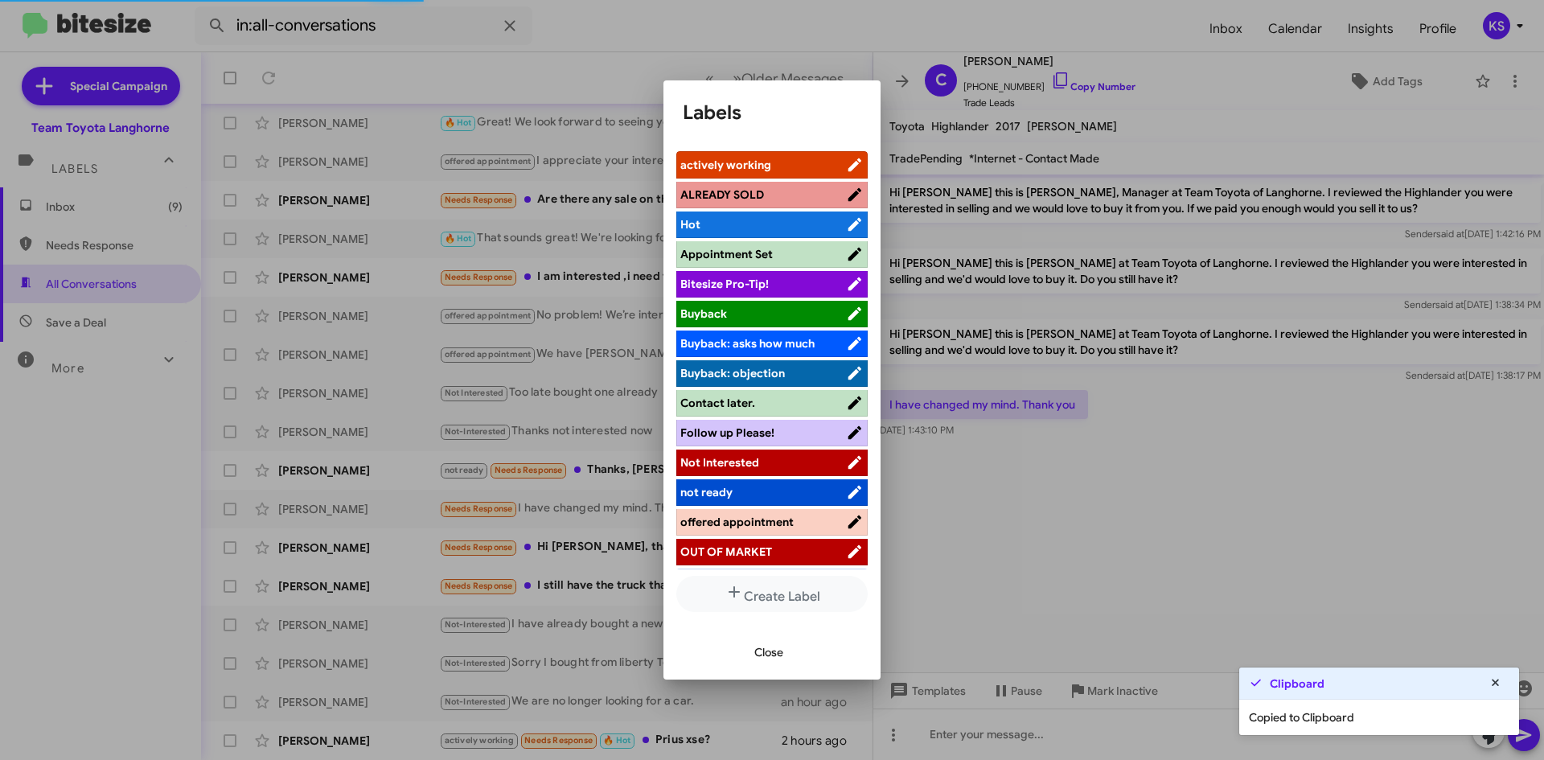
click at [752, 463] on span "Not Interested" at bounding box center [720, 462] width 79 height 14
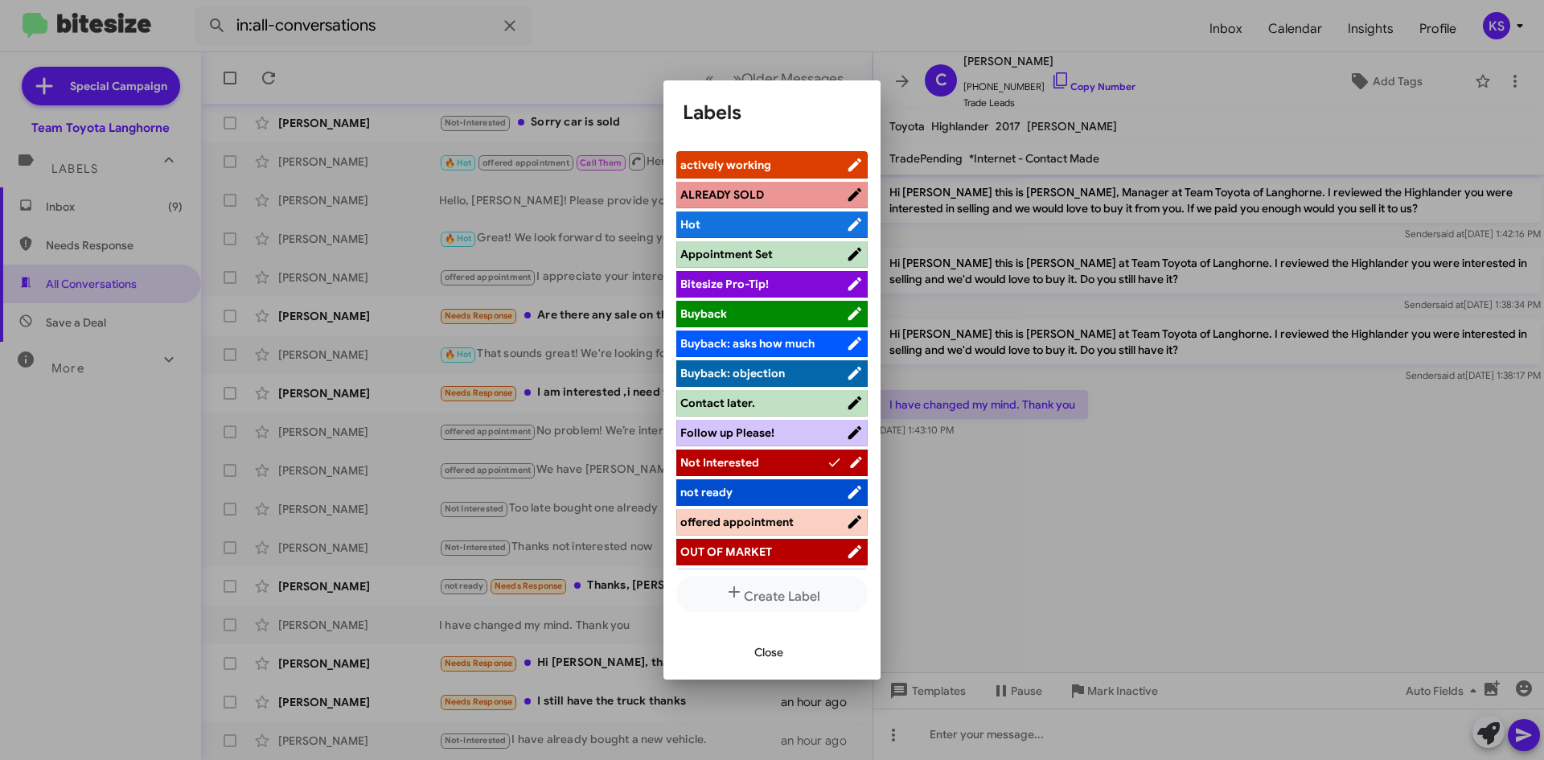
click at [1120, 550] on div at bounding box center [772, 380] width 1544 height 760
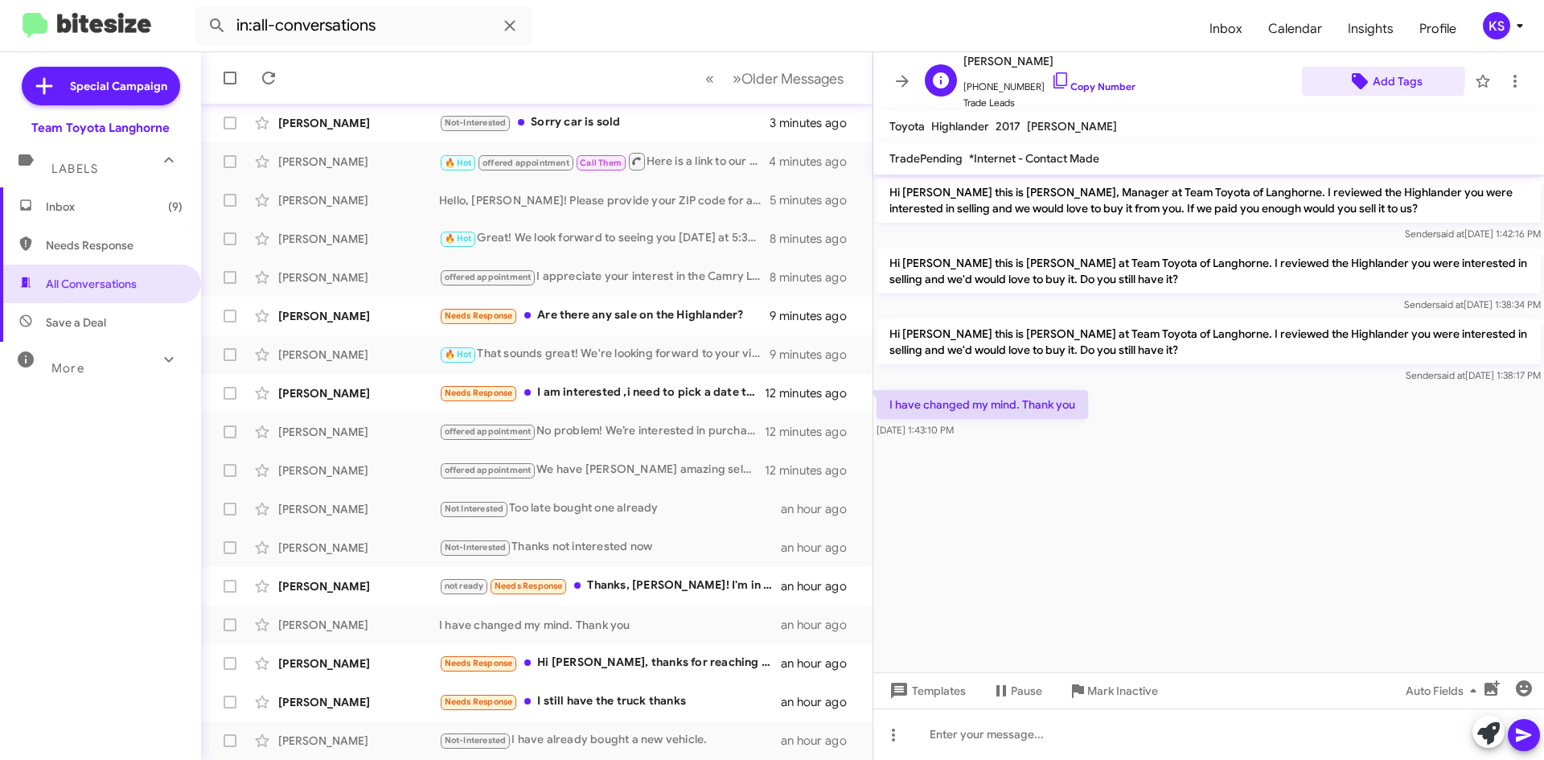
click at [1373, 76] on span "Add Tags" at bounding box center [1398, 81] width 50 height 29
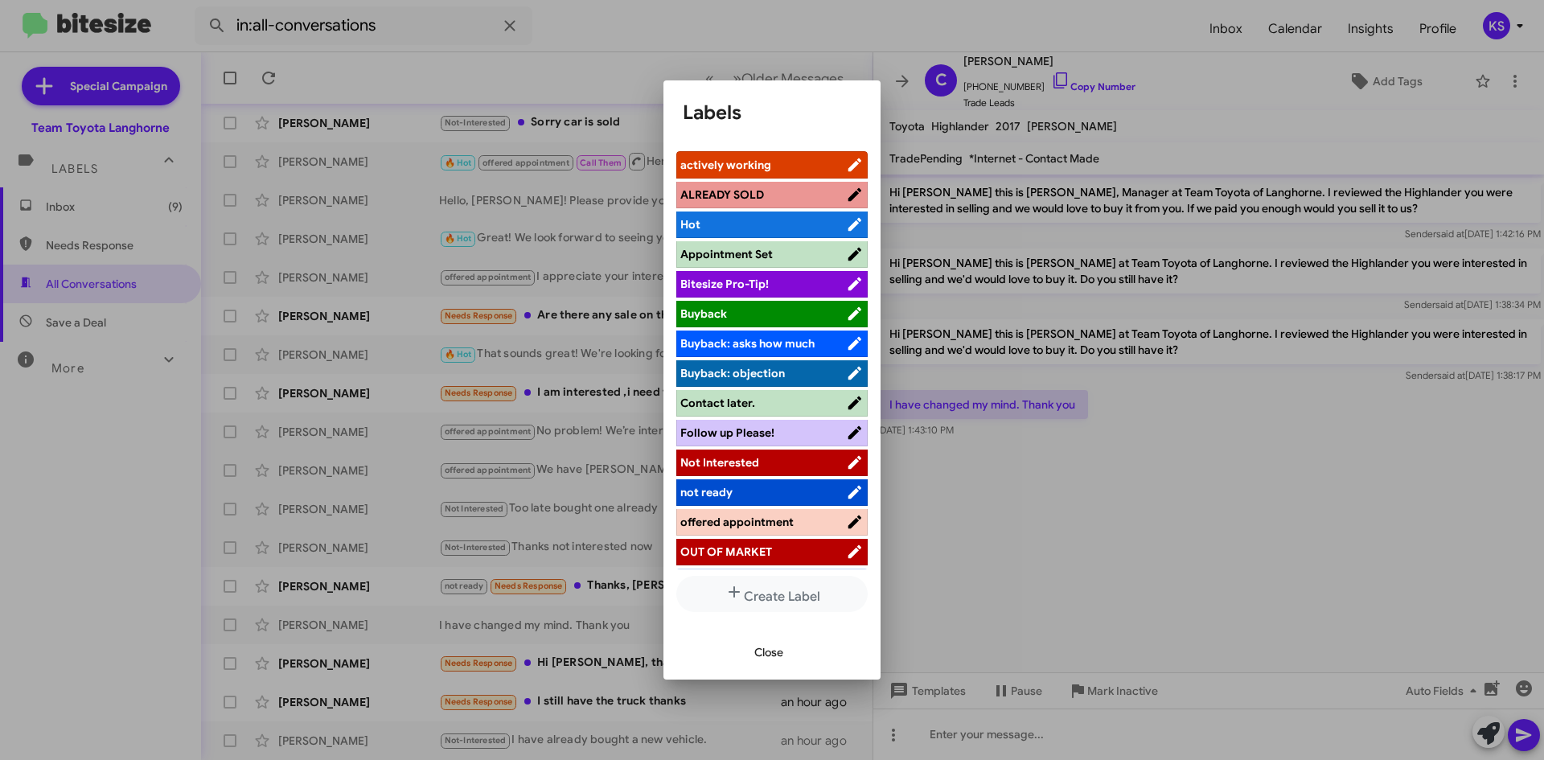
click at [760, 451] on li "Not Interested" at bounding box center [771, 463] width 191 height 27
click at [760, 464] on span "Not Interested" at bounding box center [764, 462] width 166 height 16
click at [781, 653] on span "Close" at bounding box center [769, 652] width 29 height 29
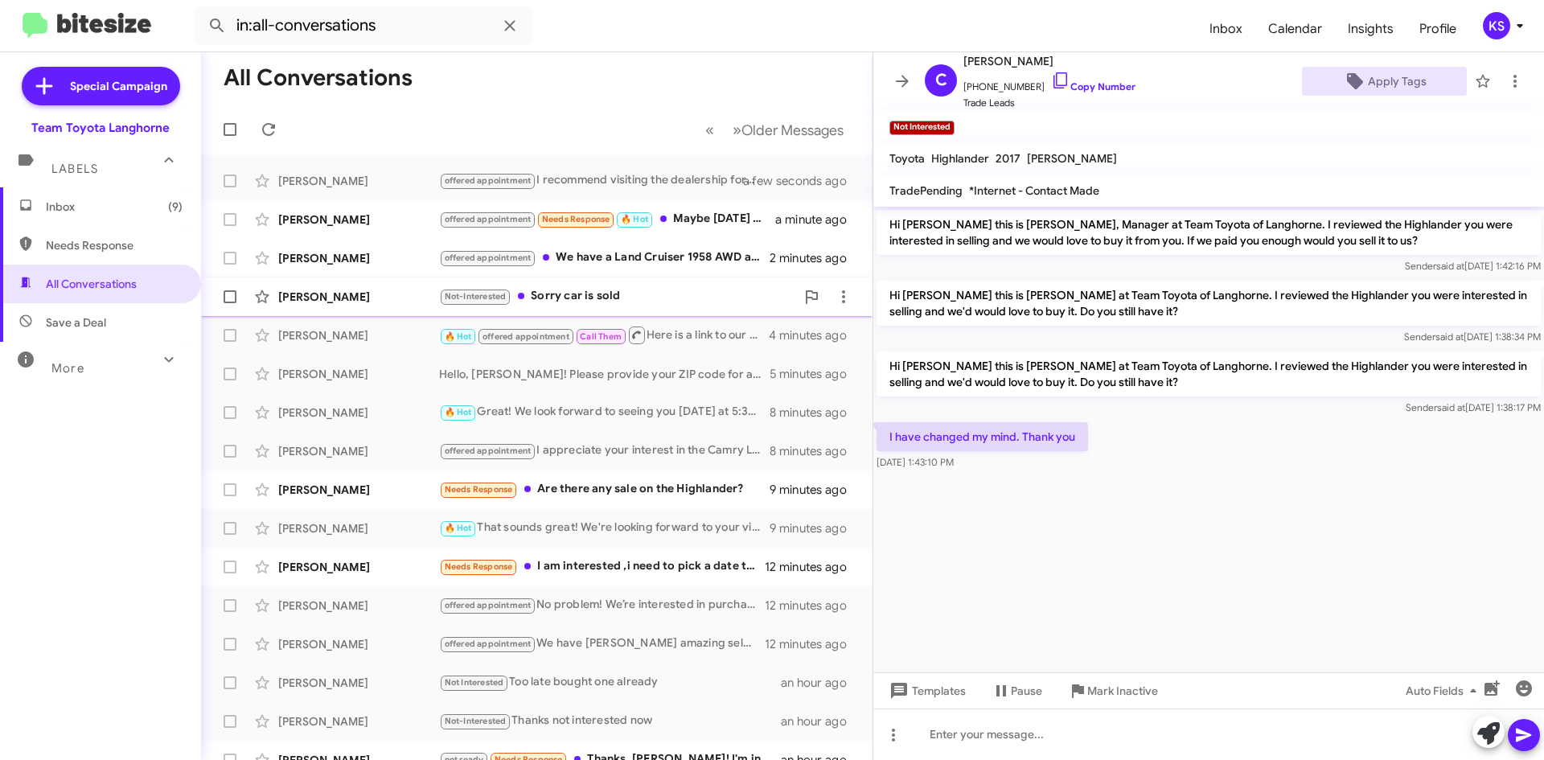
click at [621, 294] on div "Not-Interested Sorry car is sold" at bounding box center [617, 296] width 356 height 19
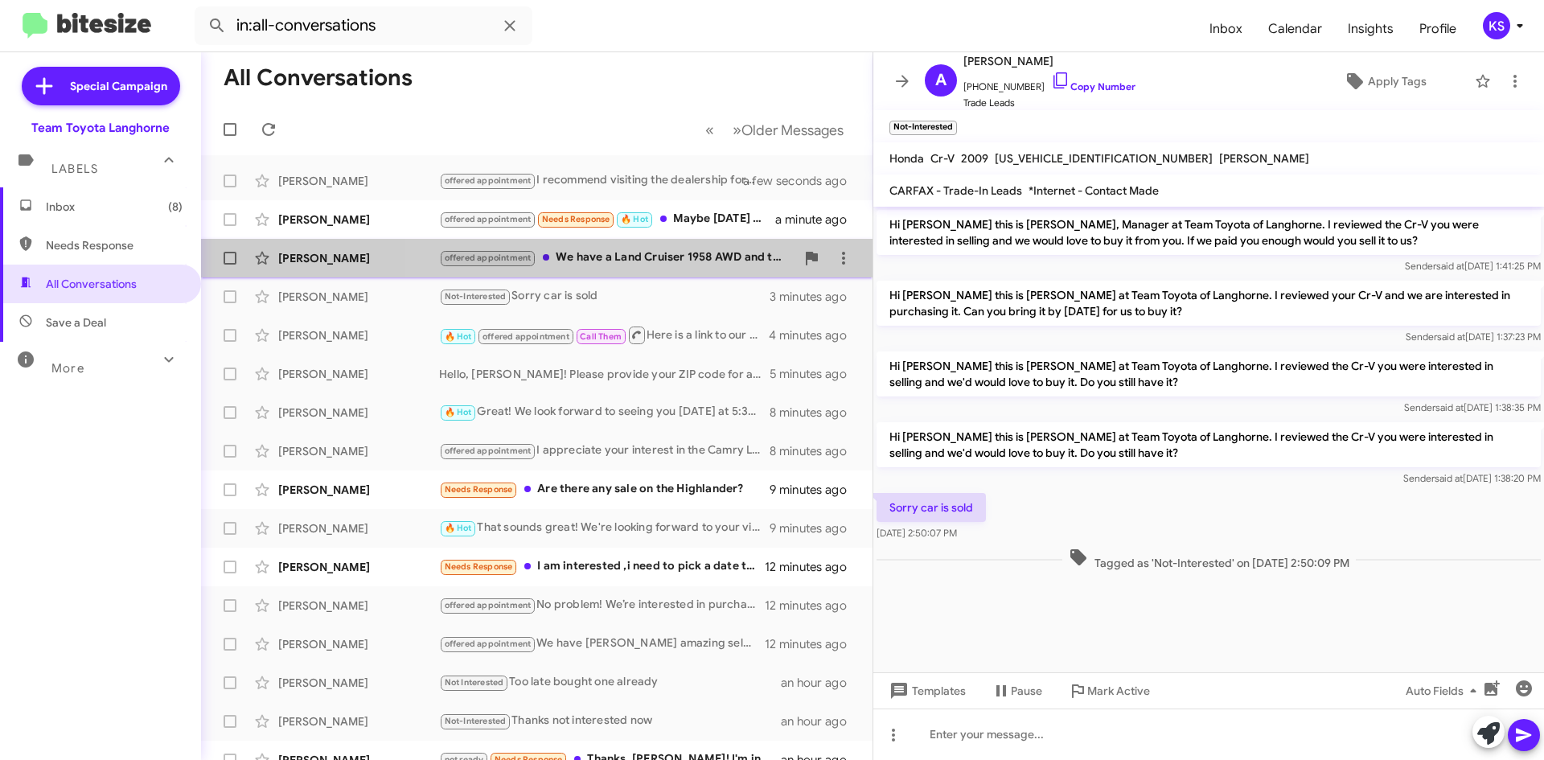
click at [665, 265] on div "offered appointment We have a Land Cruiser 1958 AWD and the other is just Land …" at bounding box center [617, 258] width 356 height 19
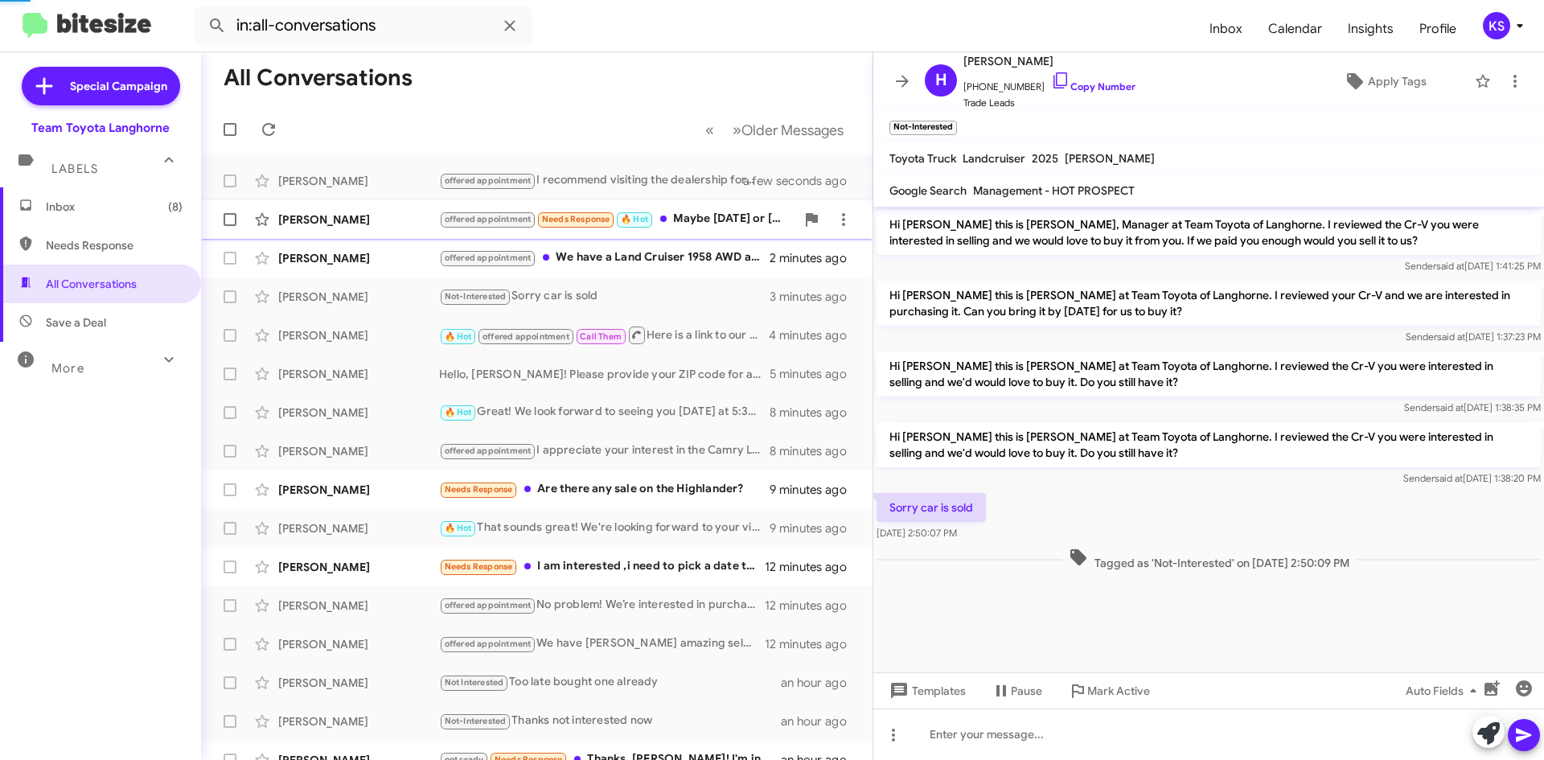
scroll to position [257, 0]
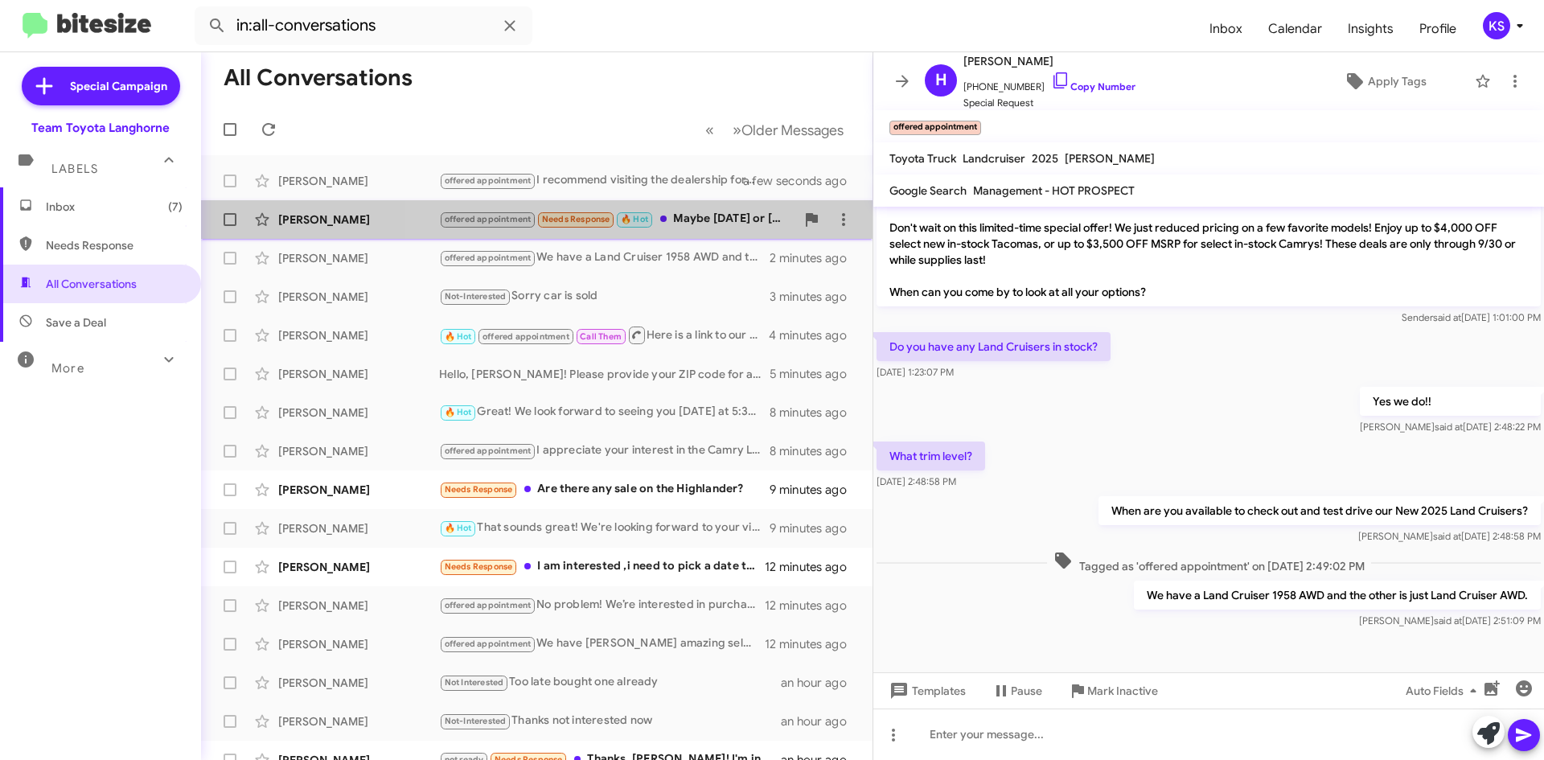
click at [689, 216] on div "offered appointment Needs Response 🔥 Hot Maybe [DATE] or [DATE] I'm going away …" at bounding box center [617, 219] width 356 height 19
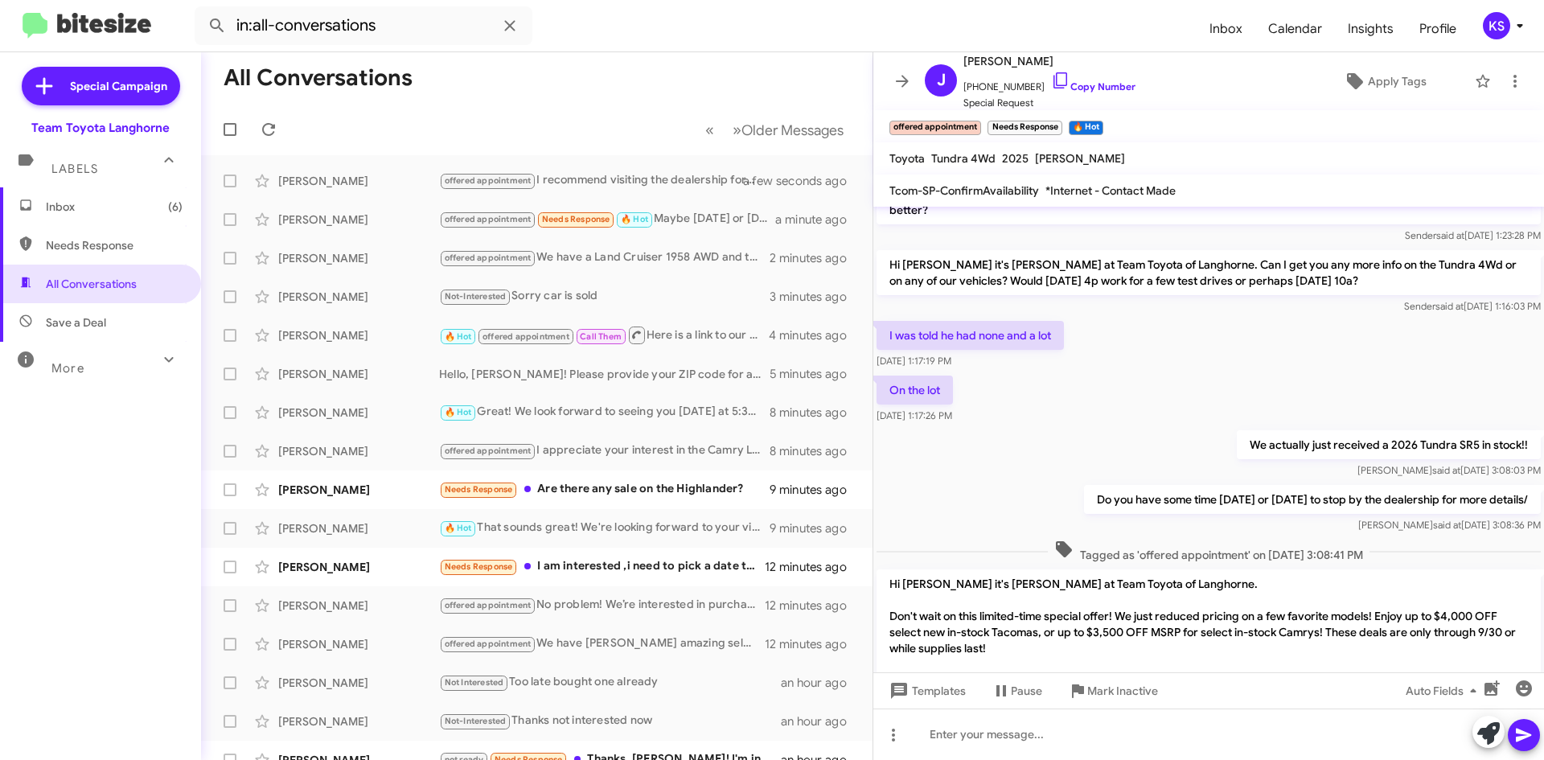
scroll to position [407, 0]
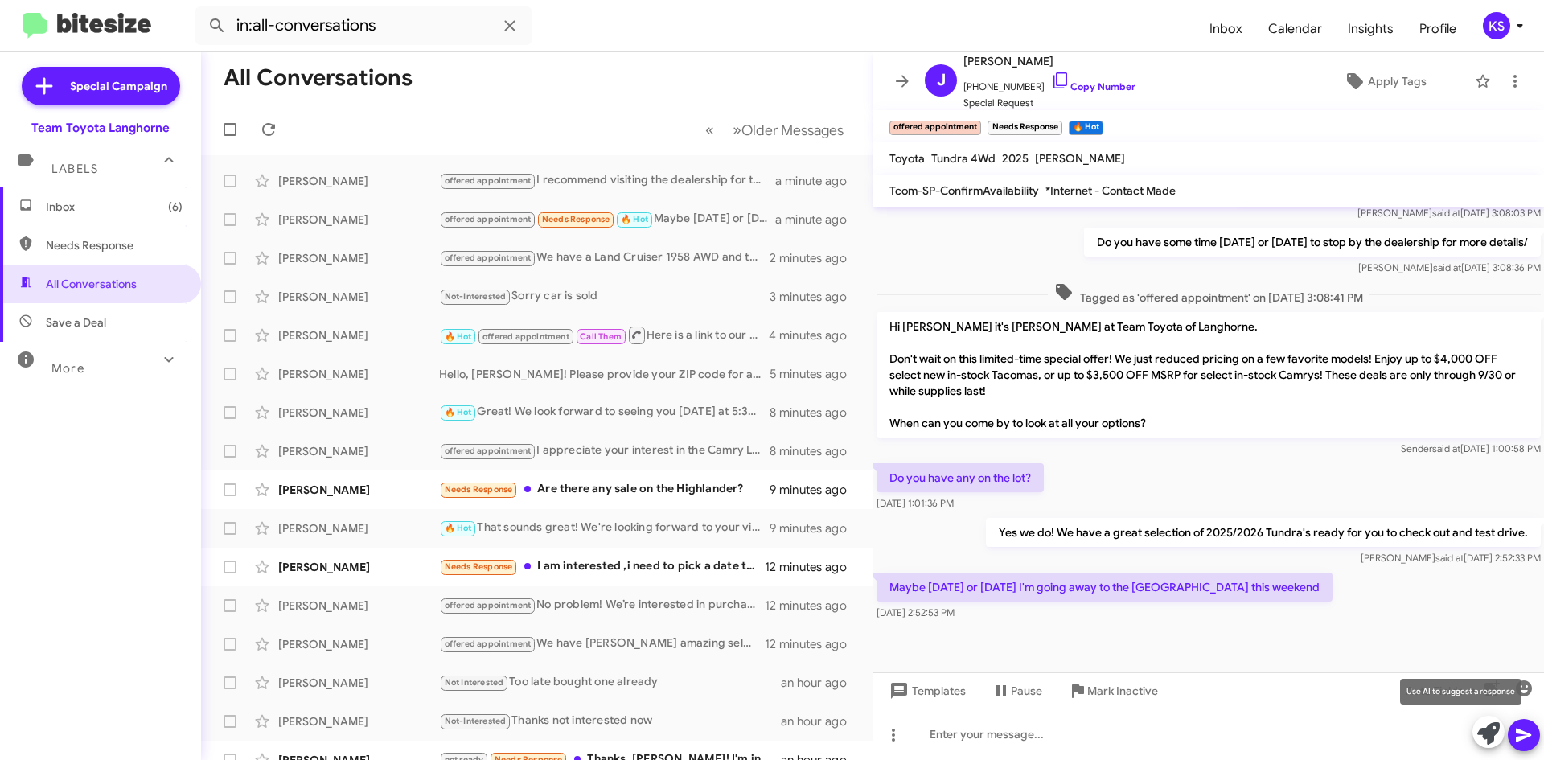
click at [1481, 739] on icon at bounding box center [1489, 733] width 23 height 23
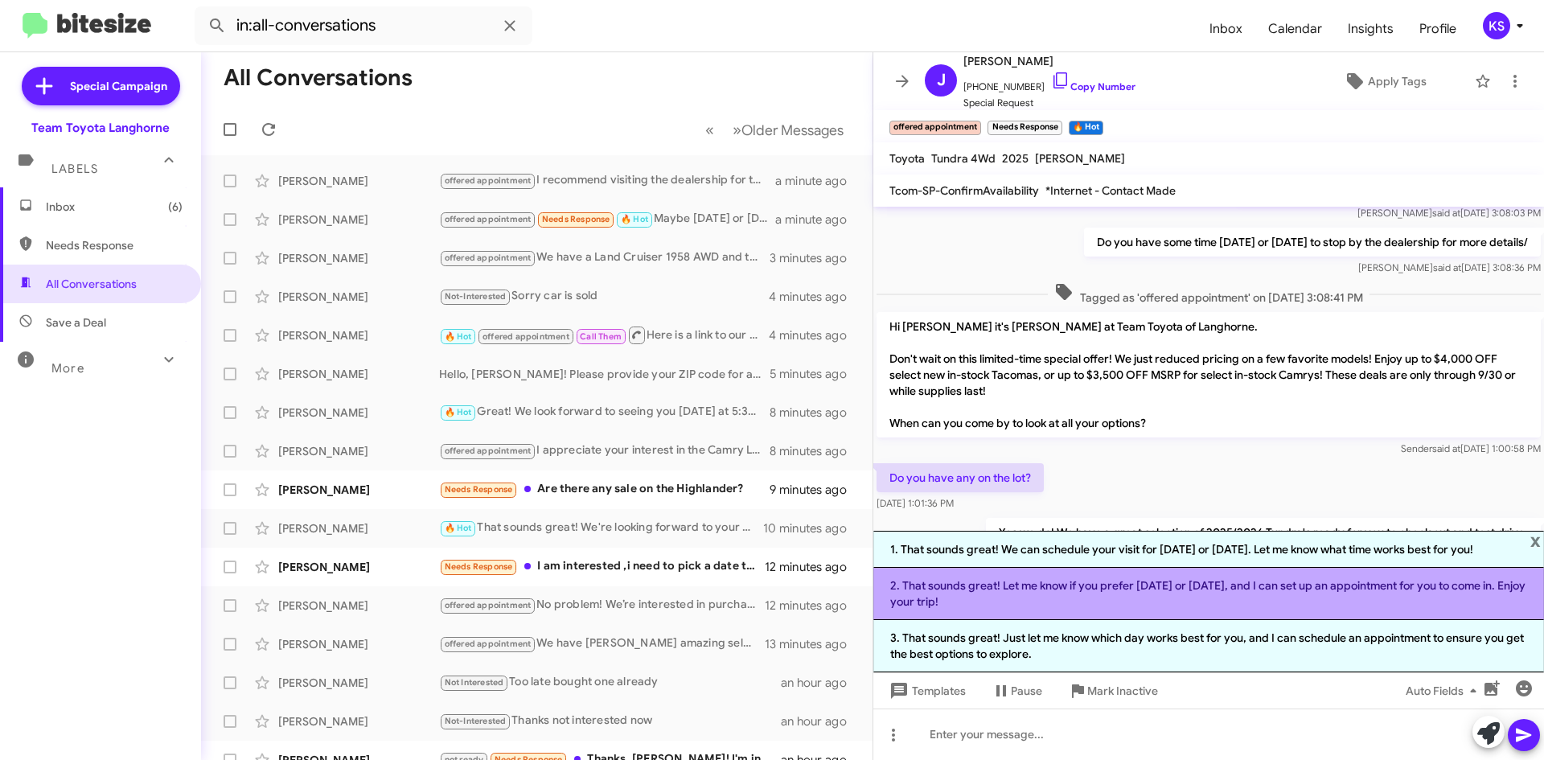
click at [1029, 592] on li "2. That sounds great! Let me know if you prefer [DATE] or [DATE], and I can set…" at bounding box center [1209, 594] width 671 height 52
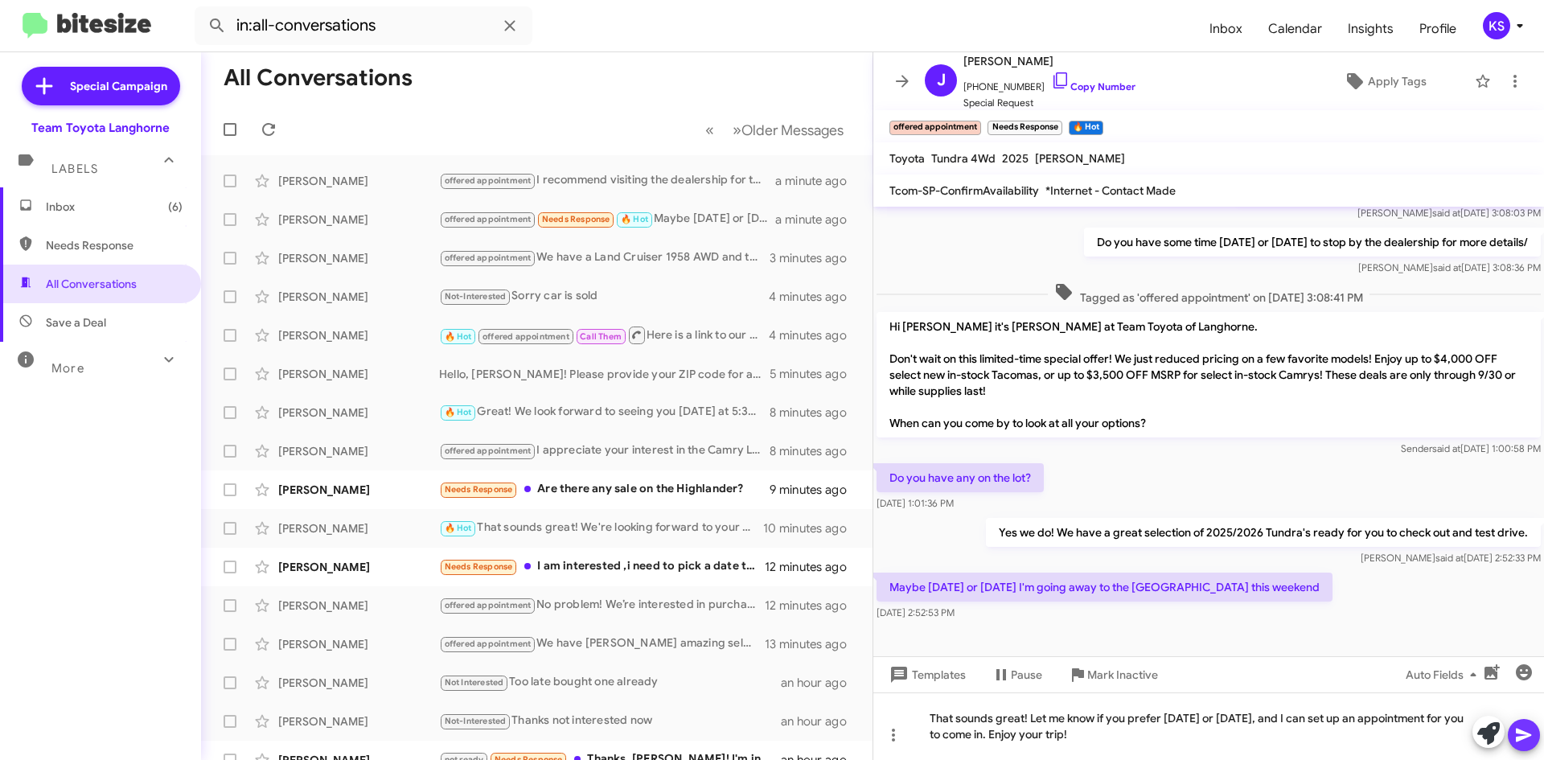
click at [1519, 733] on icon at bounding box center [1523, 736] width 15 height 14
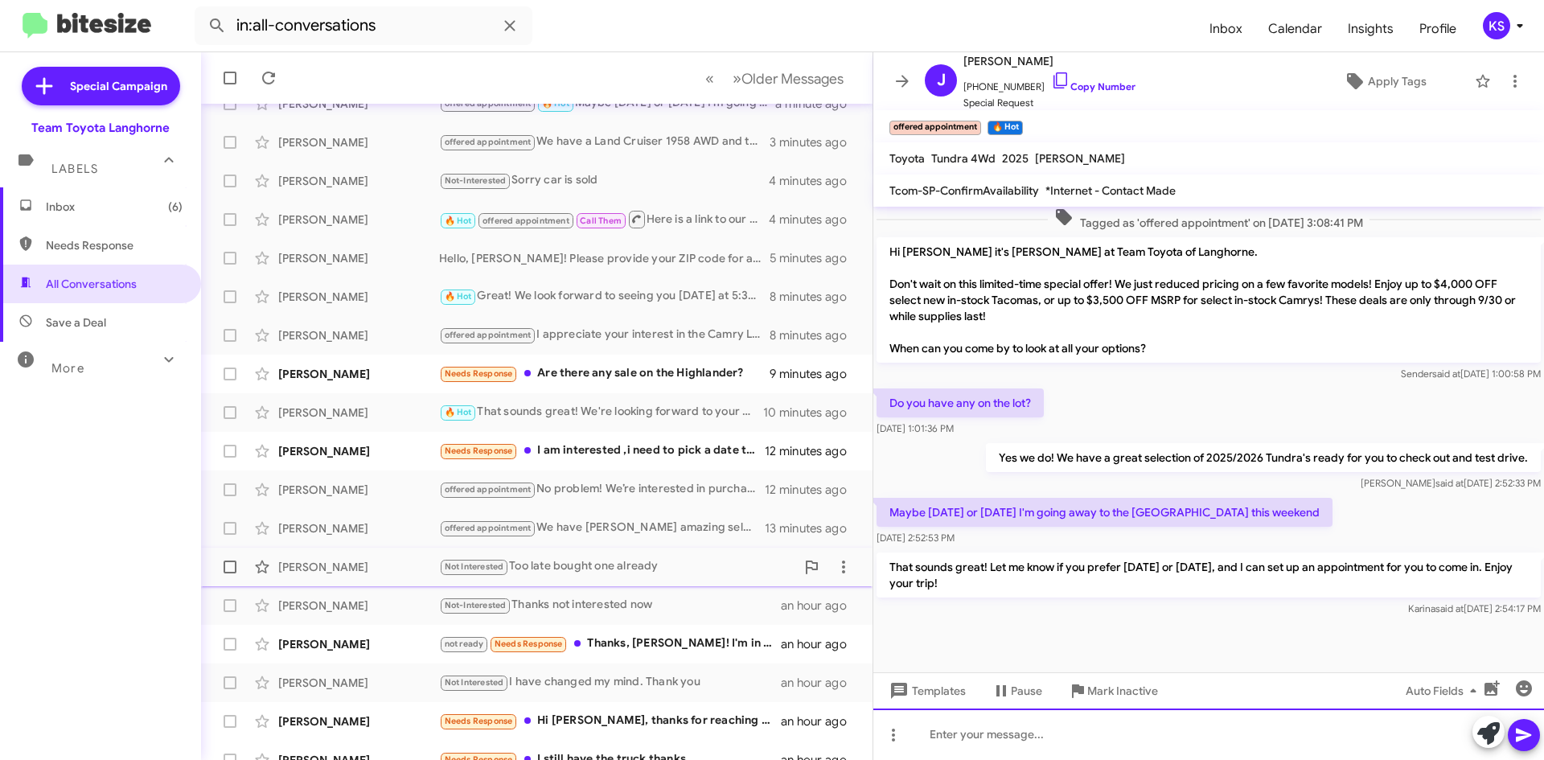
scroll to position [174, 0]
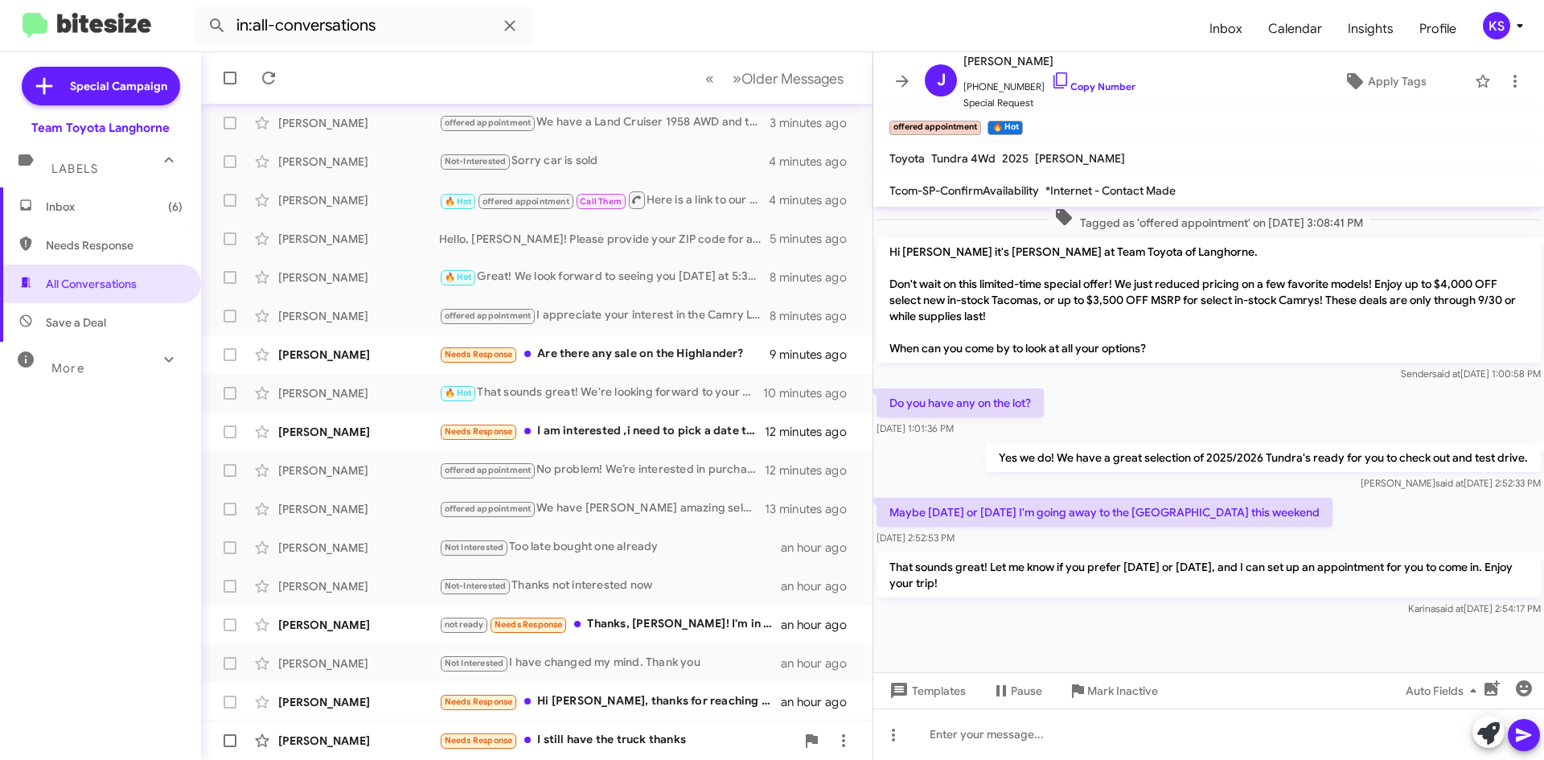
click at [671, 746] on div "Needs Response I still have the truck thanks" at bounding box center [617, 740] width 356 height 19
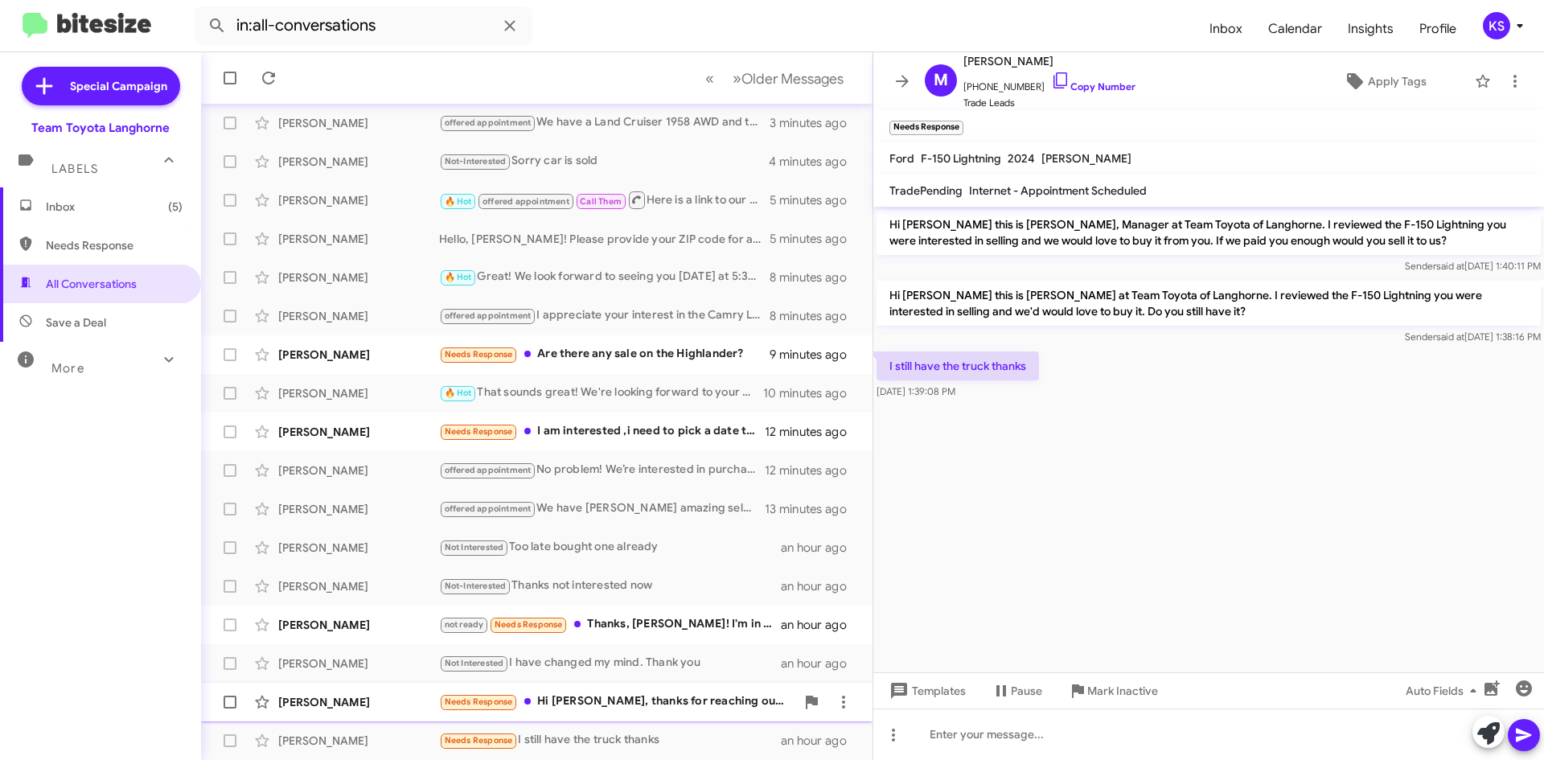
click at [636, 698] on div "Needs Response Hi [PERSON_NAME], thanks for reaching out. I’m still interested …" at bounding box center [617, 702] width 356 height 19
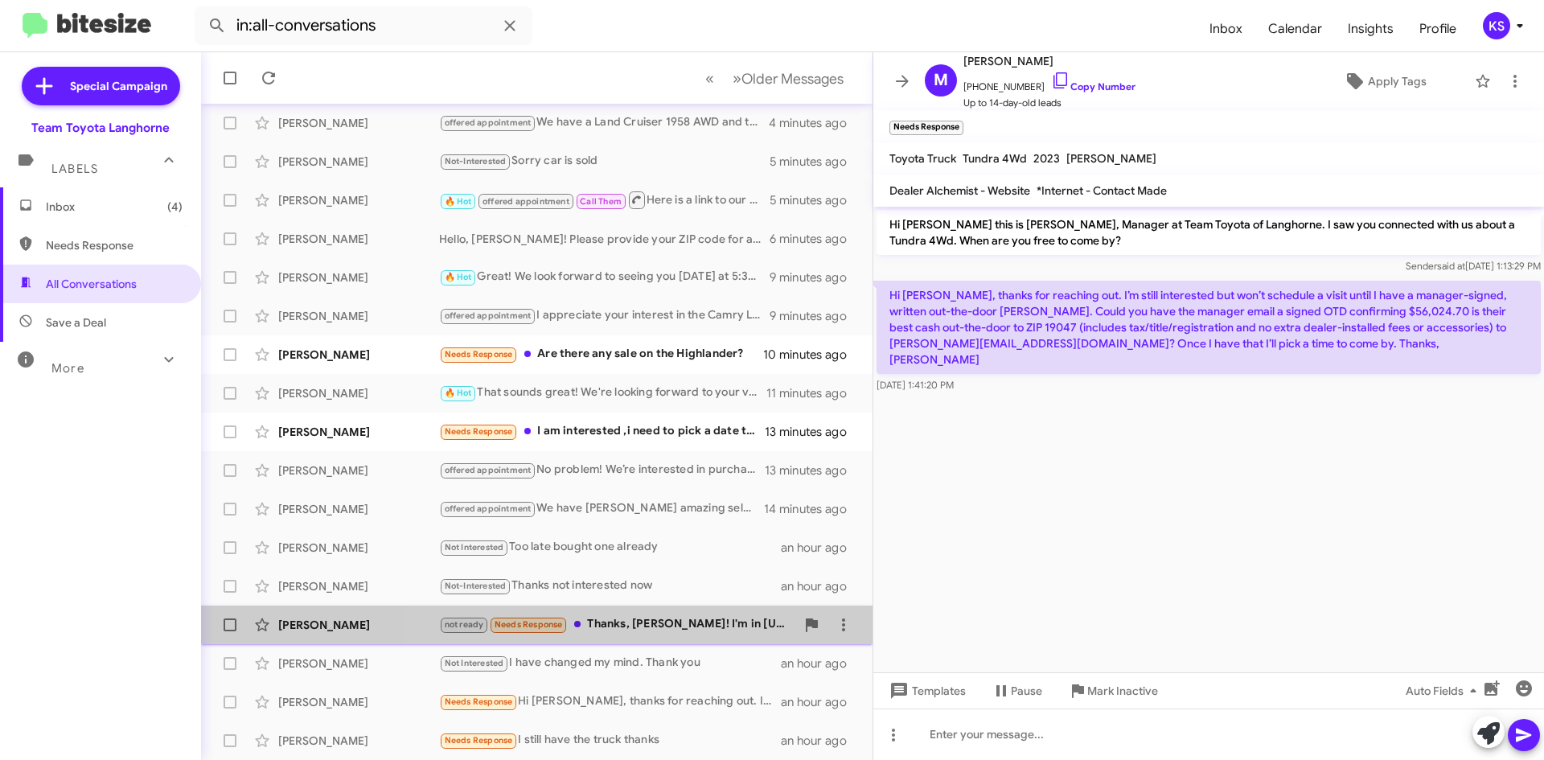
click at [667, 625] on div "not ready Needs Response Thanks, [PERSON_NAME]! I'm in [US_STATE]... so I went …" at bounding box center [617, 624] width 356 height 19
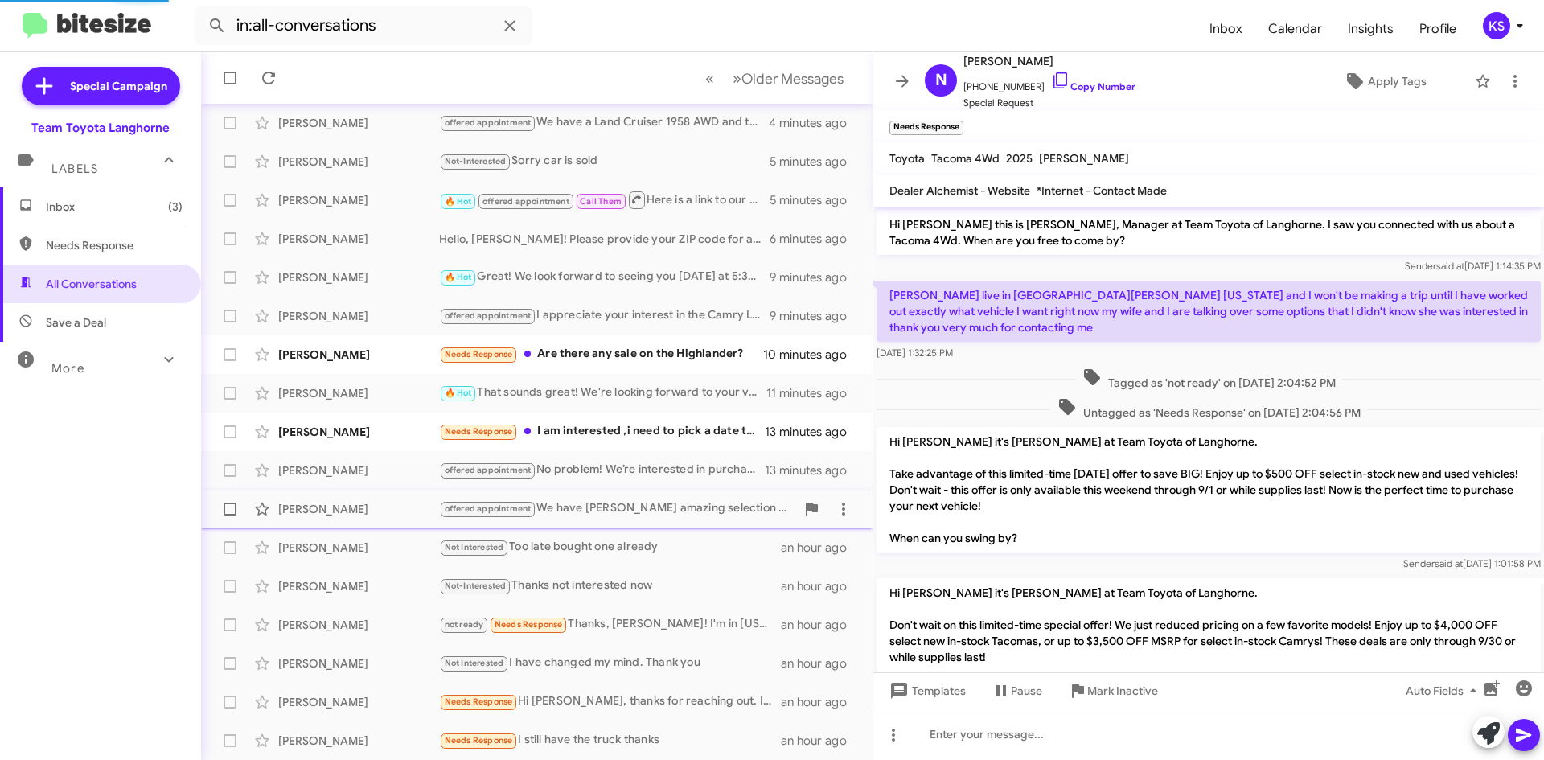
scroll to position [169, 0]
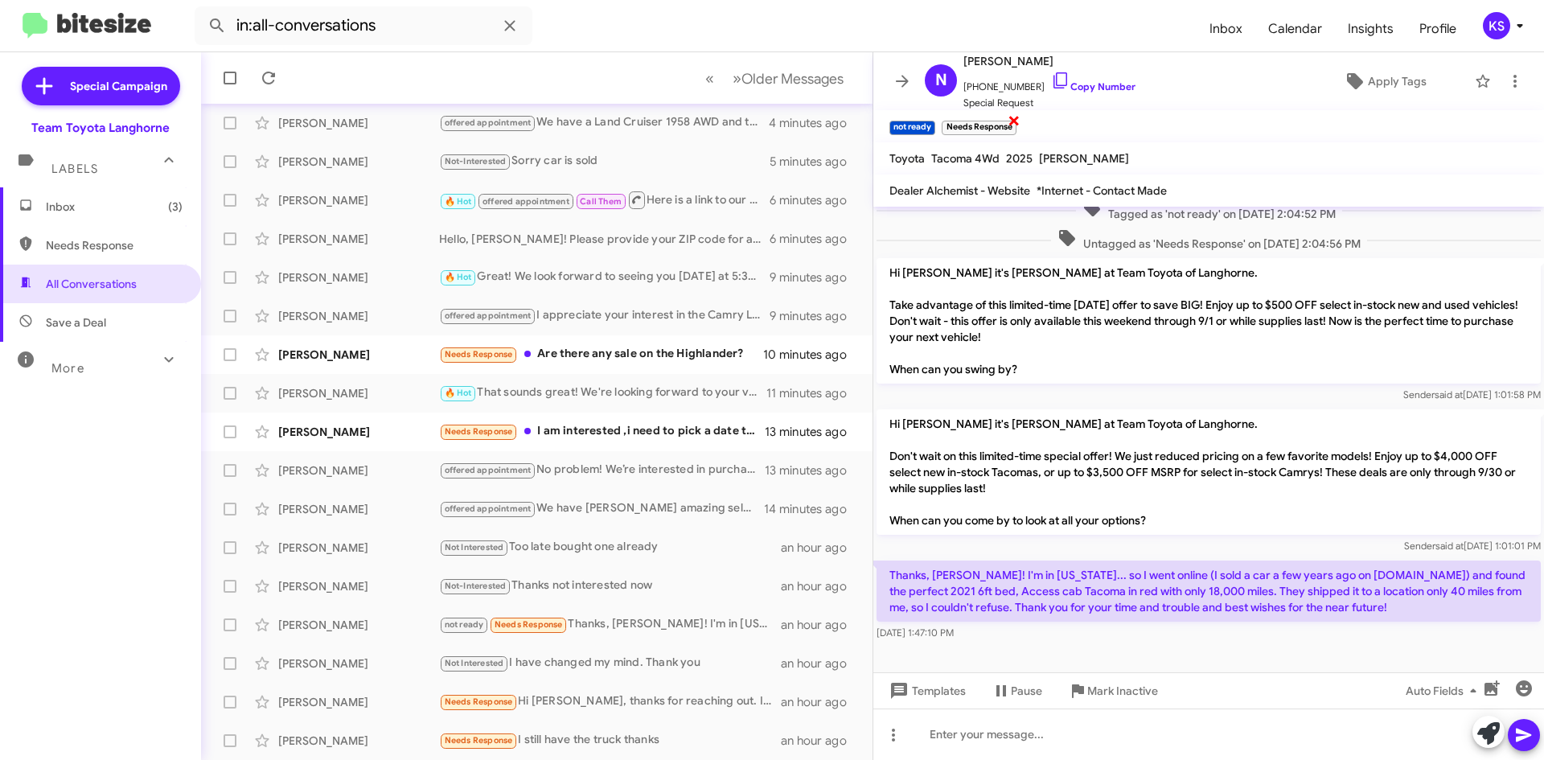
click at [1014, 120] on span "×" at bounding box center [1014, 119] width 13 height 19
click at [931, 120] on span "×" at bounding box center [933, 119] width 13 height 19
click at [1351, 76] on icon at bounding box center [1355, 81] width 19 height 19
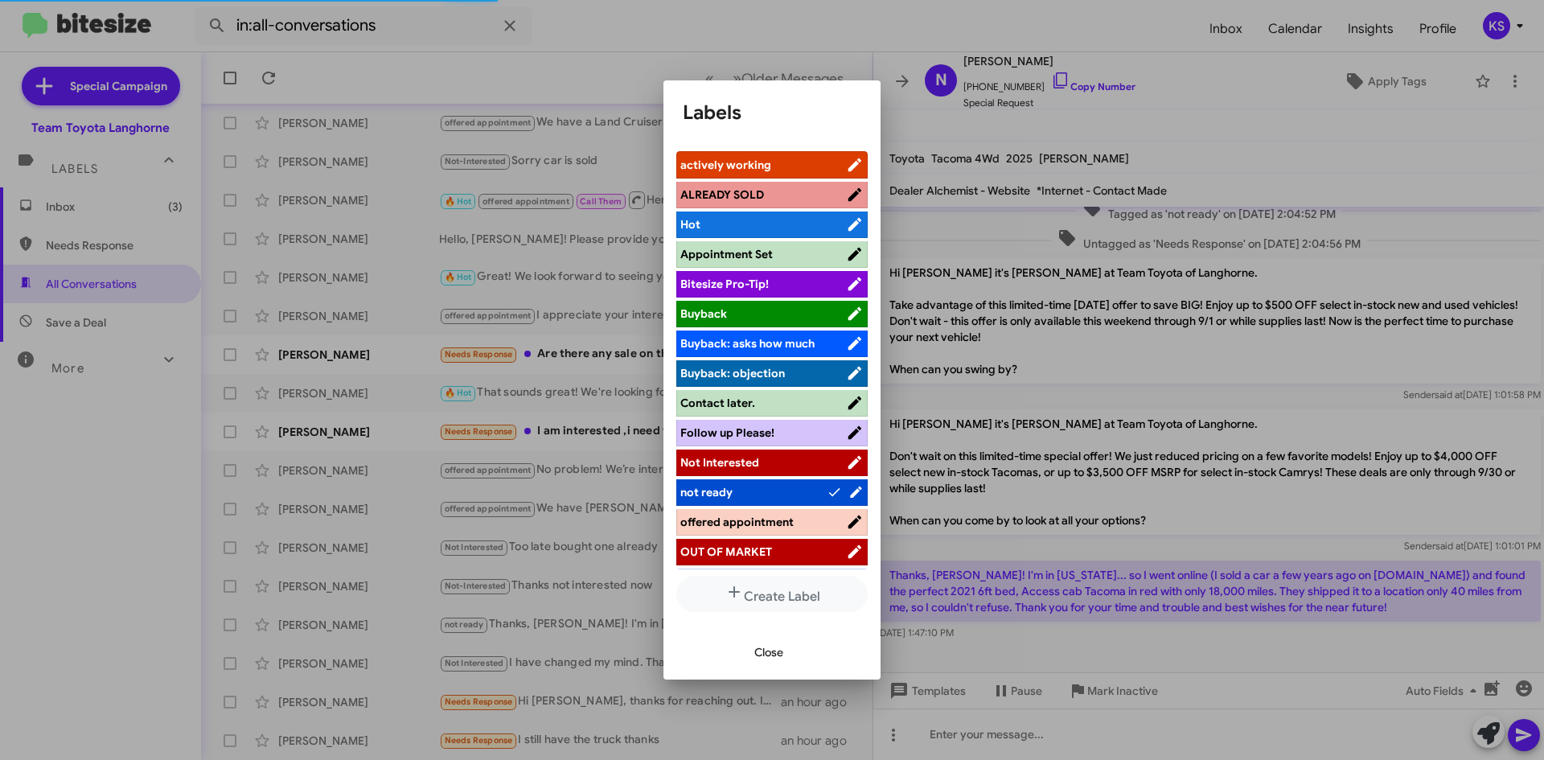
scroll to position [137, 0]
click at [785, 462] on span "Not Interested" at bounding box center [764, 462] width 166 height 16
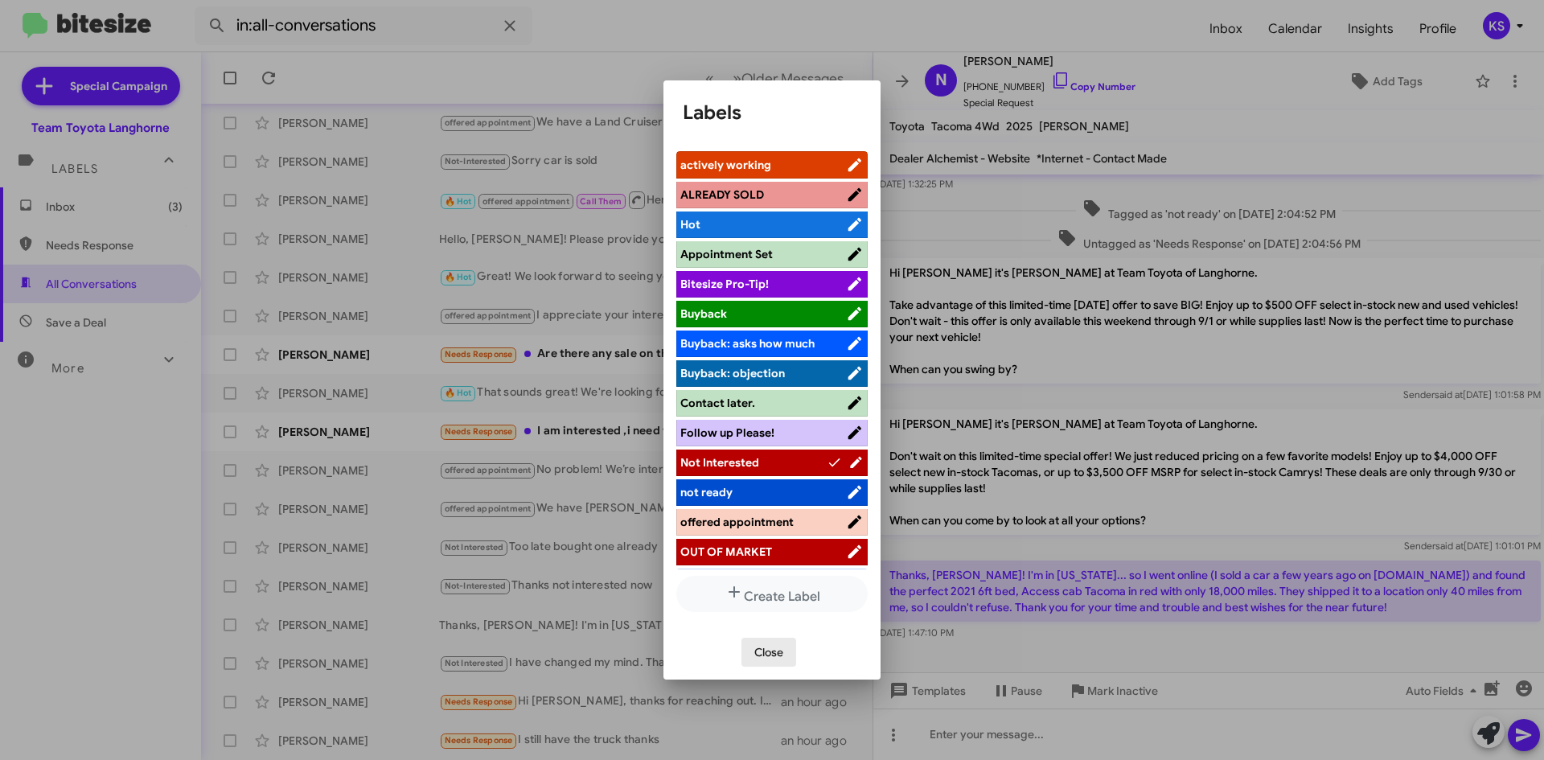
click at [768, 658] on span "Close" at bounding box center [769, 652] width 29 height 29
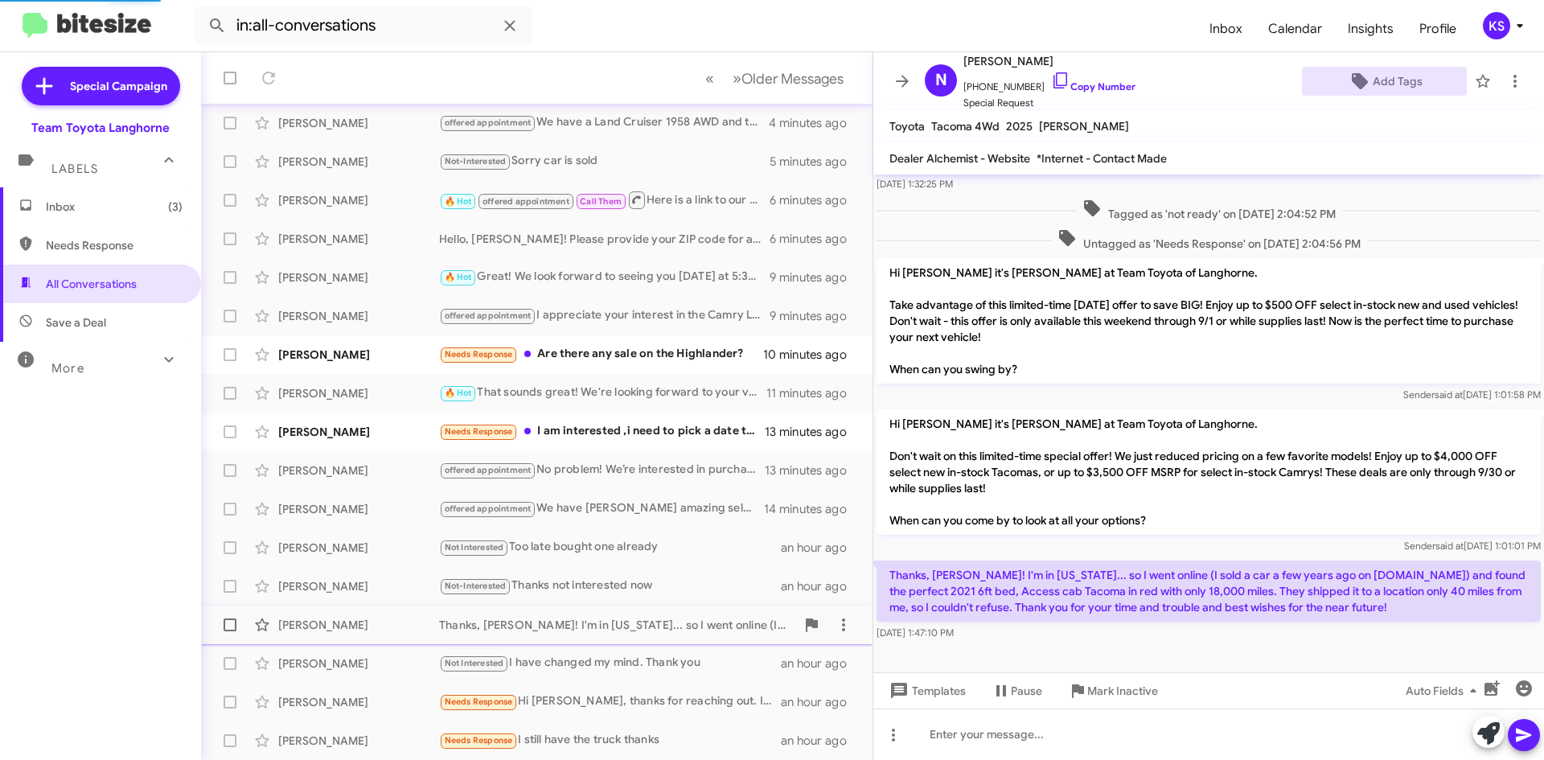
scroll to position [169, 0]
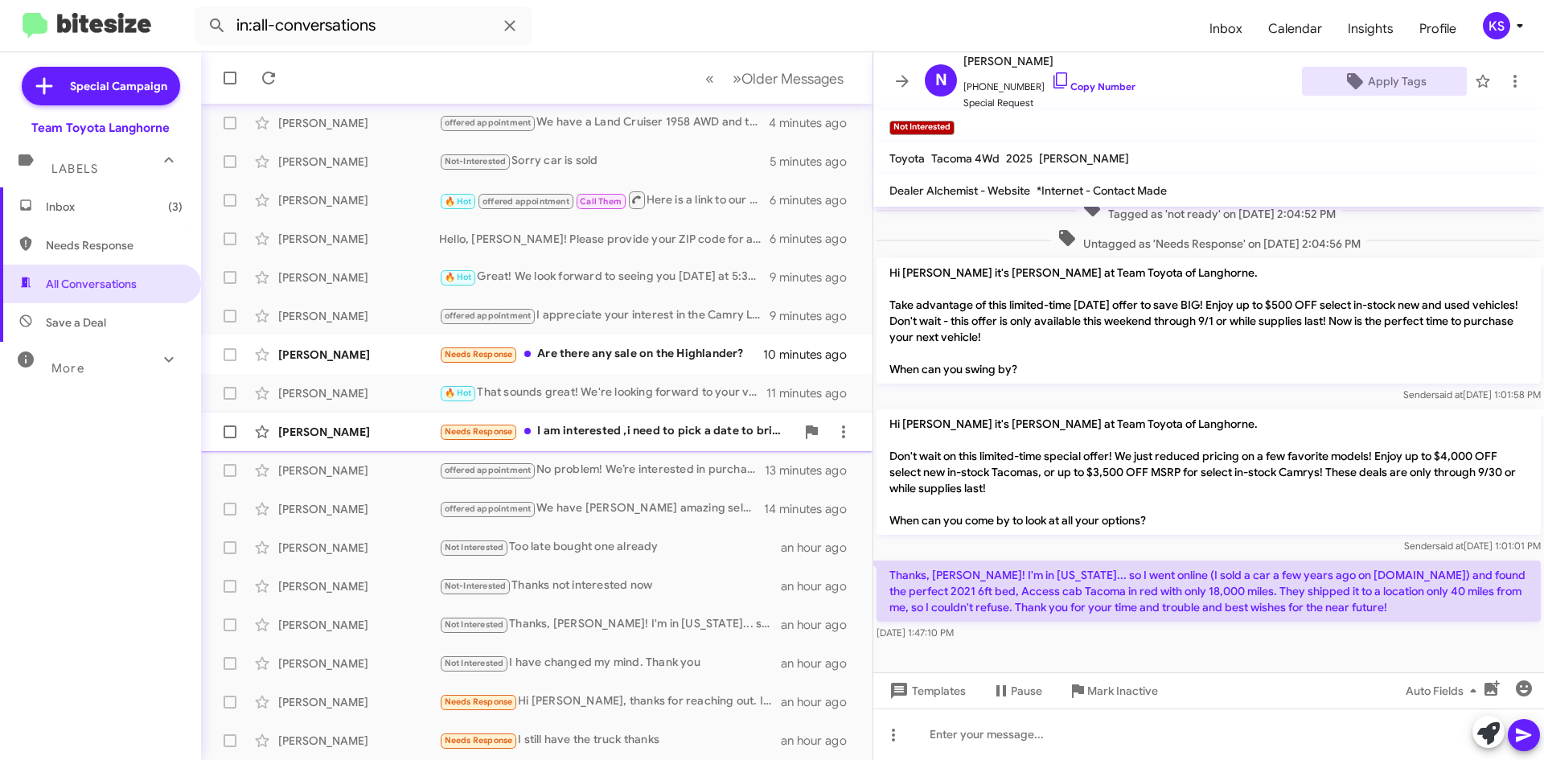
click at [631, 436] on div "Needs Response I am interested ,i need to pick a date to bring in,my work sched…" at bounding box center [617, 431] width 356 height 19
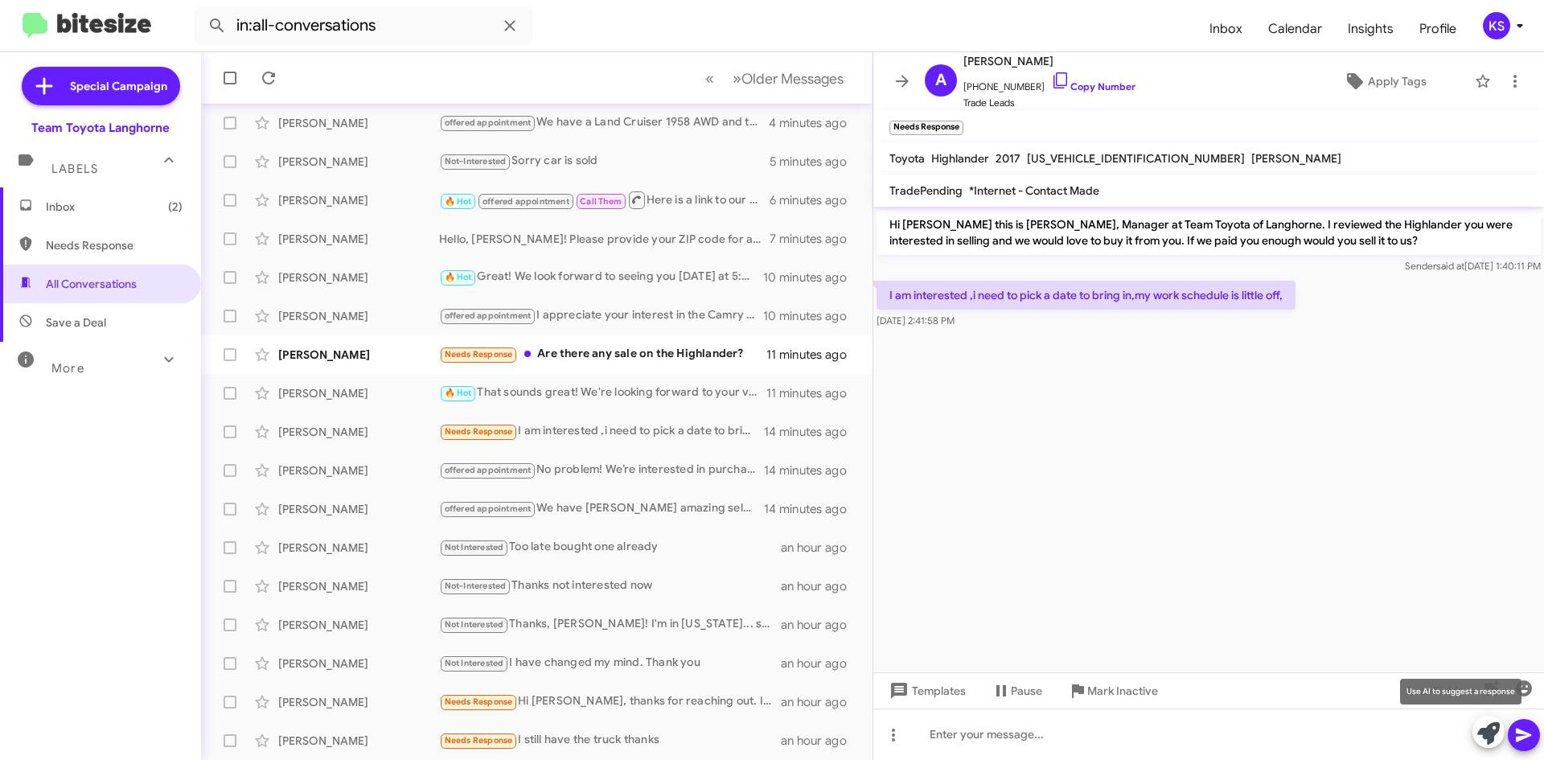
click at [1485, 740] on icon at bounding box center [1489, 733] width 23 height 23
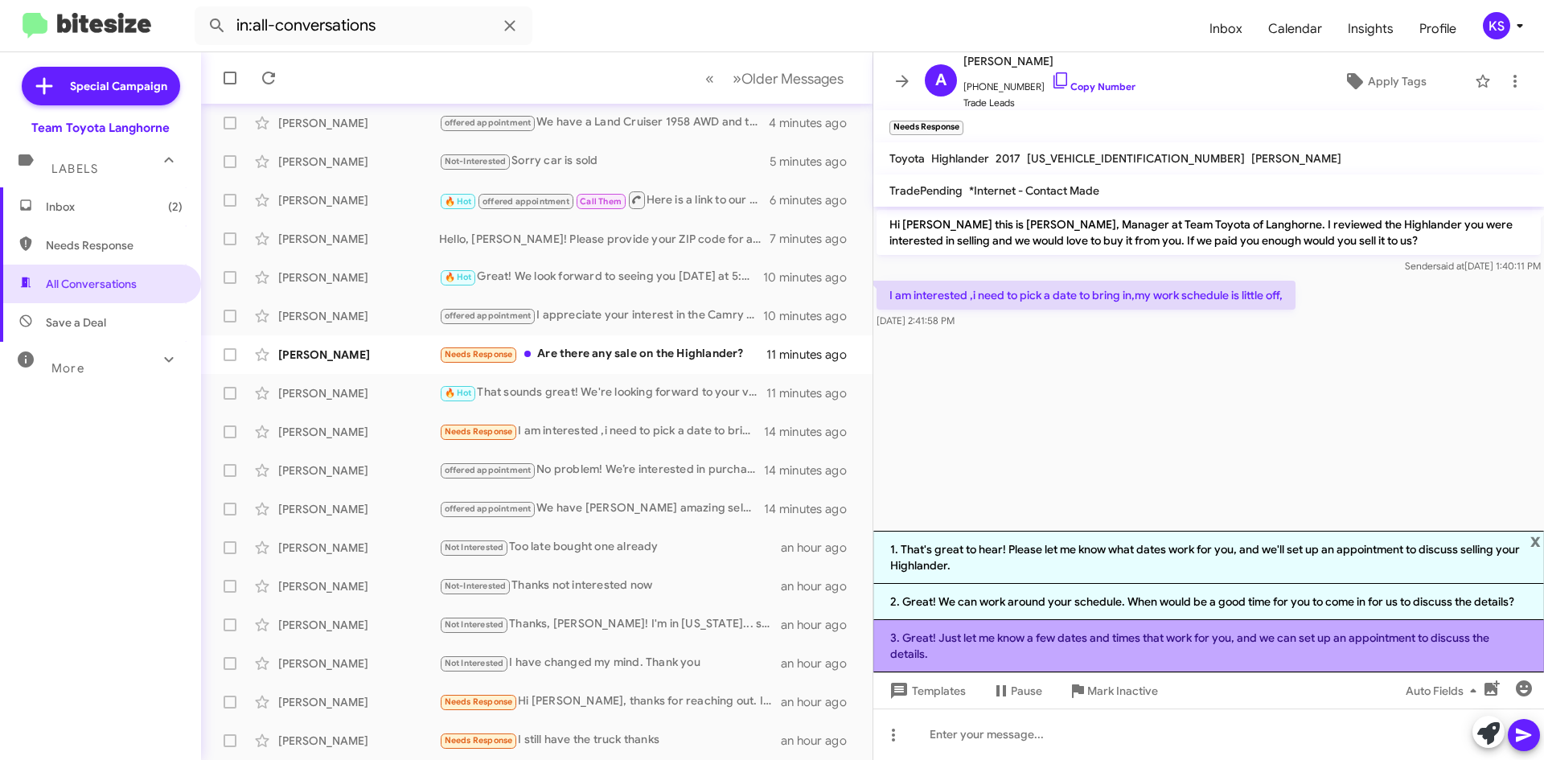
click at [1105, 661] on li "3. Great! Just let me know a few dates and times that work for you, and we can …" at bounding box center [1209, 646] width 671 height 52
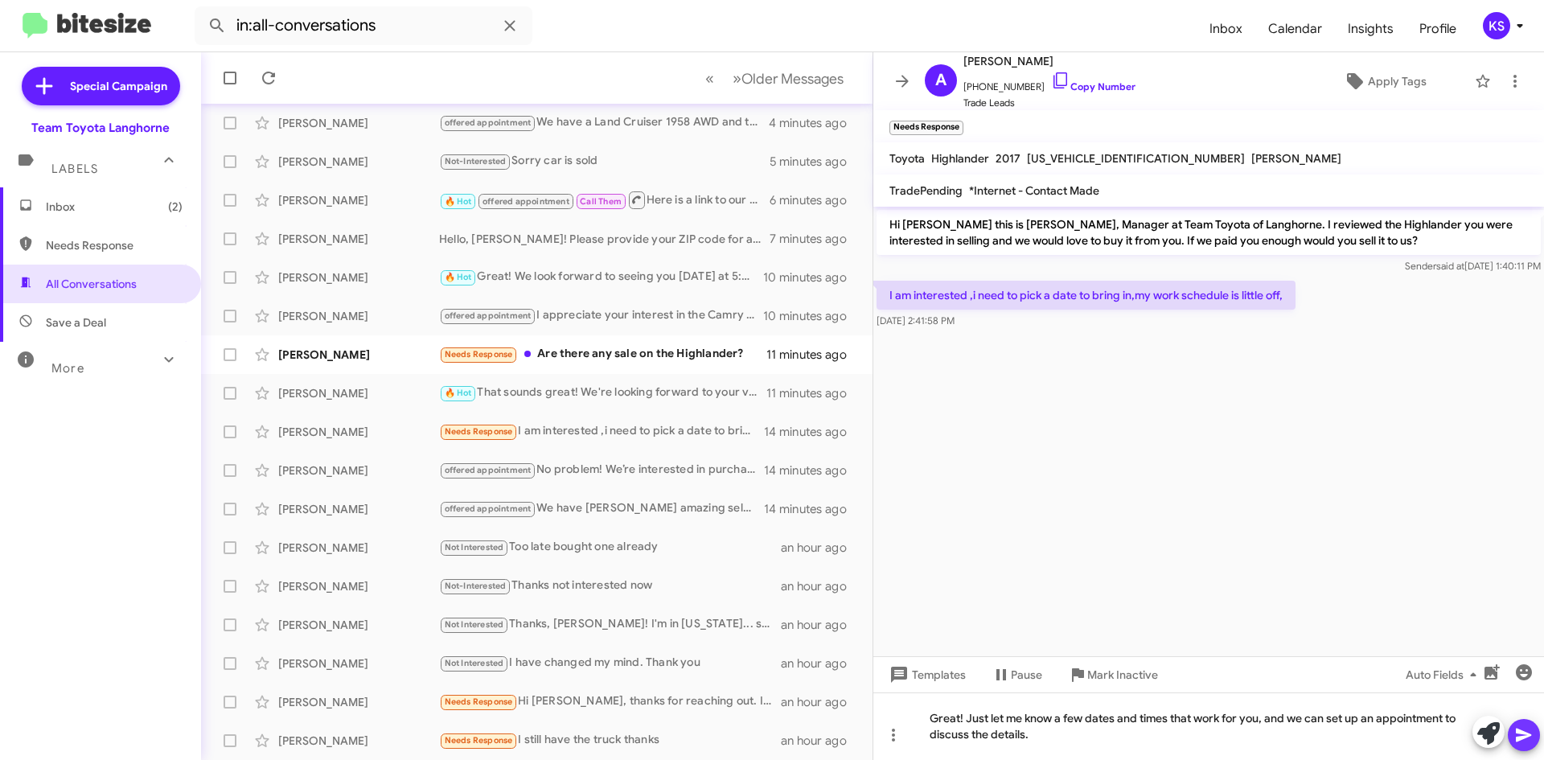
click at [1524, 725] on span at bounding box center [1524, 735] width 19 height 32
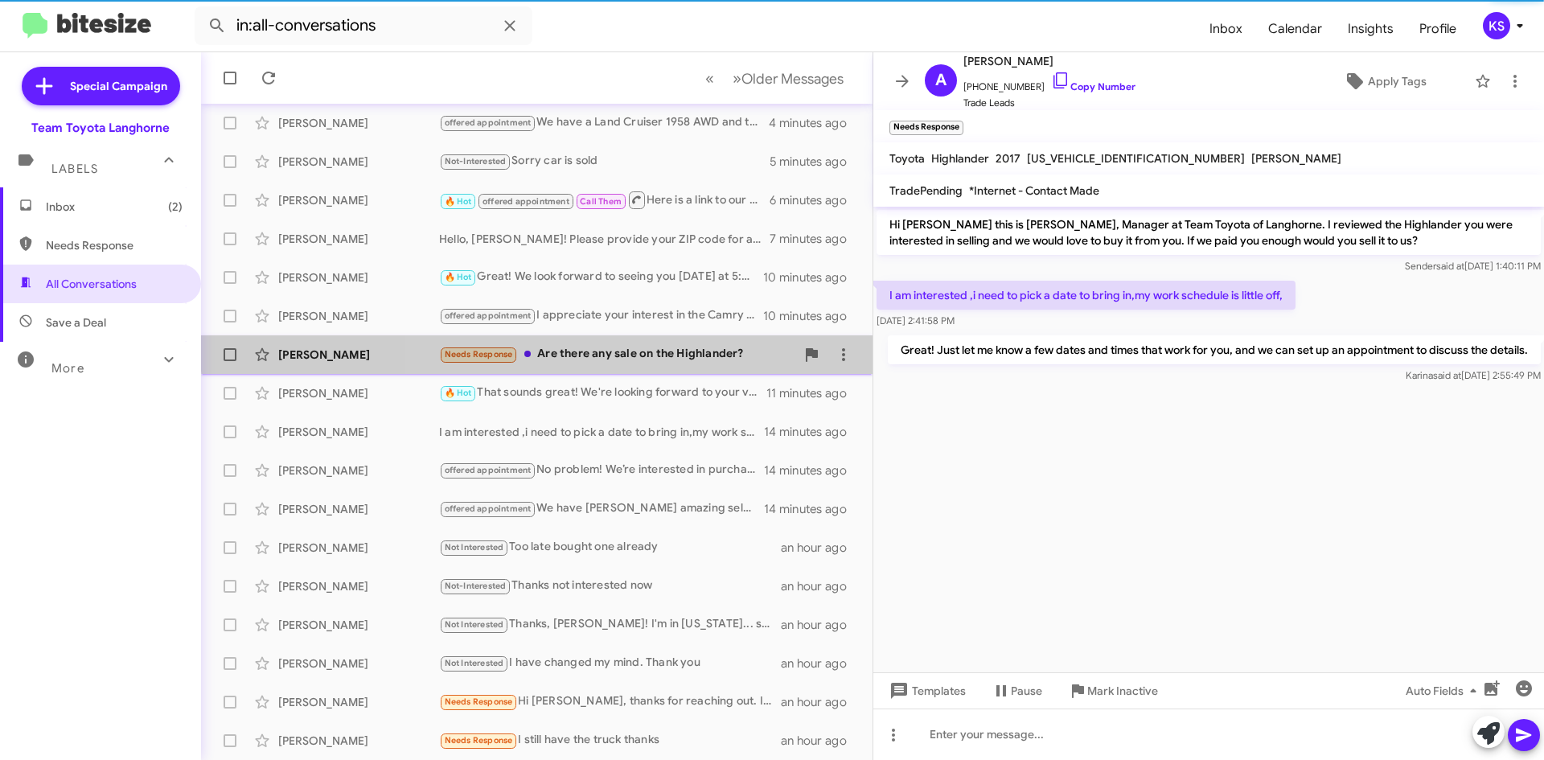
click at [648, 346] on div "Needs Response Are there any sale on the Highlander?" at bounding box center [617, 354] width 356 height 19
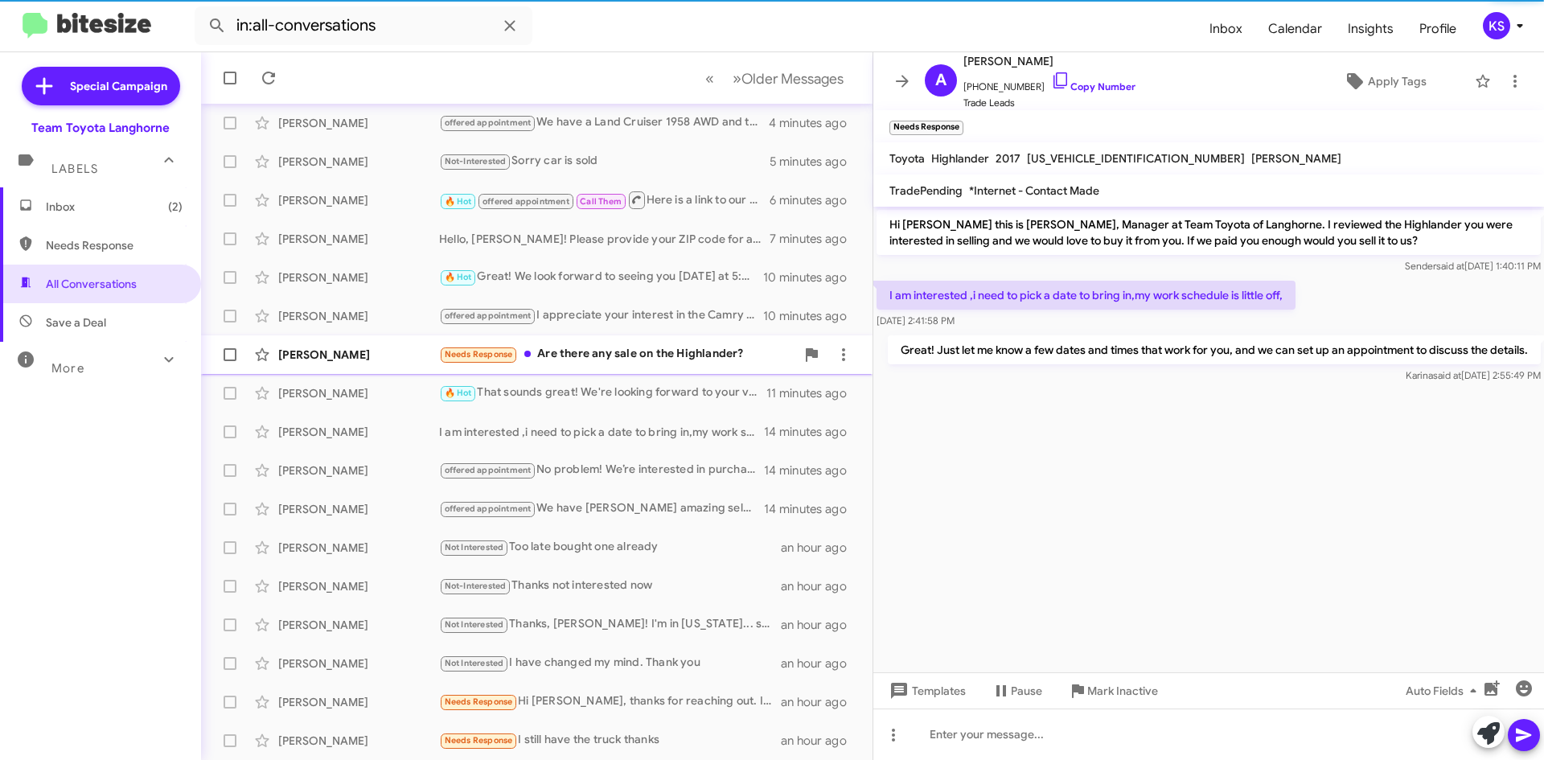
scroll to position [384, 0]
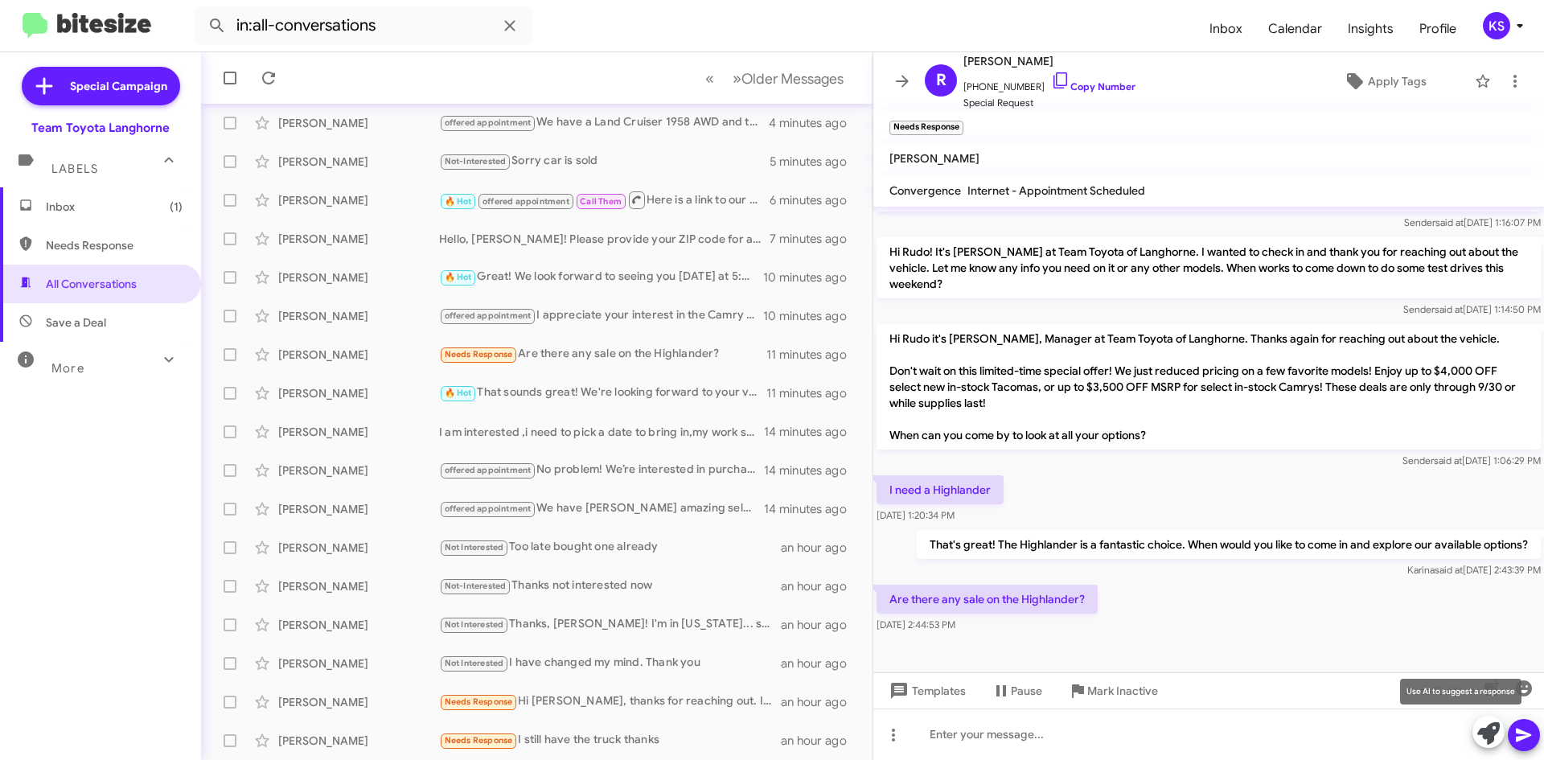
click at [1485, 735] on icon at bounding box center [1489, 733] width 23 height 23
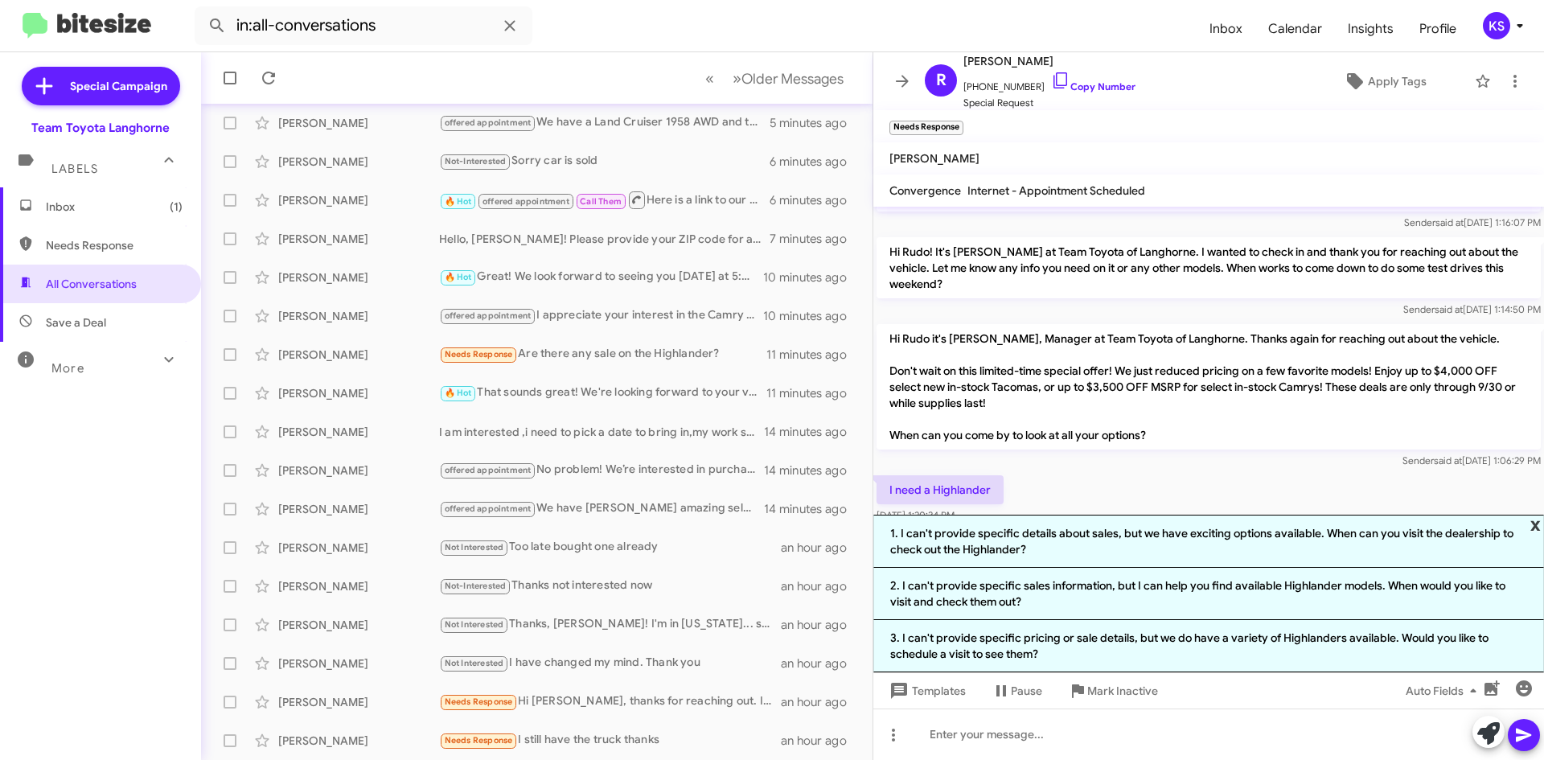
click at [1538, 529] on span "x" at bounding box center [1536, 524] width 10 height 19
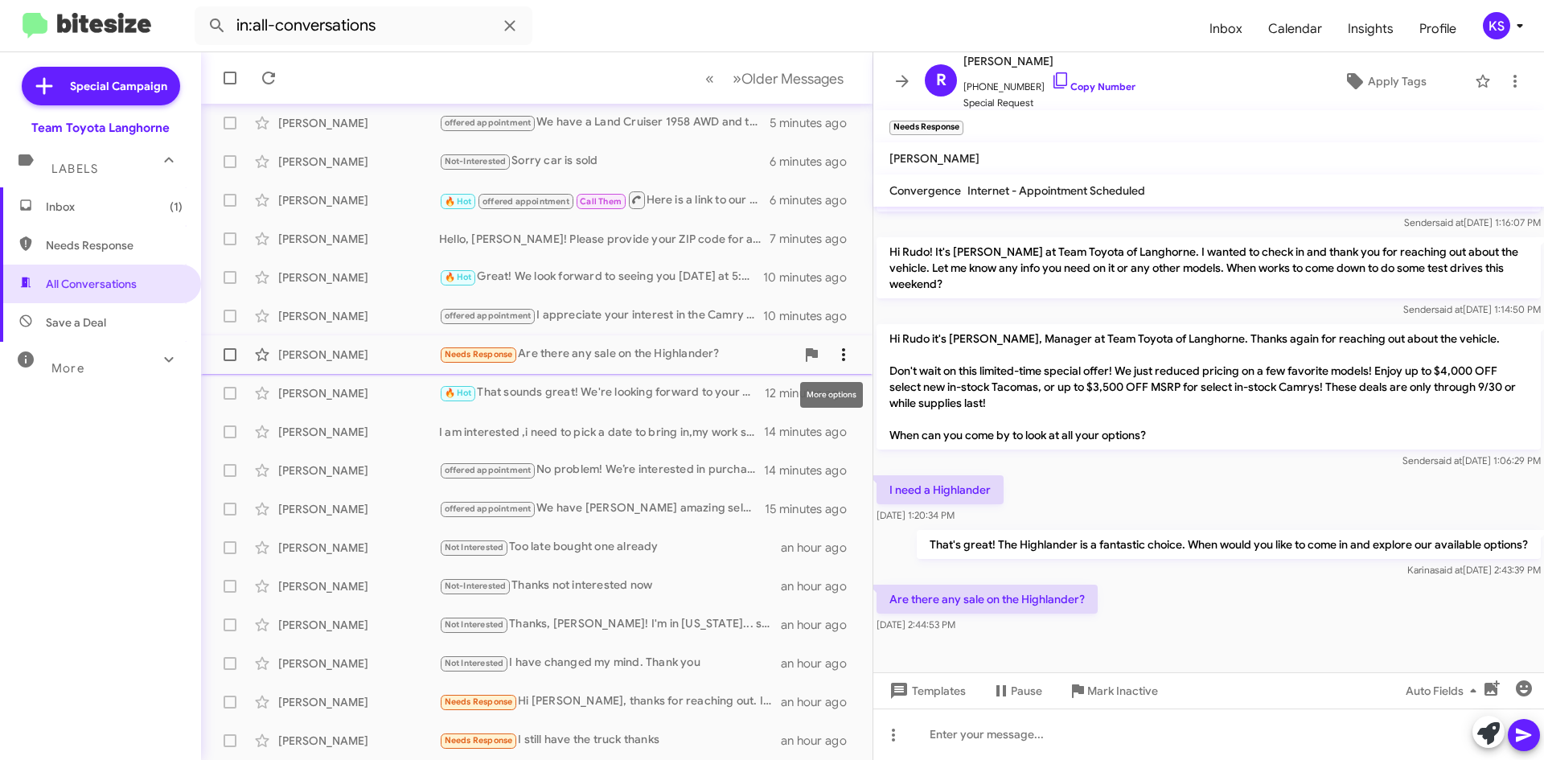
click at [840, 351] on icon at bounding box center [843, 354] width 19 height 19
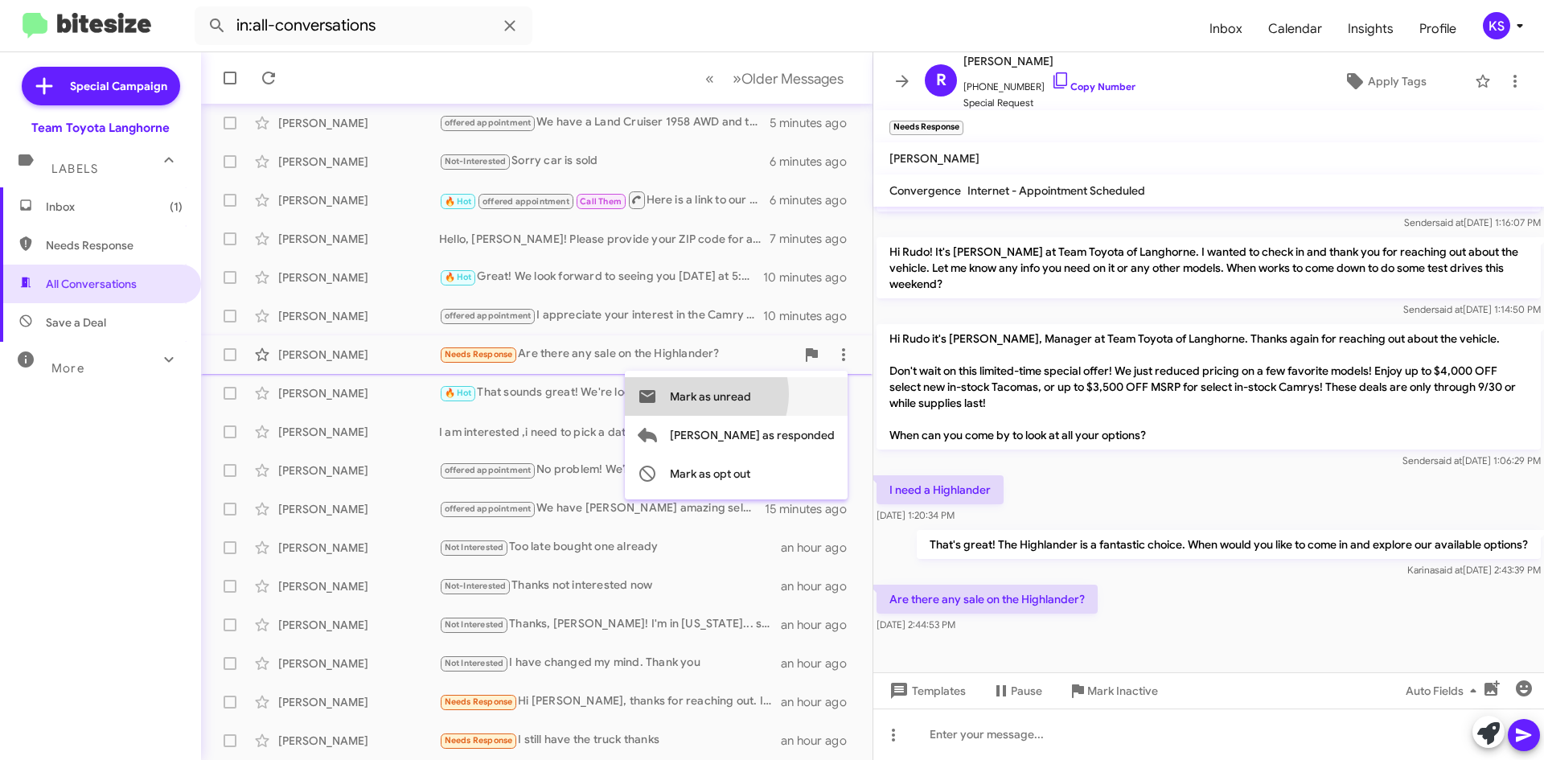
click at [751, 394] on span "Mark as unread" at bounding box center [710, 396] width 81 height 39
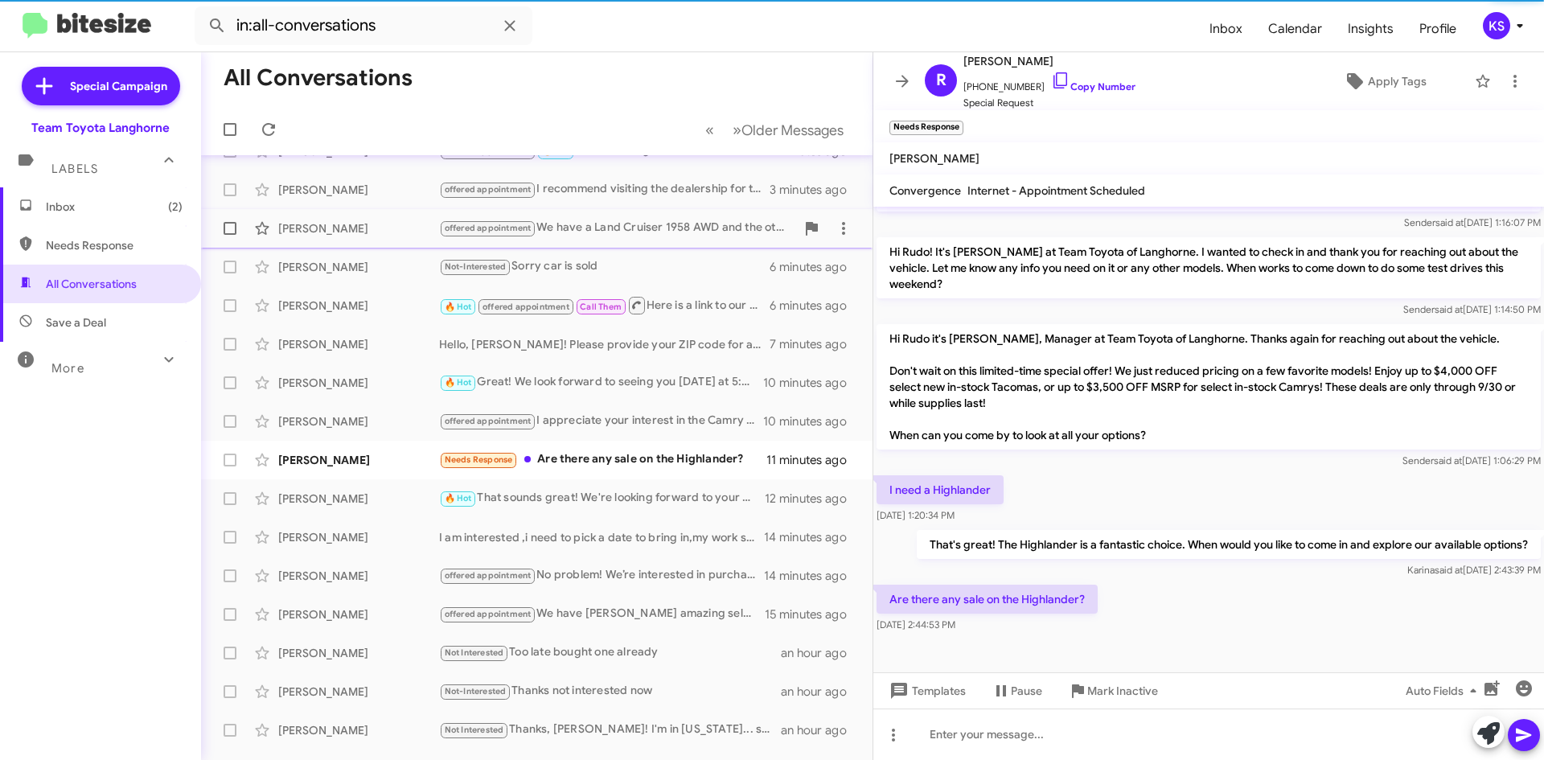
scroll to position [0, 0]
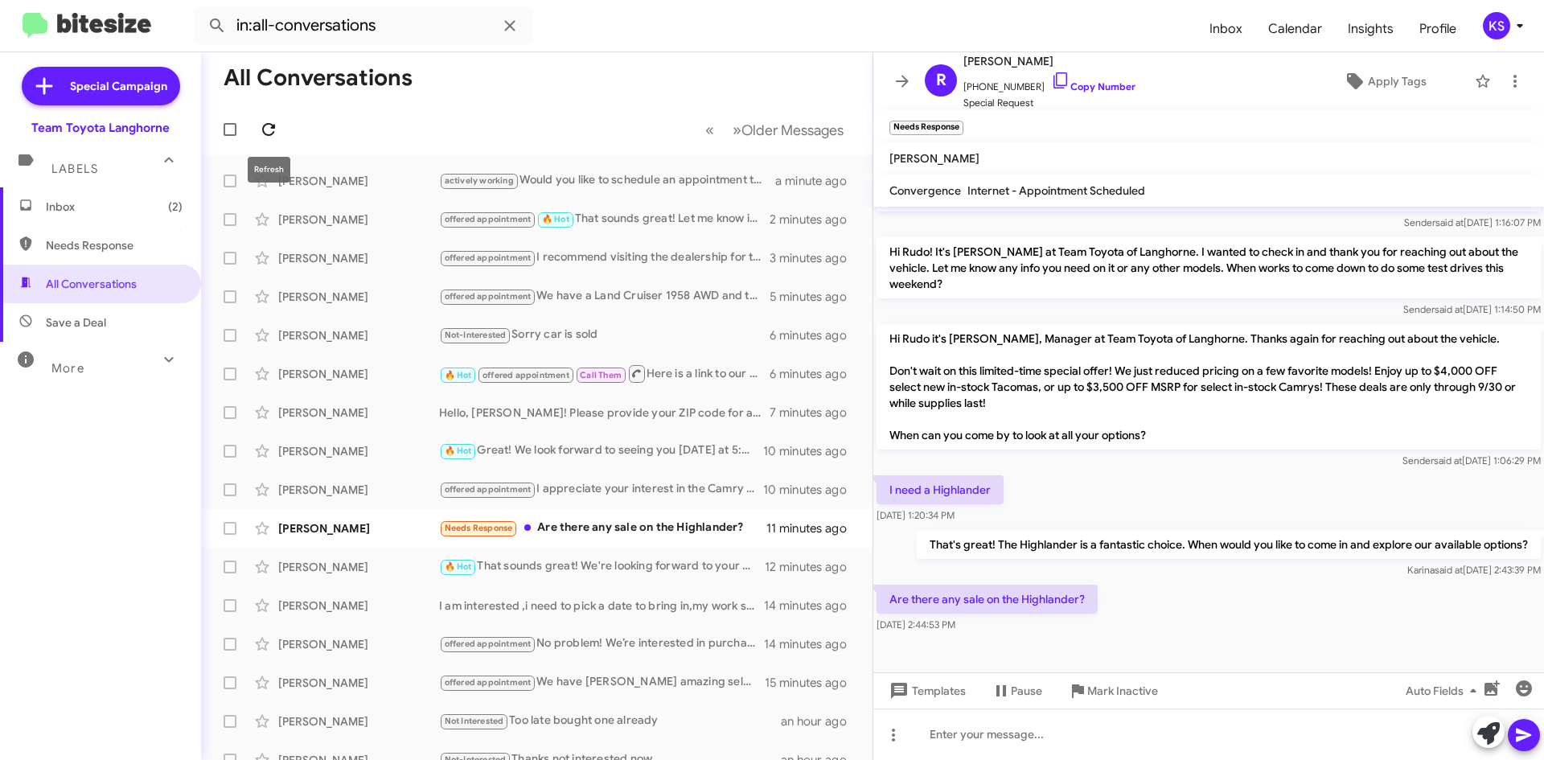
click at [267, 129] on icon at bounding box center [268, 129] width 19 height 19
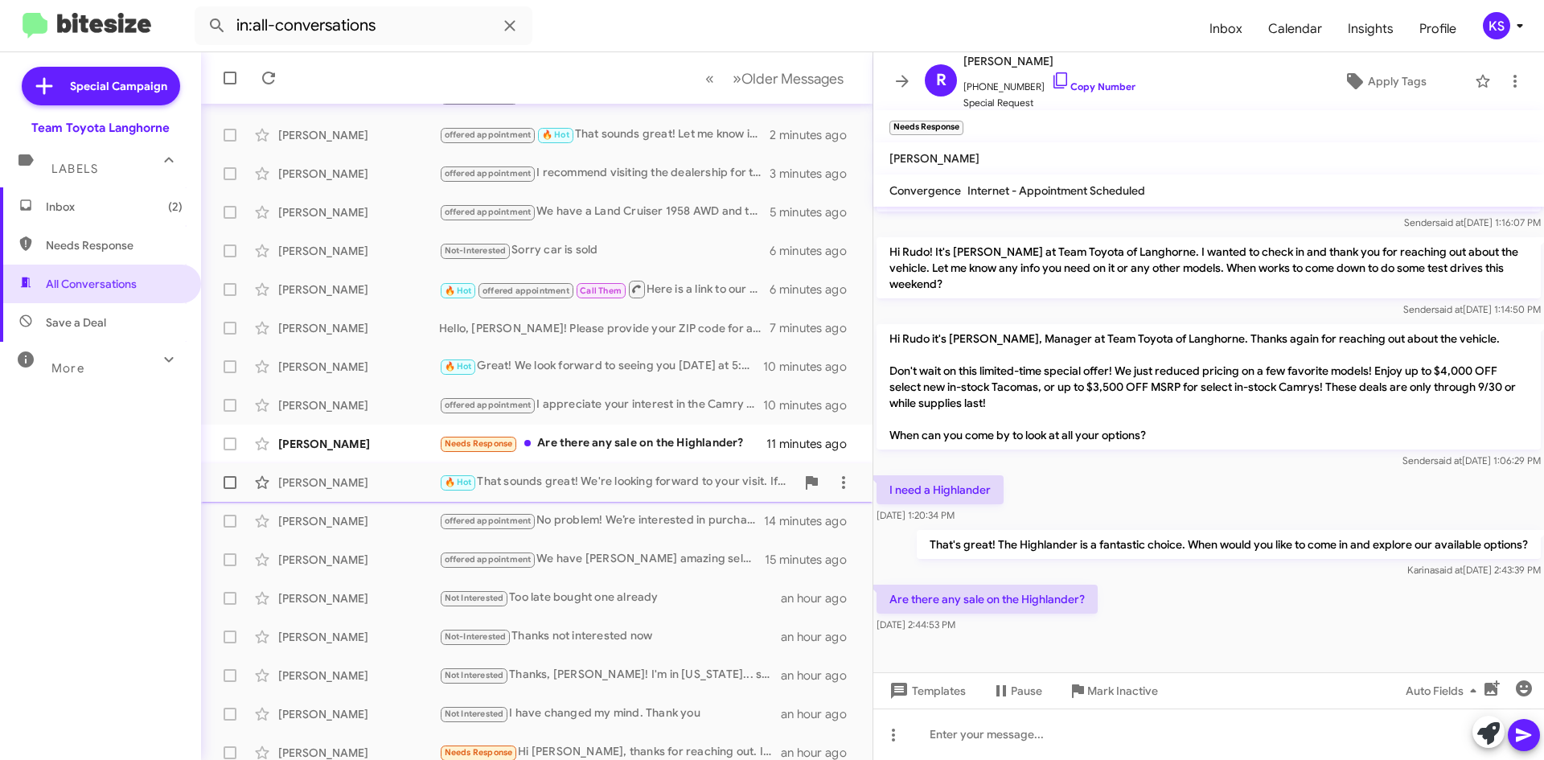
scroll to position [174, 0]
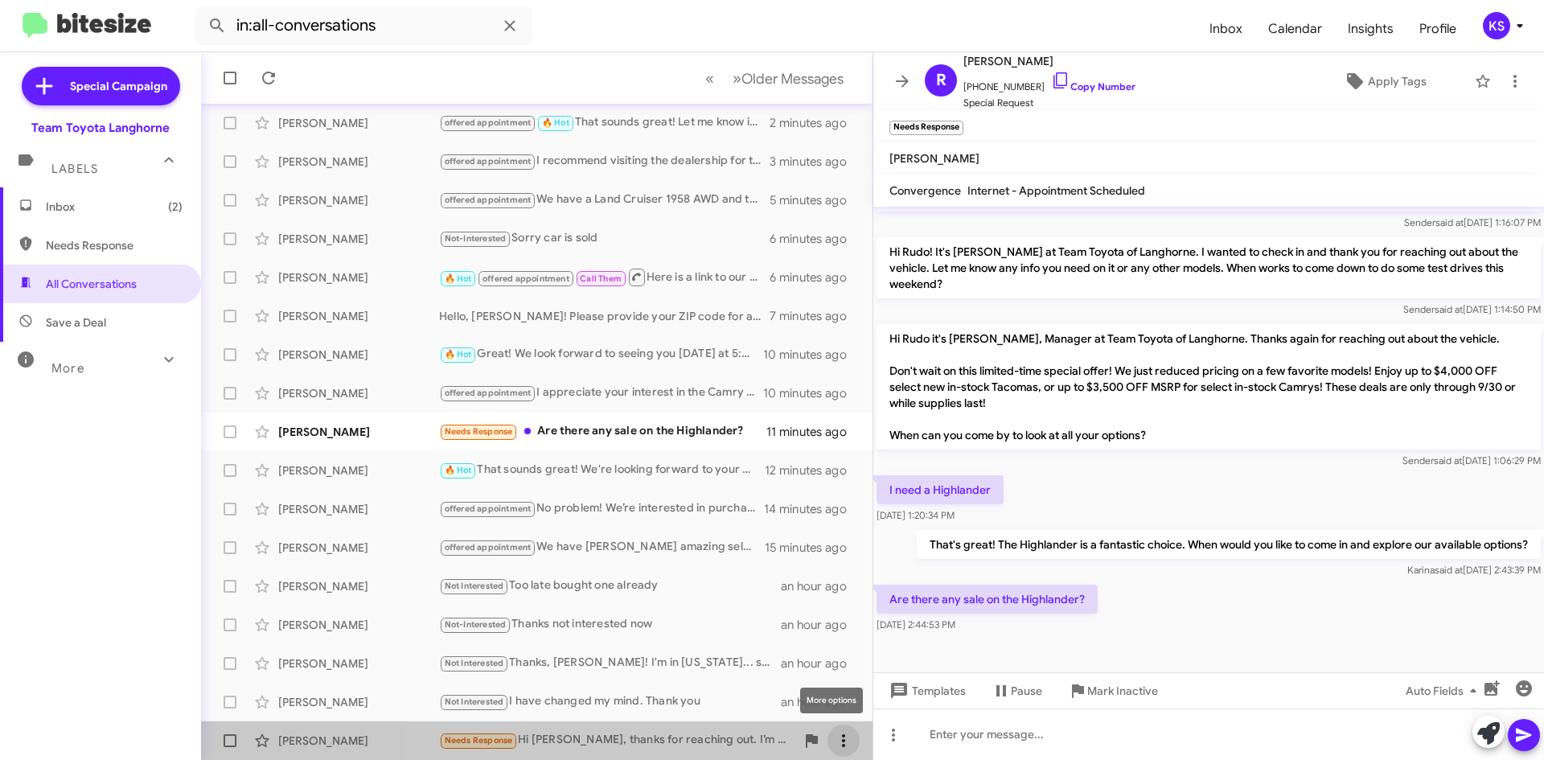
click at [834, 734] on icon at bounding box center [843, 740] width 19 height 19
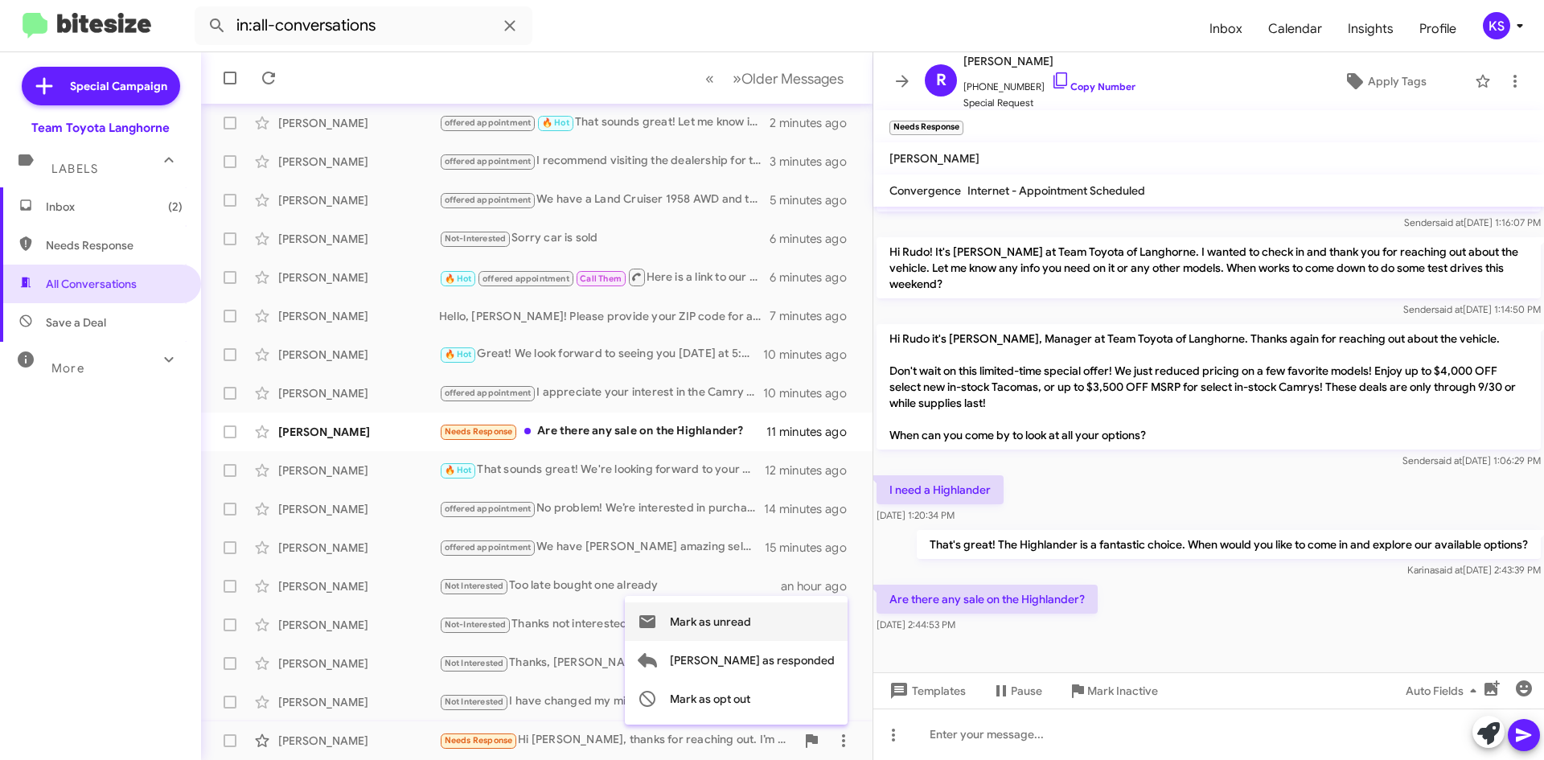
click at [746, 623] on span "Mark as unread" at bounding box center [710, 621] width 81 height 39
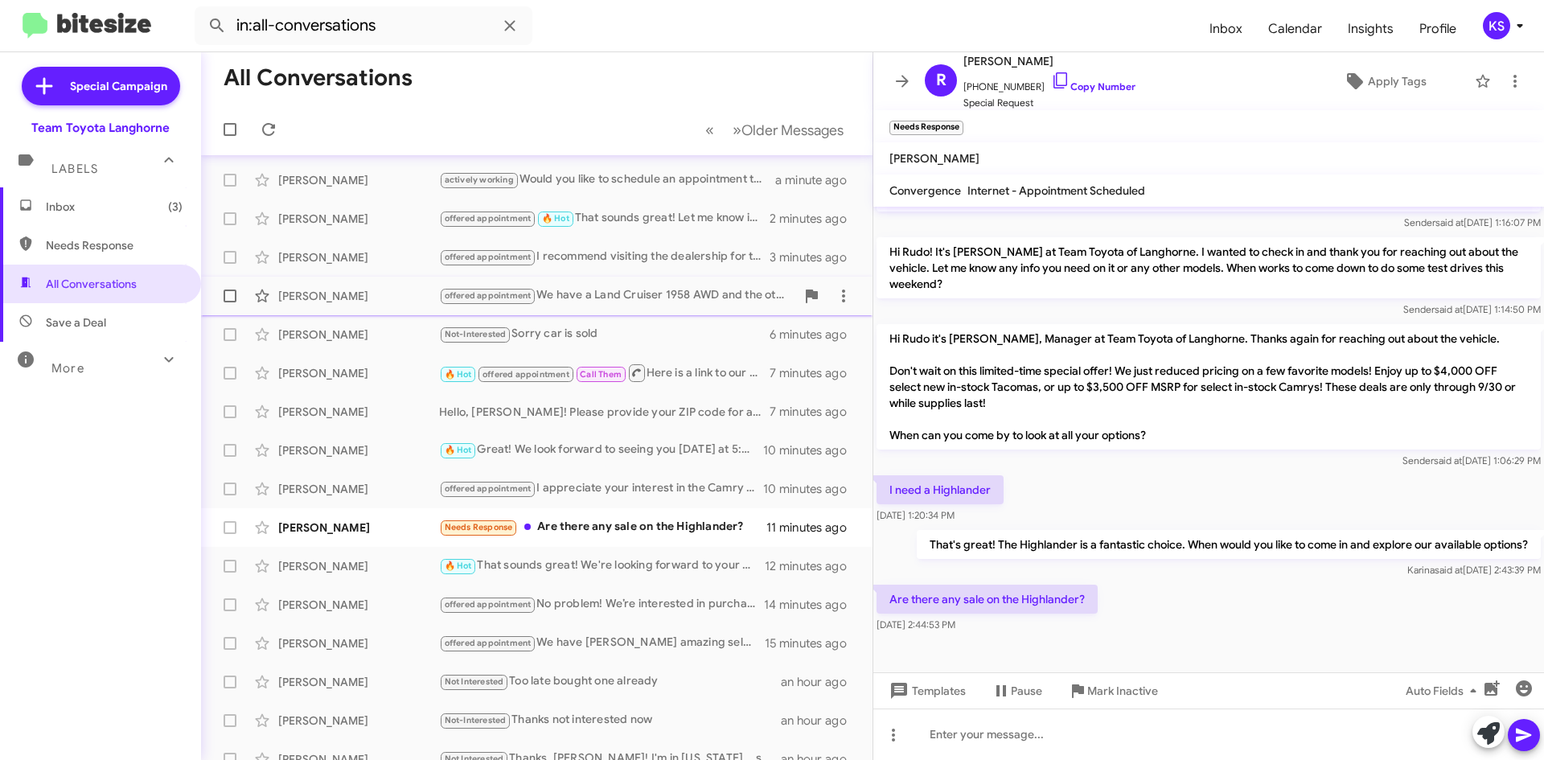
scroll to position [0, 0]
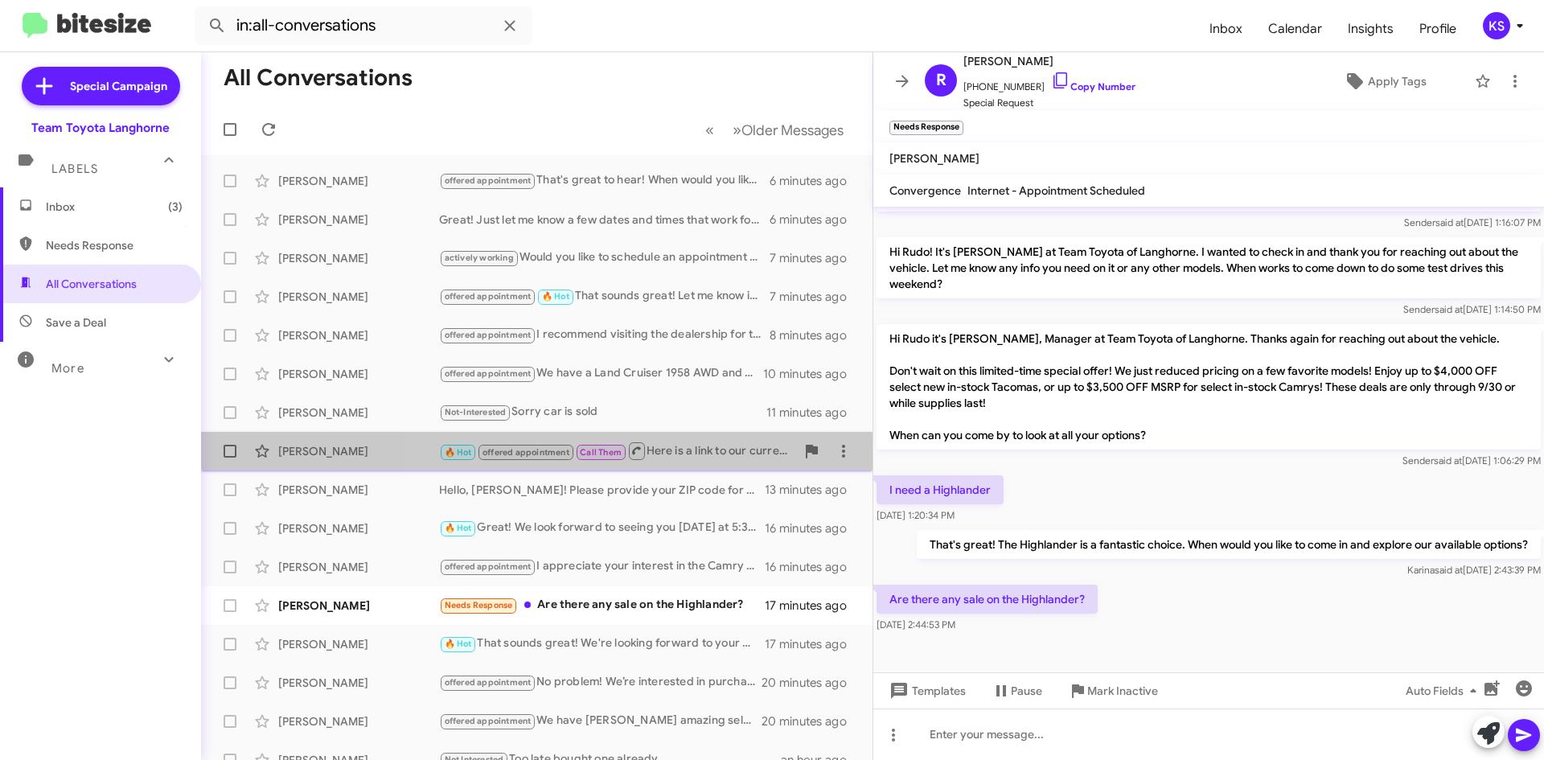
click at [696, 438] on div "[PERSON_NAME] 🔥 Hot offered appointment Call Them Here is a link to our current…" at bounding box center [537, 451] width 646 height 32
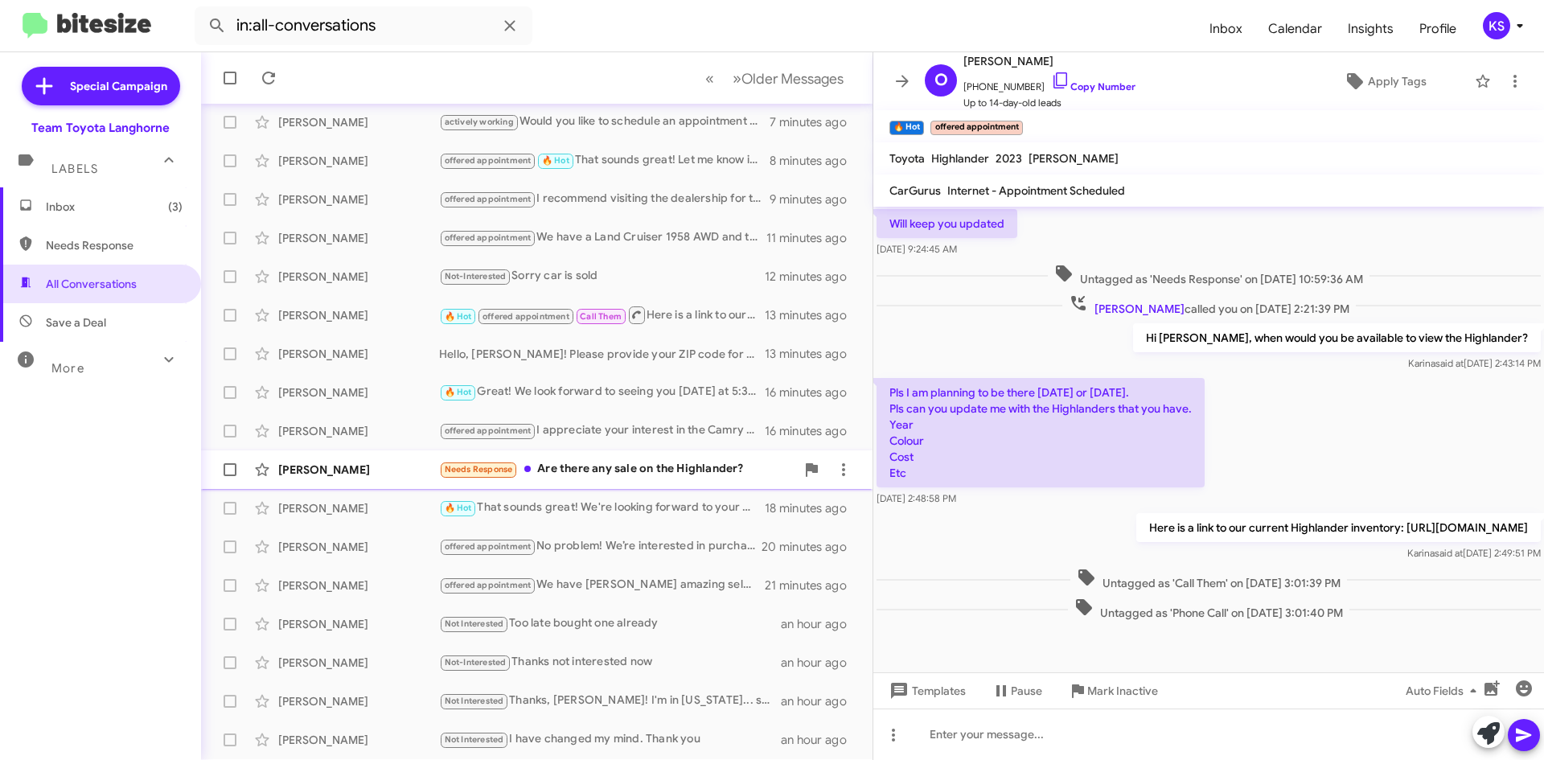
scroll to position [174, 0]
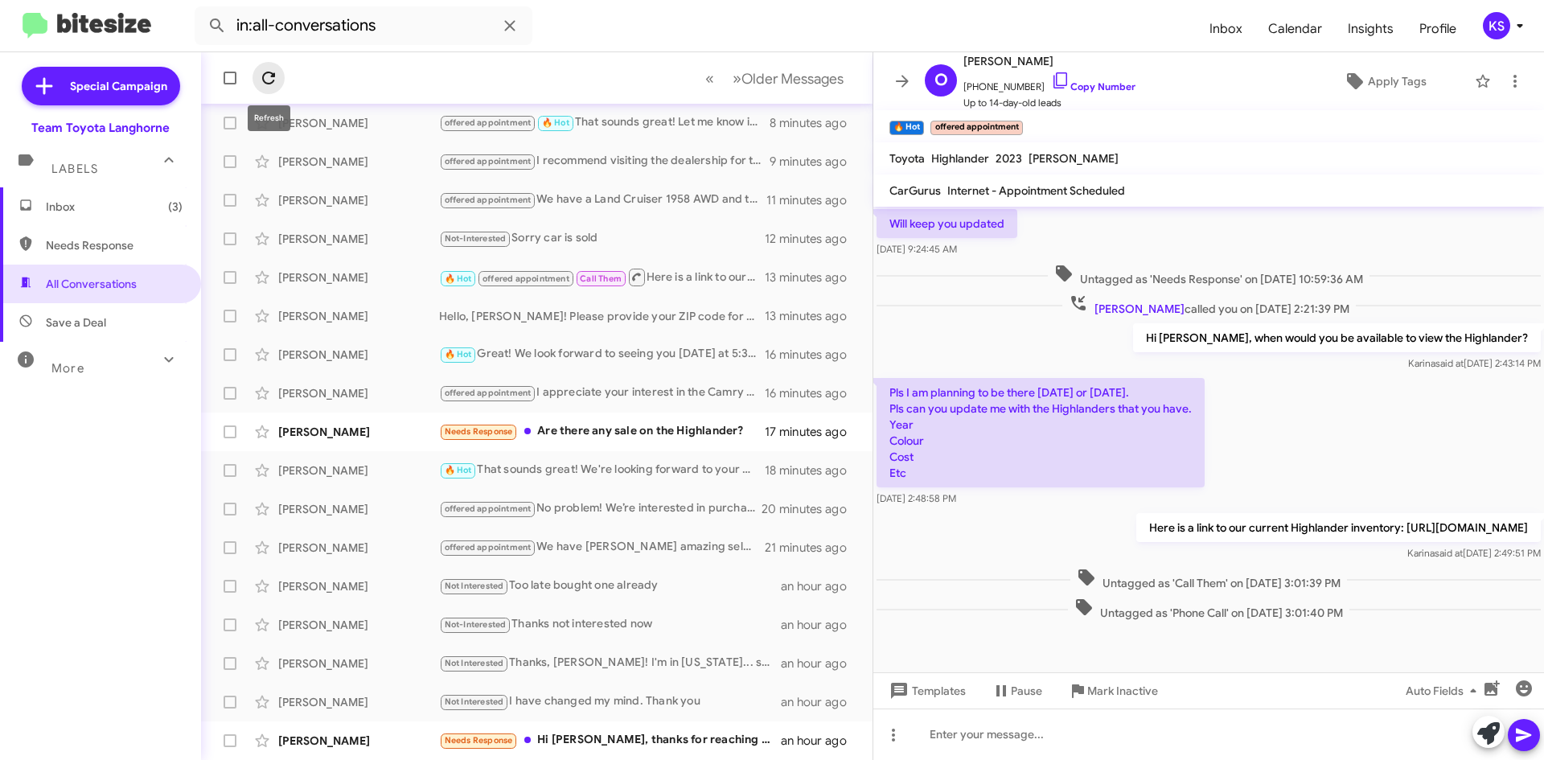
click at [258, 74] on span at bounding box center [269, 77] width 32 height 19
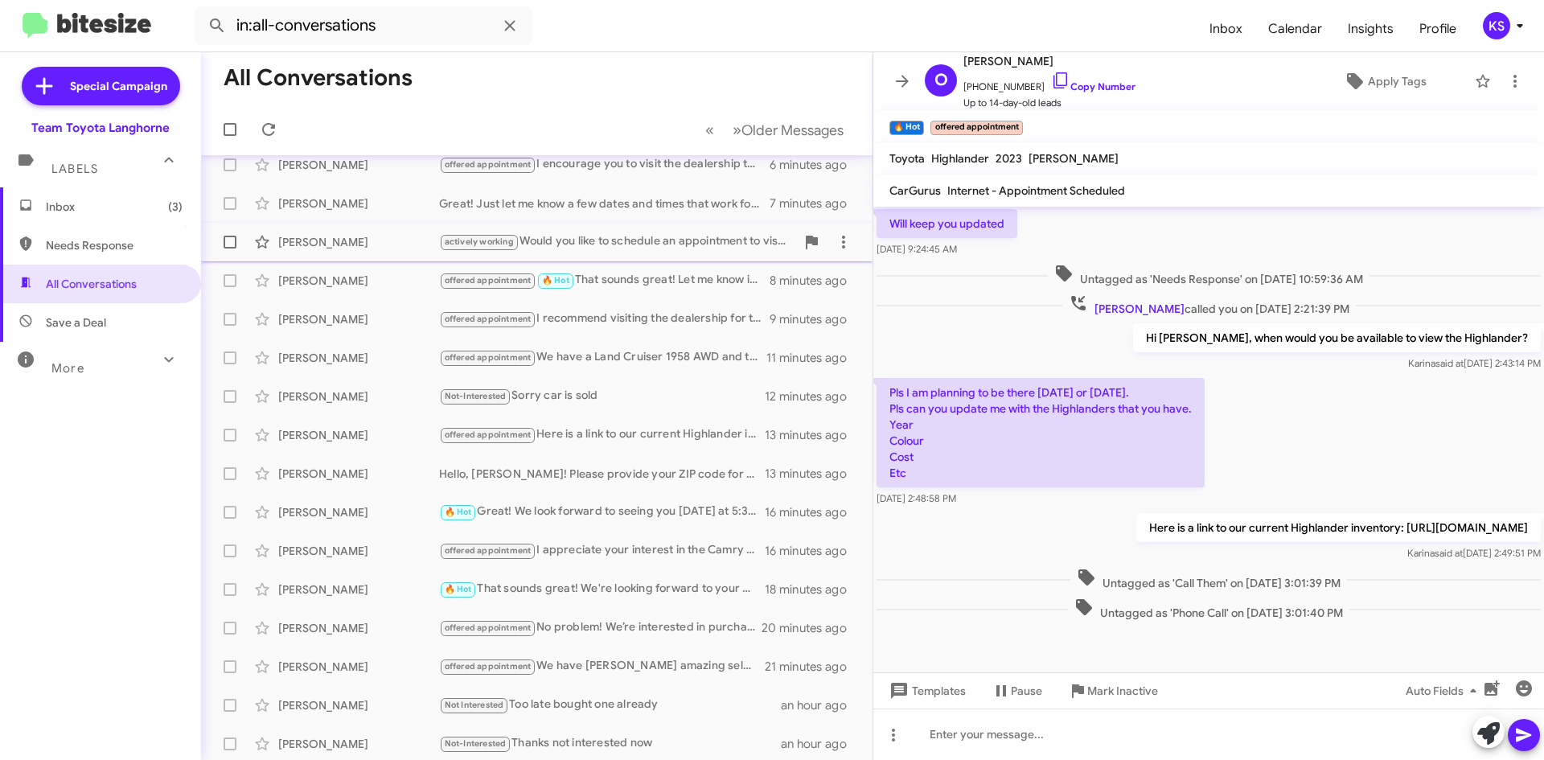
scroll to position [0, 0]
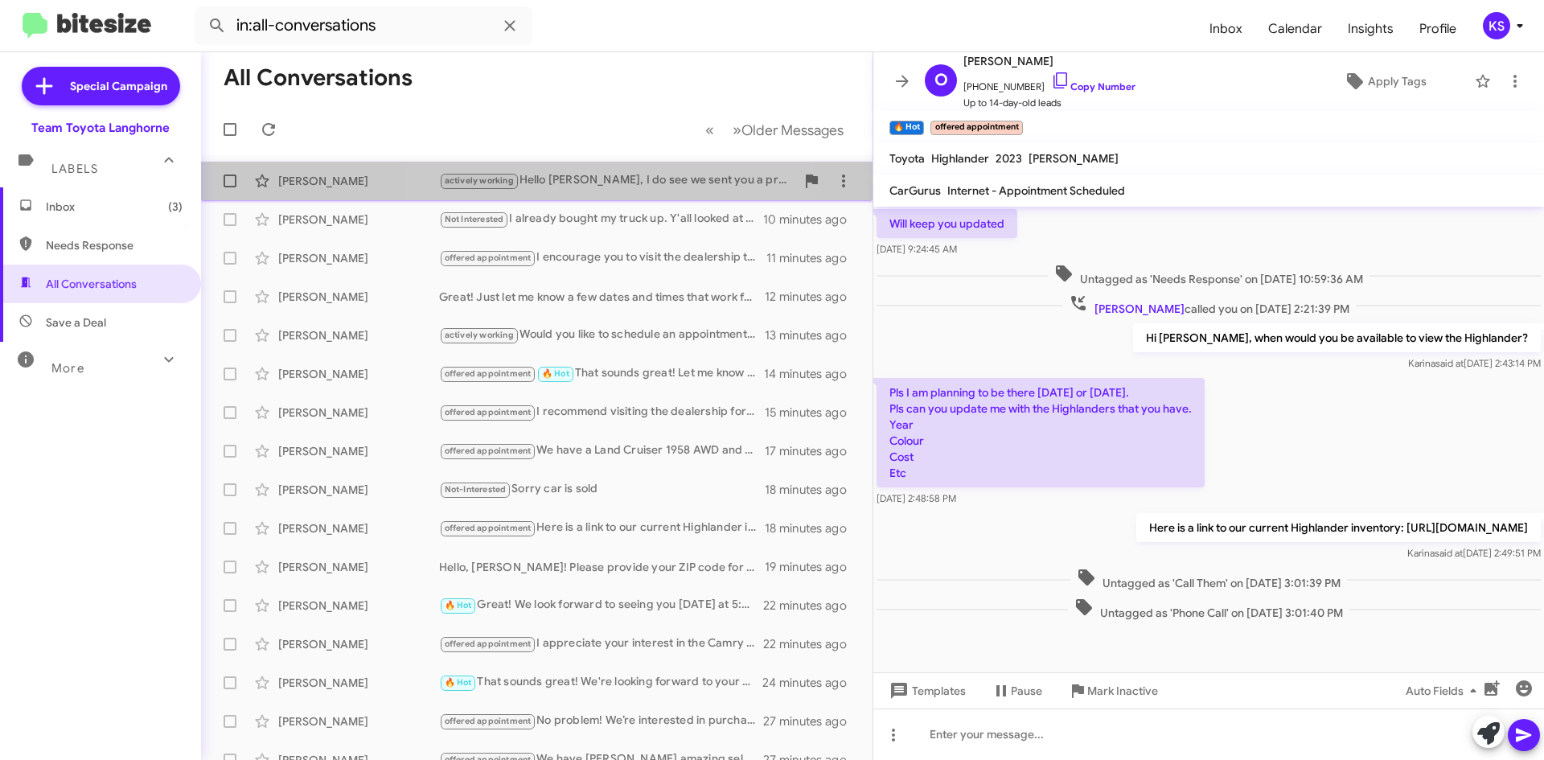
click at [620, 189] on div "actively working Hello [PERSON_NAME], I do see we sent you a price quote. That …" at bounding box center [617, 180] width 356 height 19
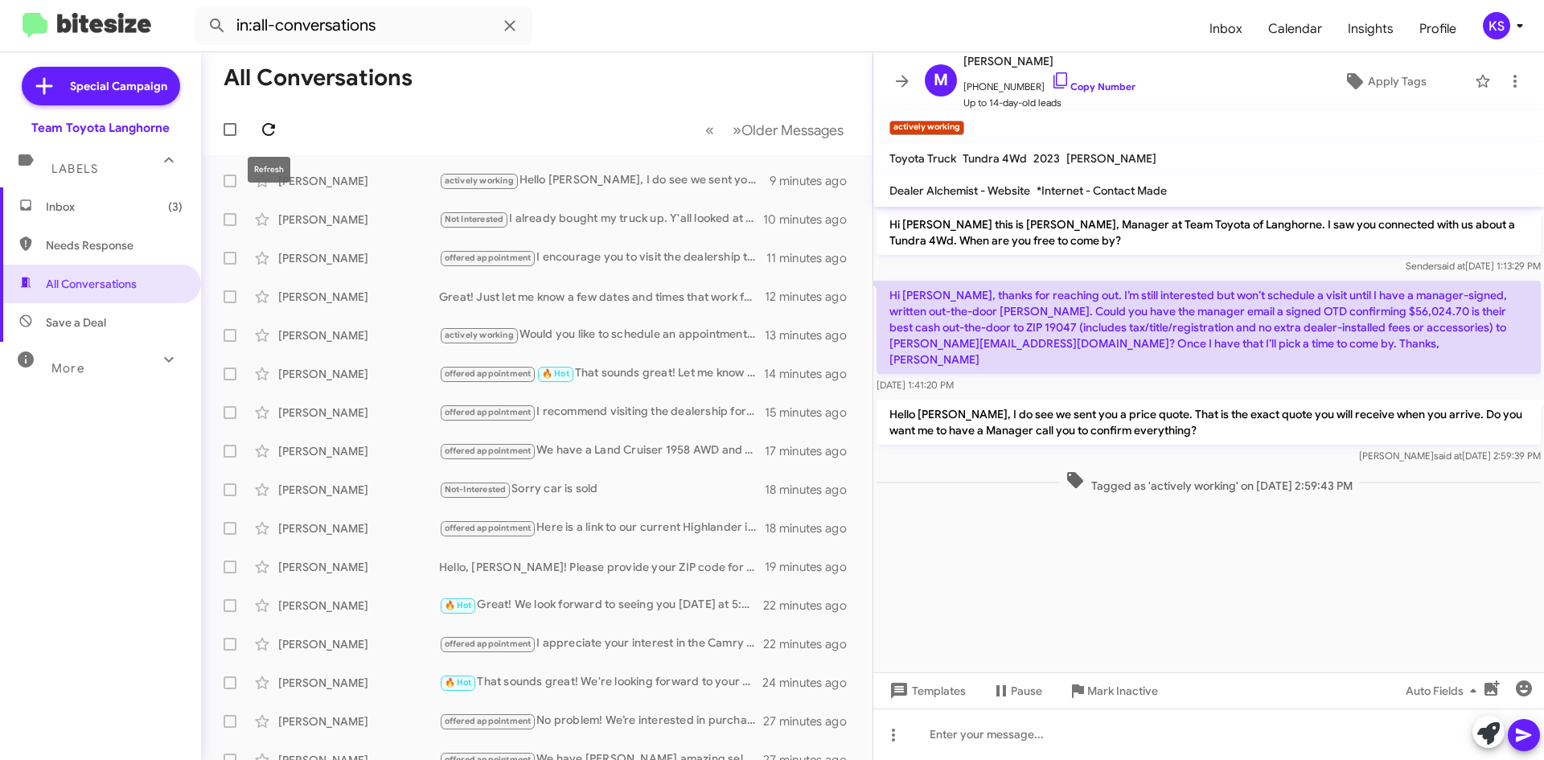
click at [268, 130] on icon at bounding box center [268, 129] width 19 height 19
click at [84, 208] on span "Inbox (3)" at bounding box center [114, 207] width 137 height 16
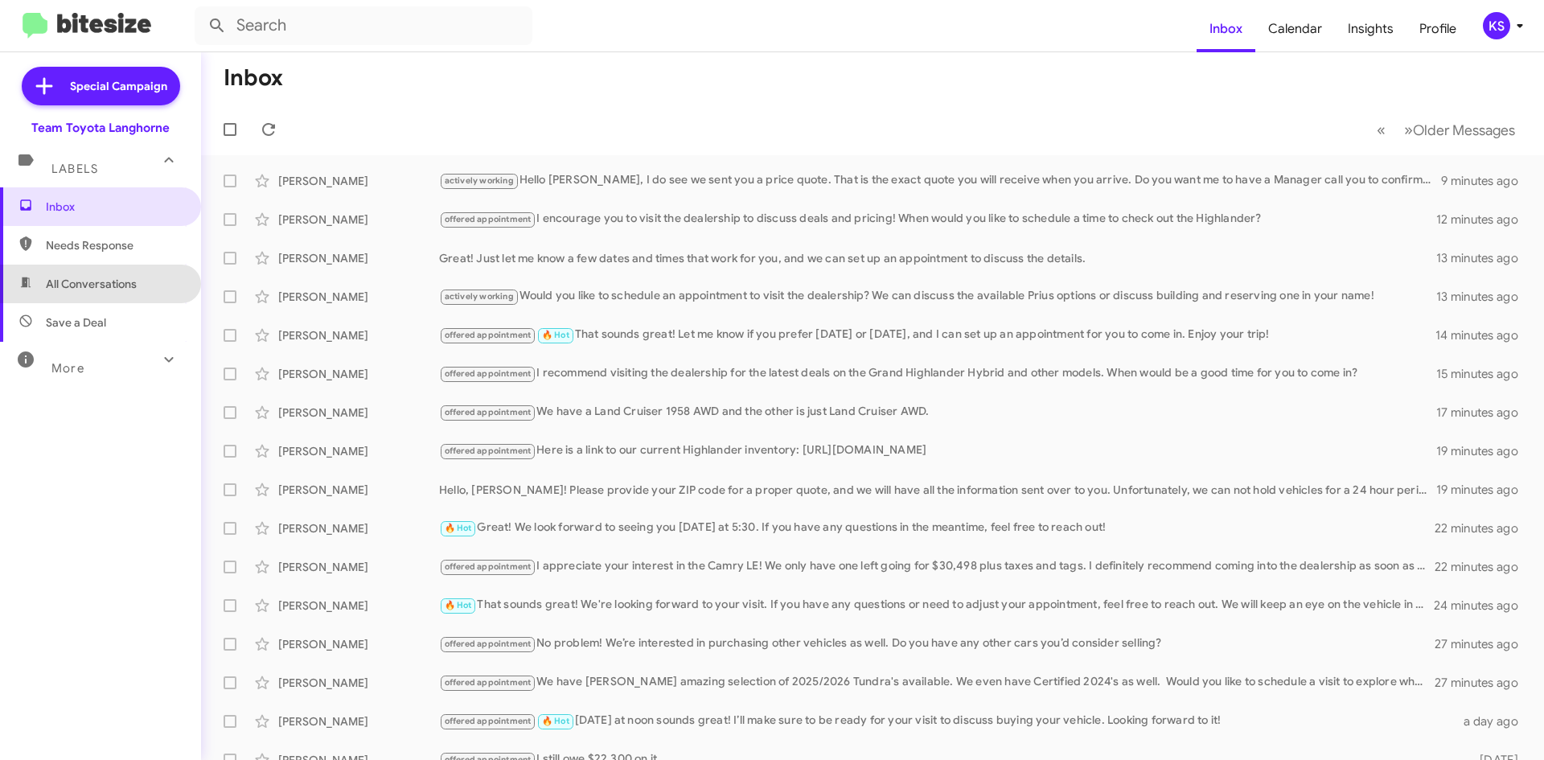
click at [100, 282] on span "All Conversations" at bounding box center [91, 284] width 91 height 16
type input "in:all-conversations"
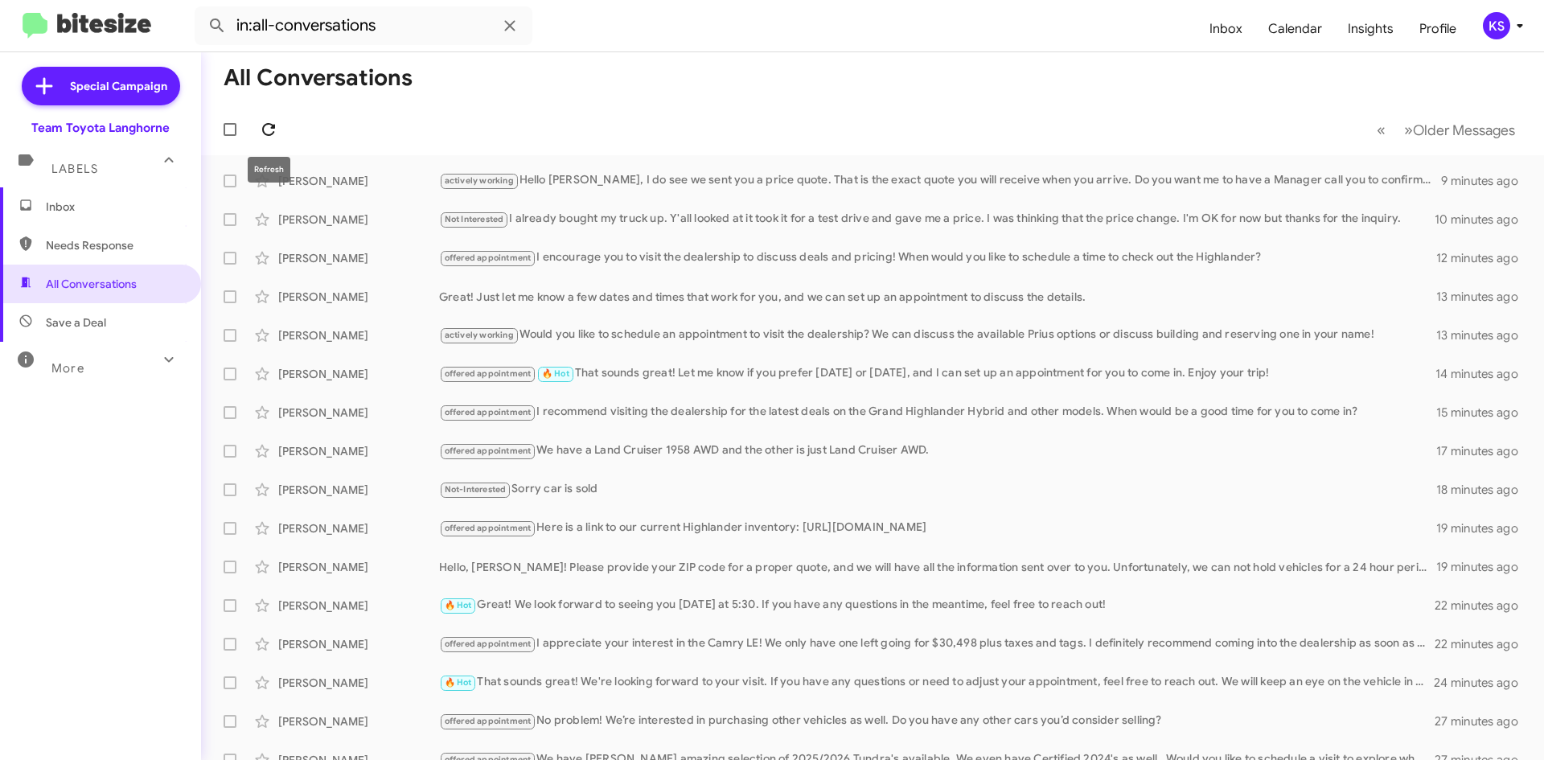
click at [274, 131] on icon at bounding box center [268, 129] width 19 height 19
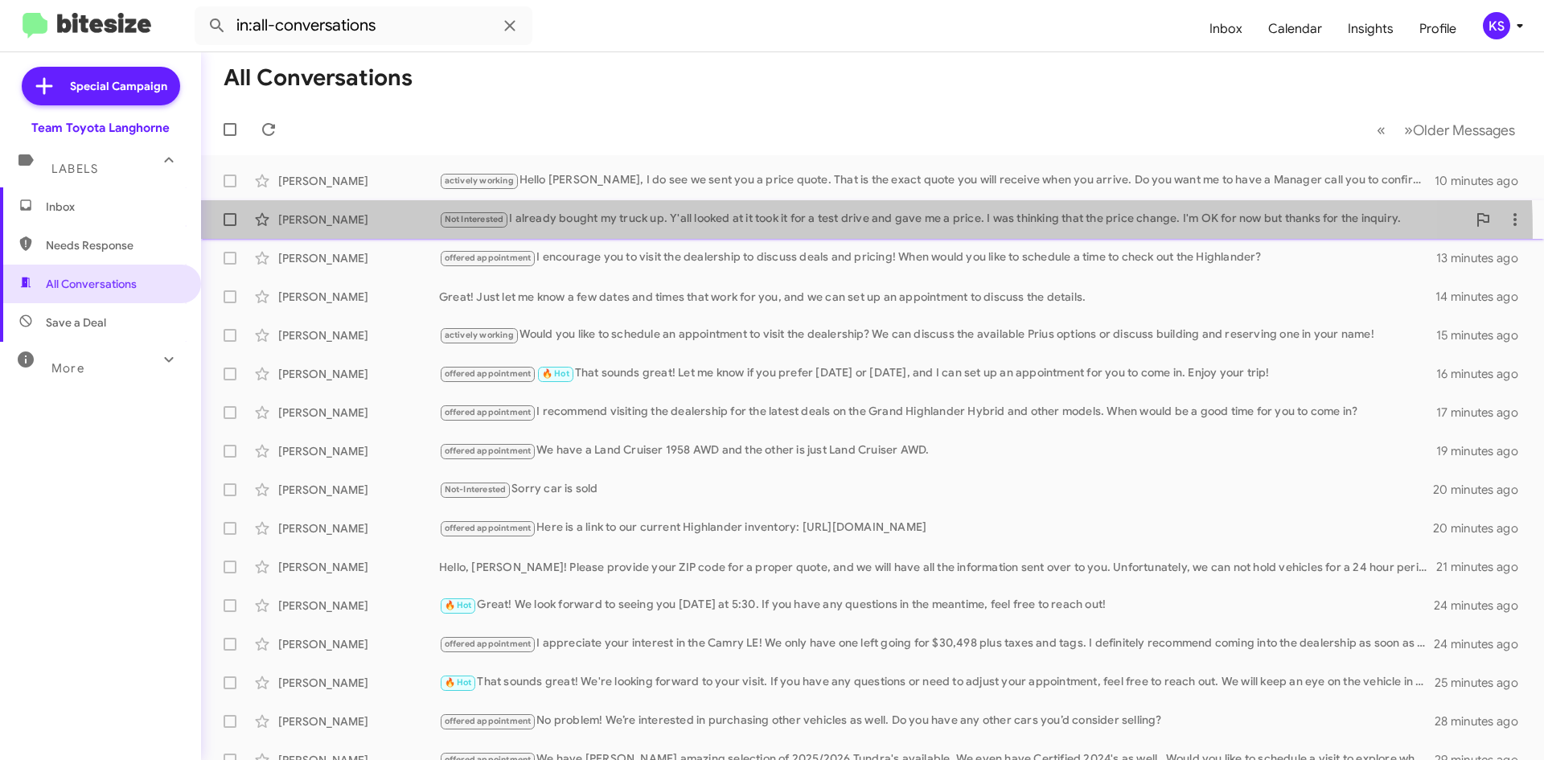
click at [770, 234] on div "[PERSON_NAME] Not Interested I already bought my truck up. Y'all looked at it t…" at bounding box center [873, 220] width 1318 height 32
